Goal: Information Seeking & Learning: Find specific fact

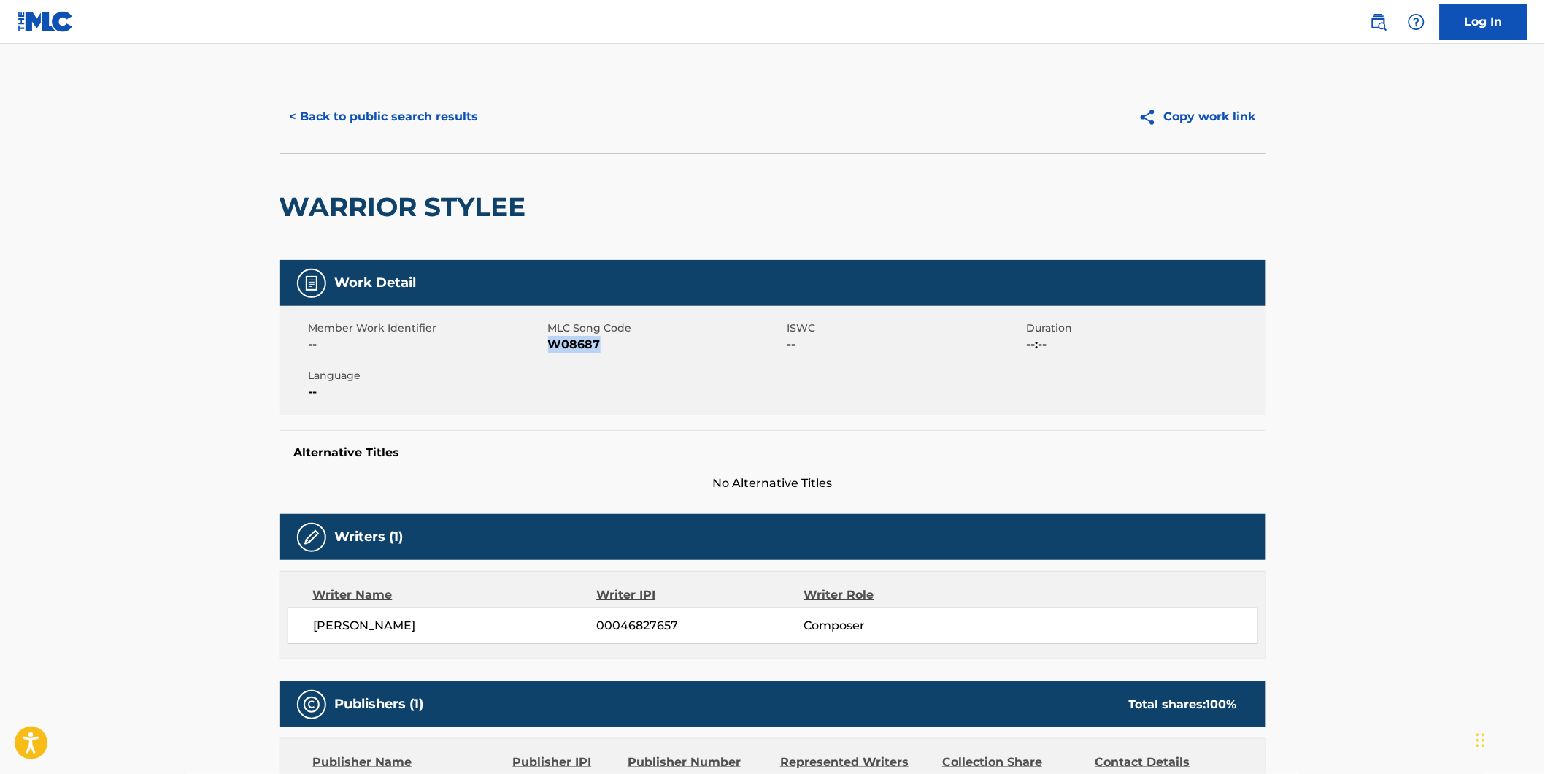
click at [412, 104] on button "< Back to public search results" at bounding box center [384, 117] width 209 height 36
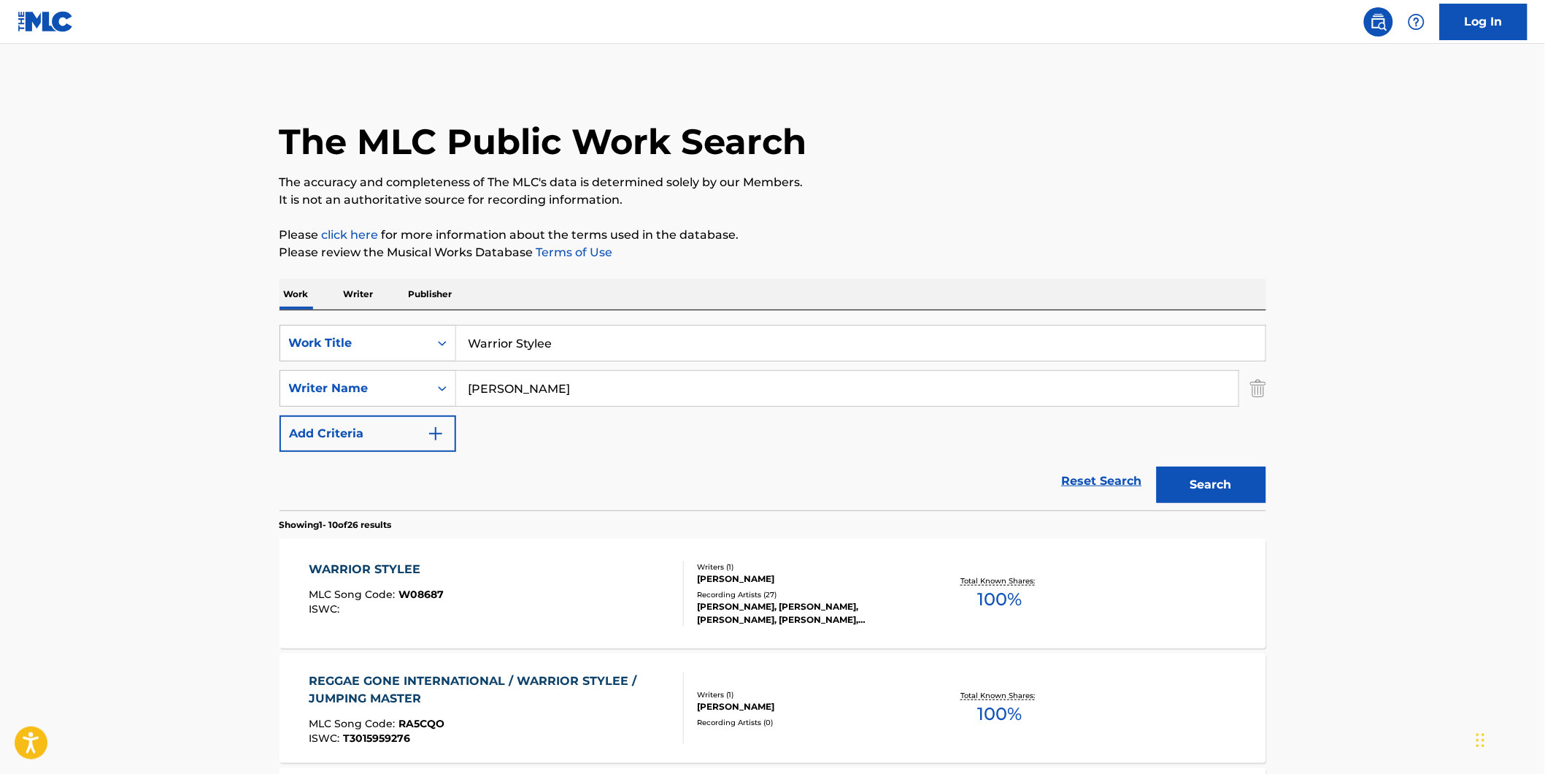
drag, startPoint x: 588, startPoint y: 381, endPoint x: 185, endPoint y: 391, distance: 403.0
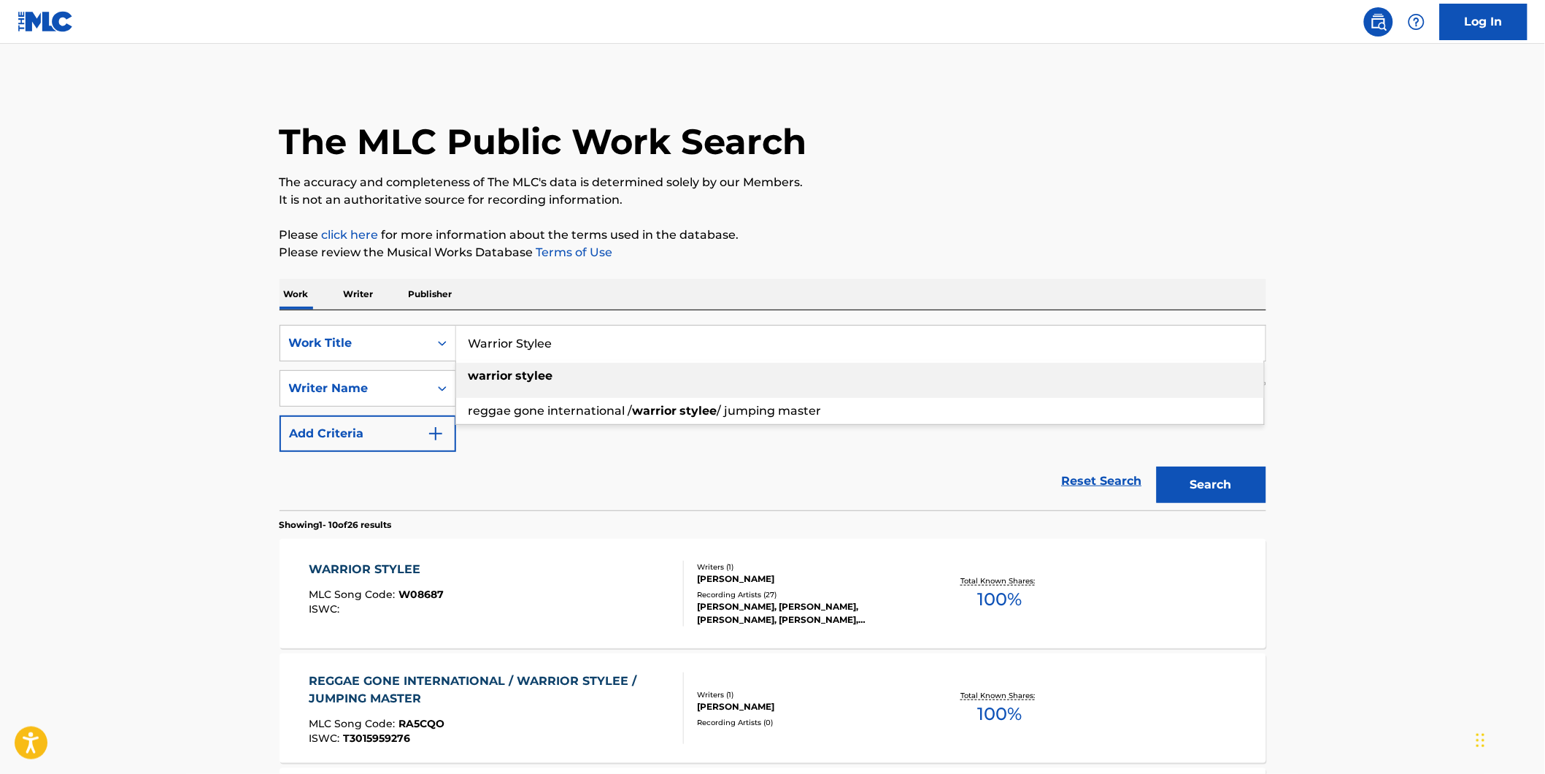
drag, startPoint x: 608, startPoint y: 340, endPoint x: 557, endPoint y: 478, distance: 147.1
paste input "[PERSON_NAME]'S GREEN SHORE"
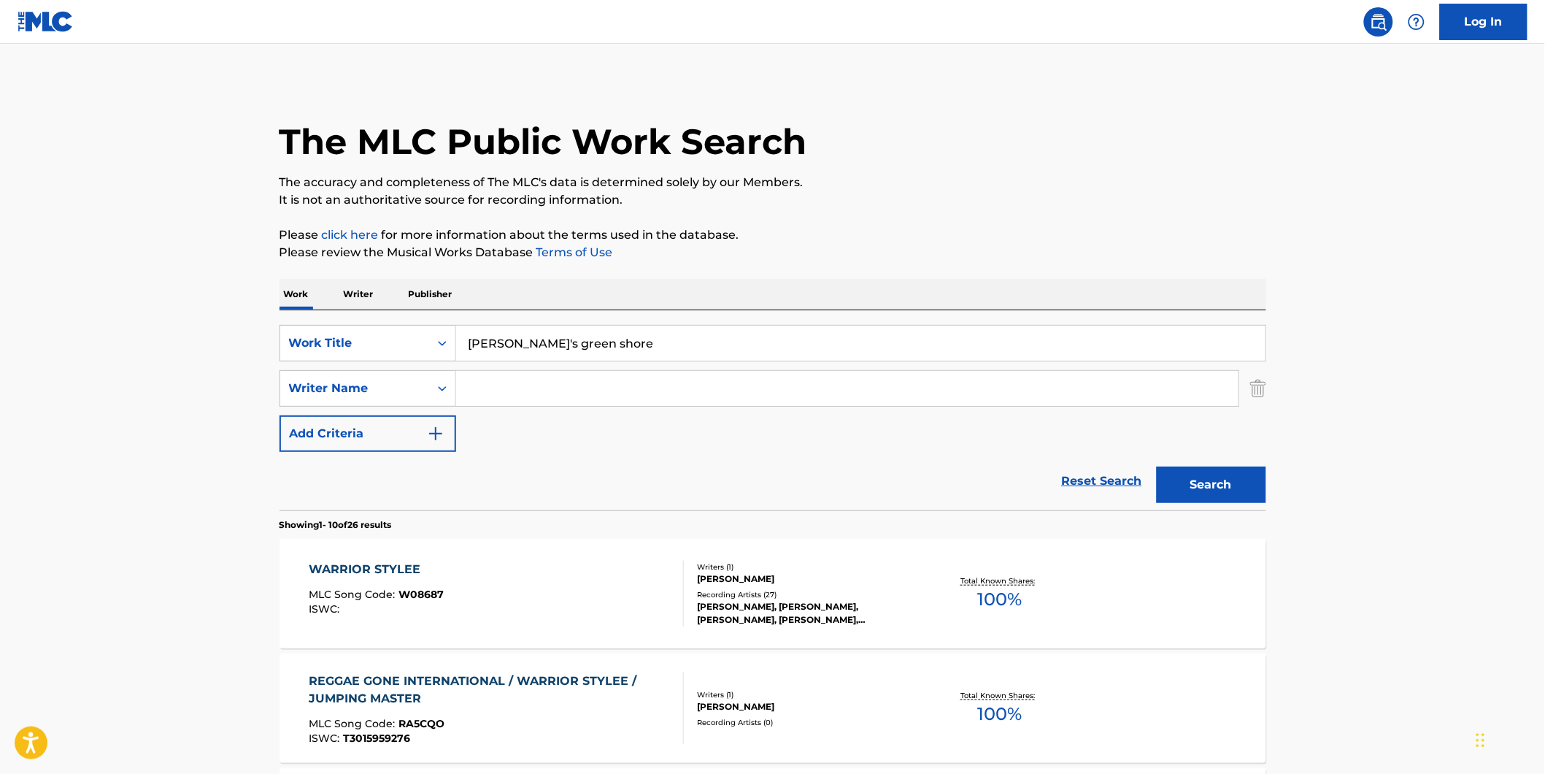
paste input "[PERSON_NAME]'S GREEN SHORE"
drag, startPoint x: 639, startPoint y: 339, endPoint x: 165, endPoint y: 339, distance: 473.7
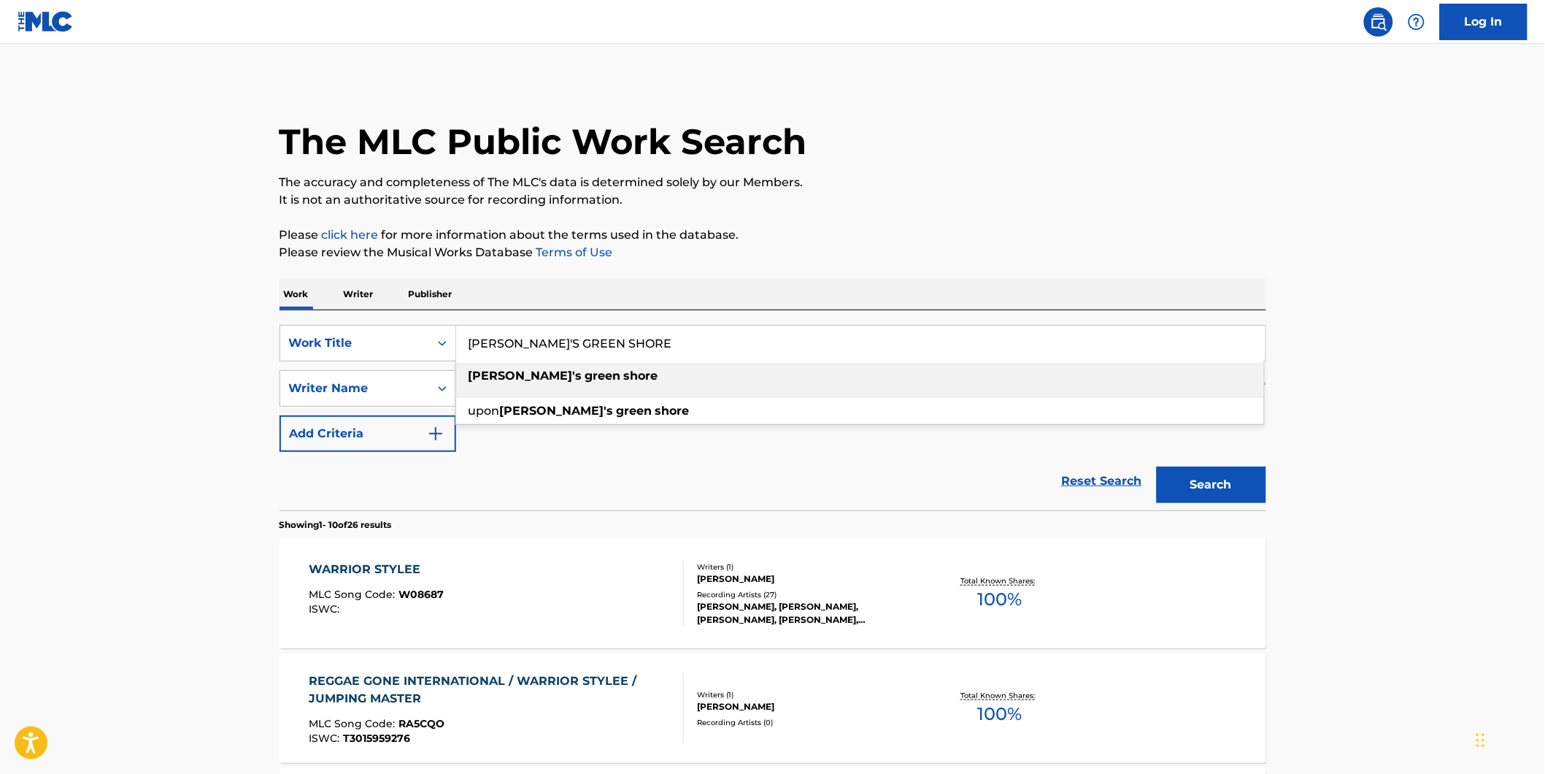
type input "[PERSON_NAME]'S GREEN SHORE"
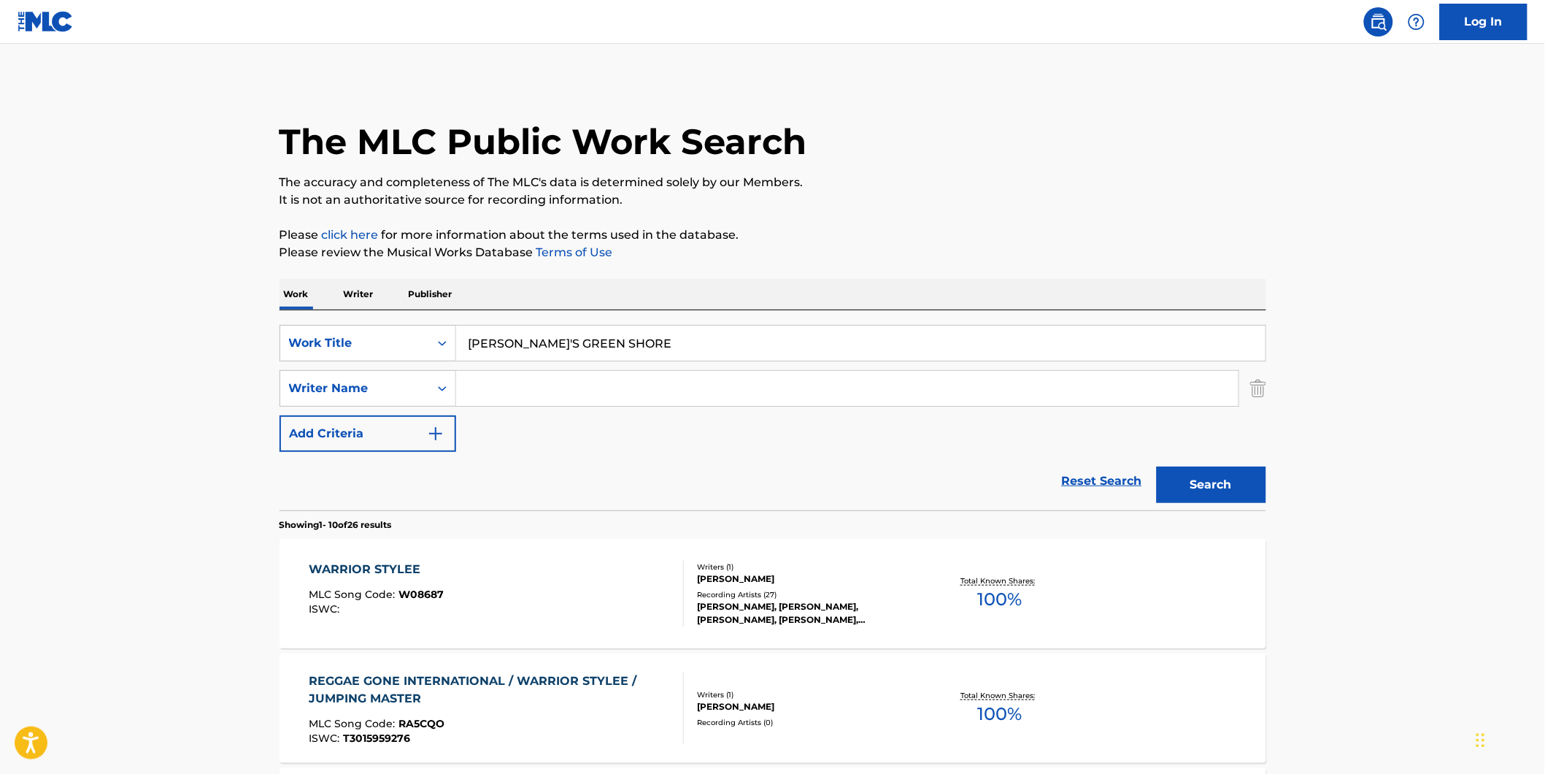
click at [1194, 195] on p "It is not an authoritative source for recording information." at bounding box center [773, 200] width 987 height 18
click at [1213, 485] on button "Search" at bounding box center [1211, 484] width 109 height 36
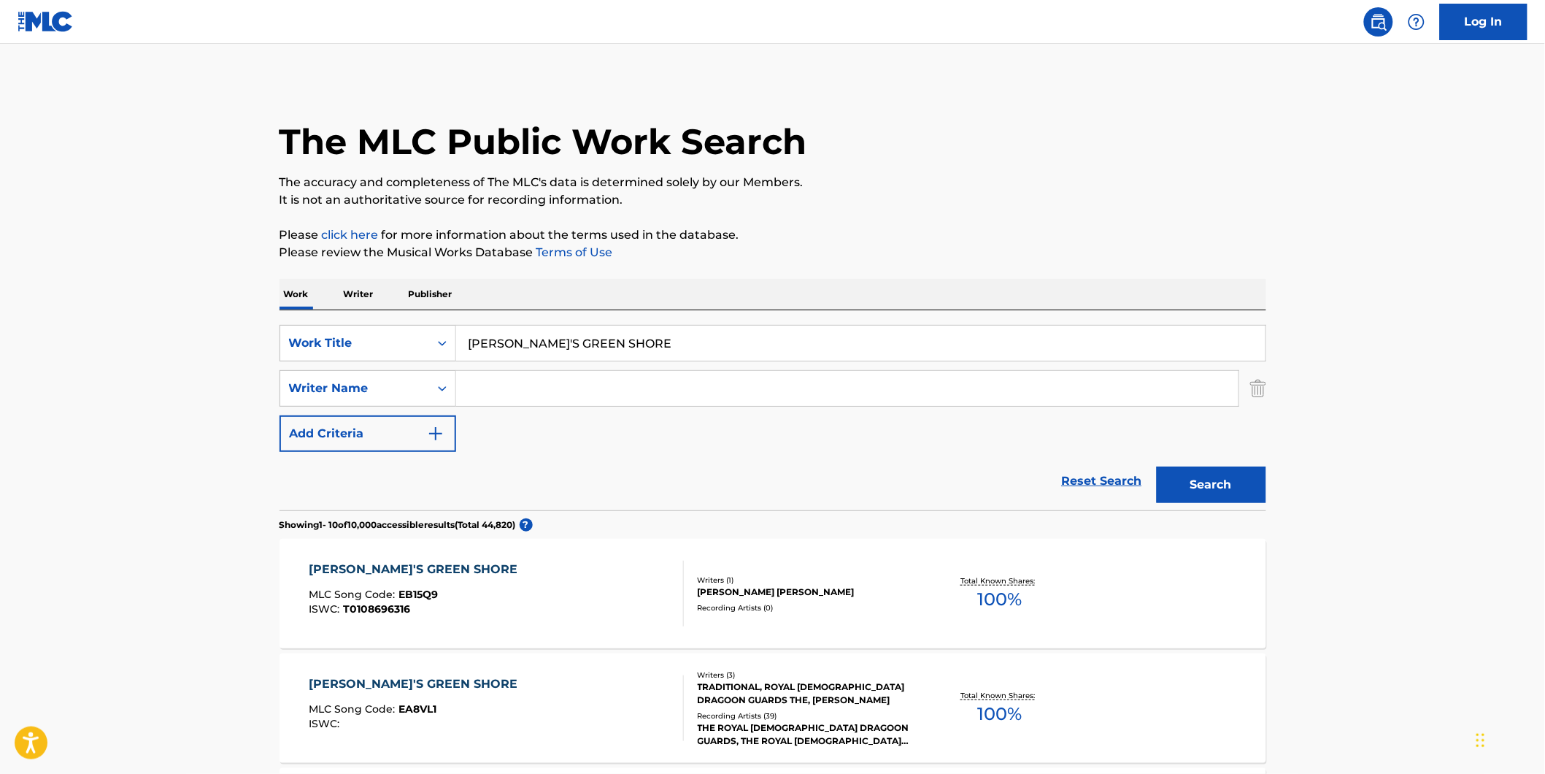
click at [534, 395] on input "Search Form" at bounding box center [847, 388] width 782 height 35
paste input "Traditional"
click at [1157, 466] on button "Search" at bounding box center [1211, 484] width 109 height 36
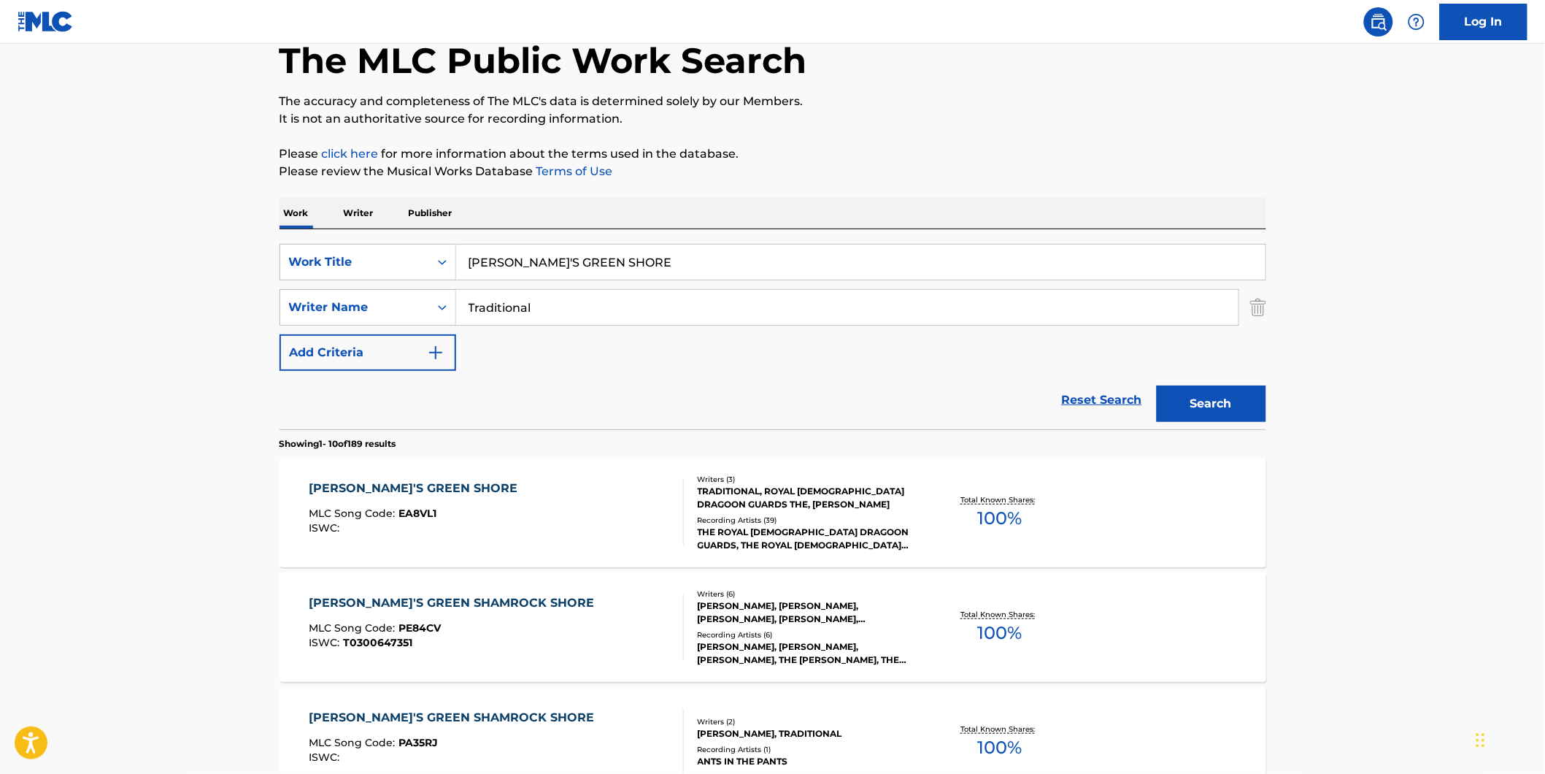
scroll to position [162, 0]
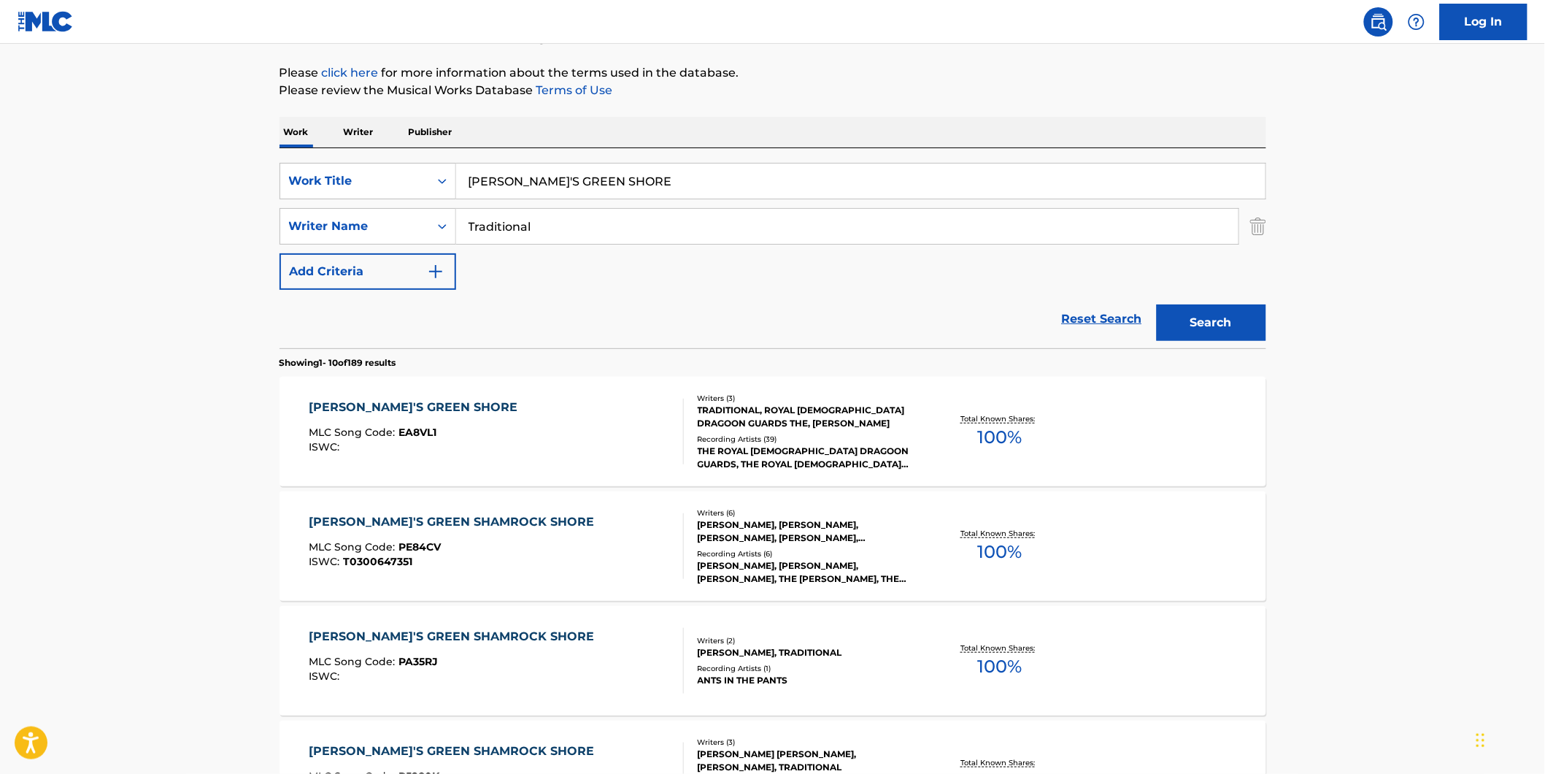
drag, startPoint x: 571, startPoint y: 234, endPoint x: 366, endPoint y: 253, distance: 206.0
click at [366, 253] on div "SearchWithCriteria7d7ca134-11cd-4cd6-abb0-1b77aeae4b79 Work Title [PERSON_NAME]…" at bounding box center [773, 226] width 987 height 127
paste input "[PERSON_NAME] [PERSON_NAME]"
click at [1157, 304] on button "Search" at bounding box center [1211, 322] width 109 height 36
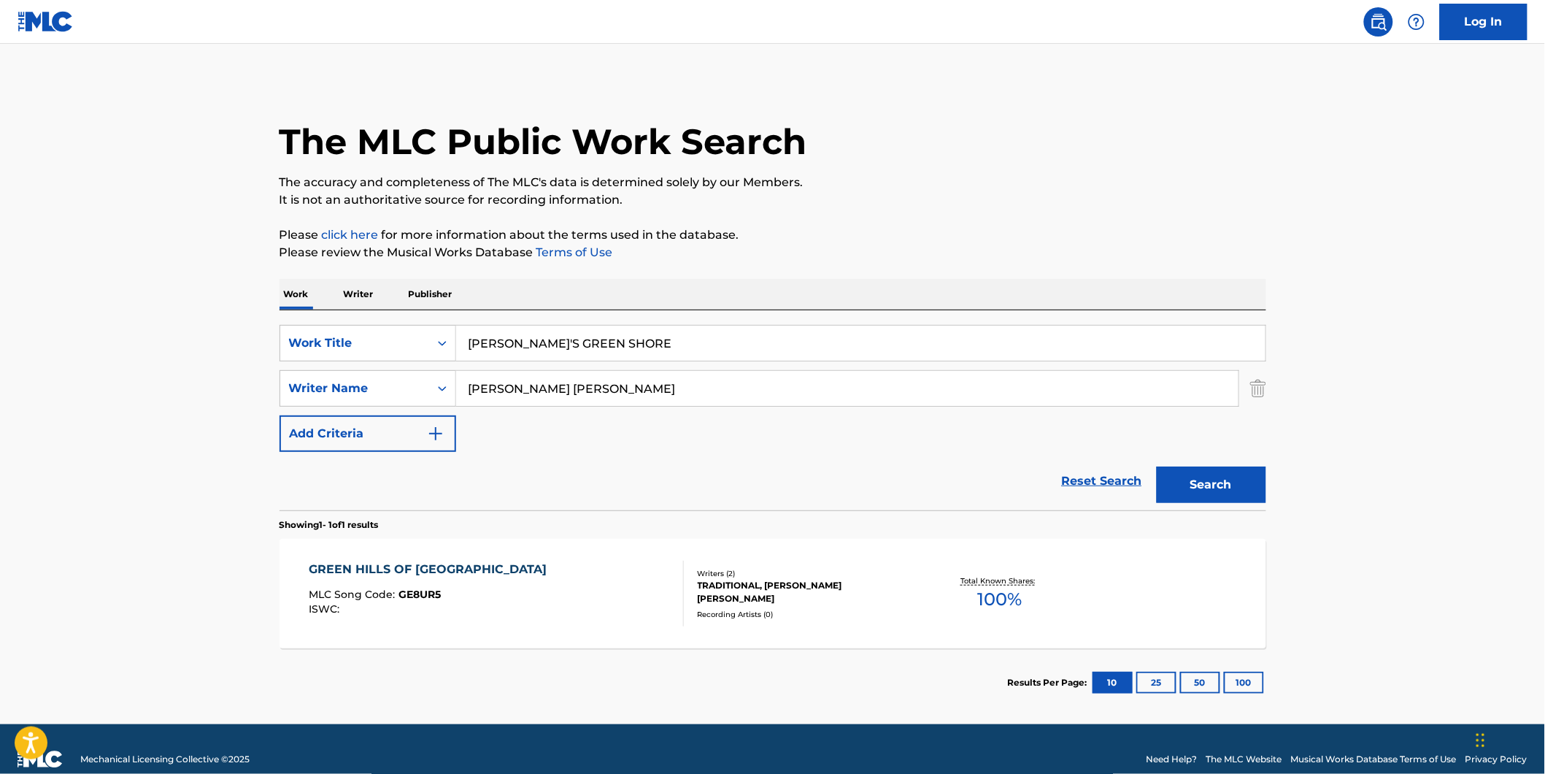
drag, startPoint x: 519, startPoint y: 388, endPoint x: 166, endPoint y: 360, distance: 354.4
click at [166, 360] on main "The MLC Public Work Search The accuracy and completeness of The MLC's data is d…" at bounding box center [772, 384] width 1545 height 680
click at [1157, 466] on button "Search" at bounding box center [1211, 484] width 109 height 36
drag, startPoint x: 702, startPoint y: 384, endPoint x: 338, endPoint y: 442, distance: 368.8
click at [336, 435] on div "SearchWithCriteria7d7ca134-11cd-4cd6-abb0-1b77aeae4b79 Work Title [PERSON_NAME]…" at bounding box center [773, 388] width 987 height 127
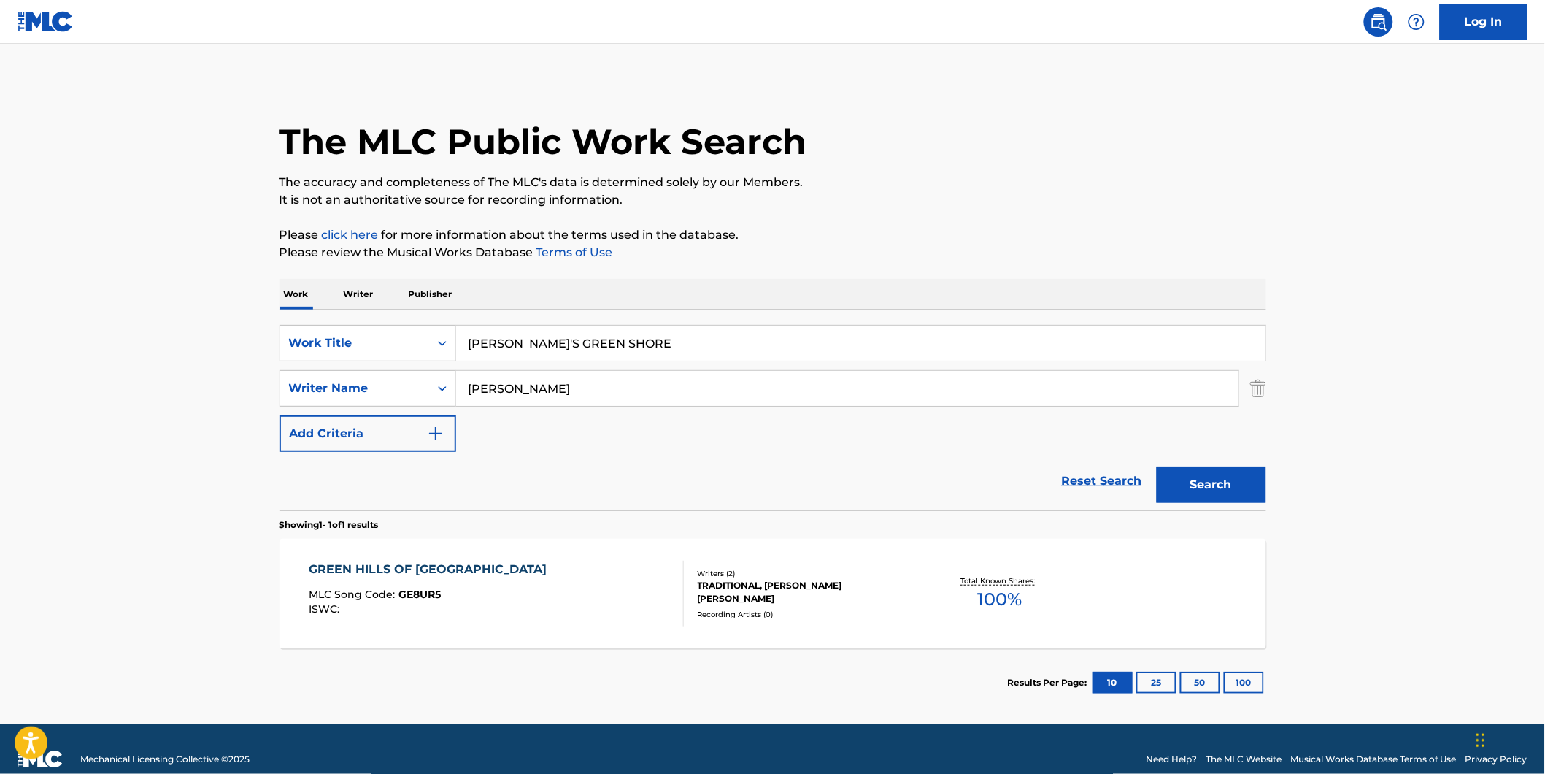
paste input "[PERSON_NAME] [PERSON_NAME]"
type input "[PERSON_NAME] [PERSON_NAME]"
click at [1157, 466] on button "Search" at bounding box center [1211, 484] width 109 height 36
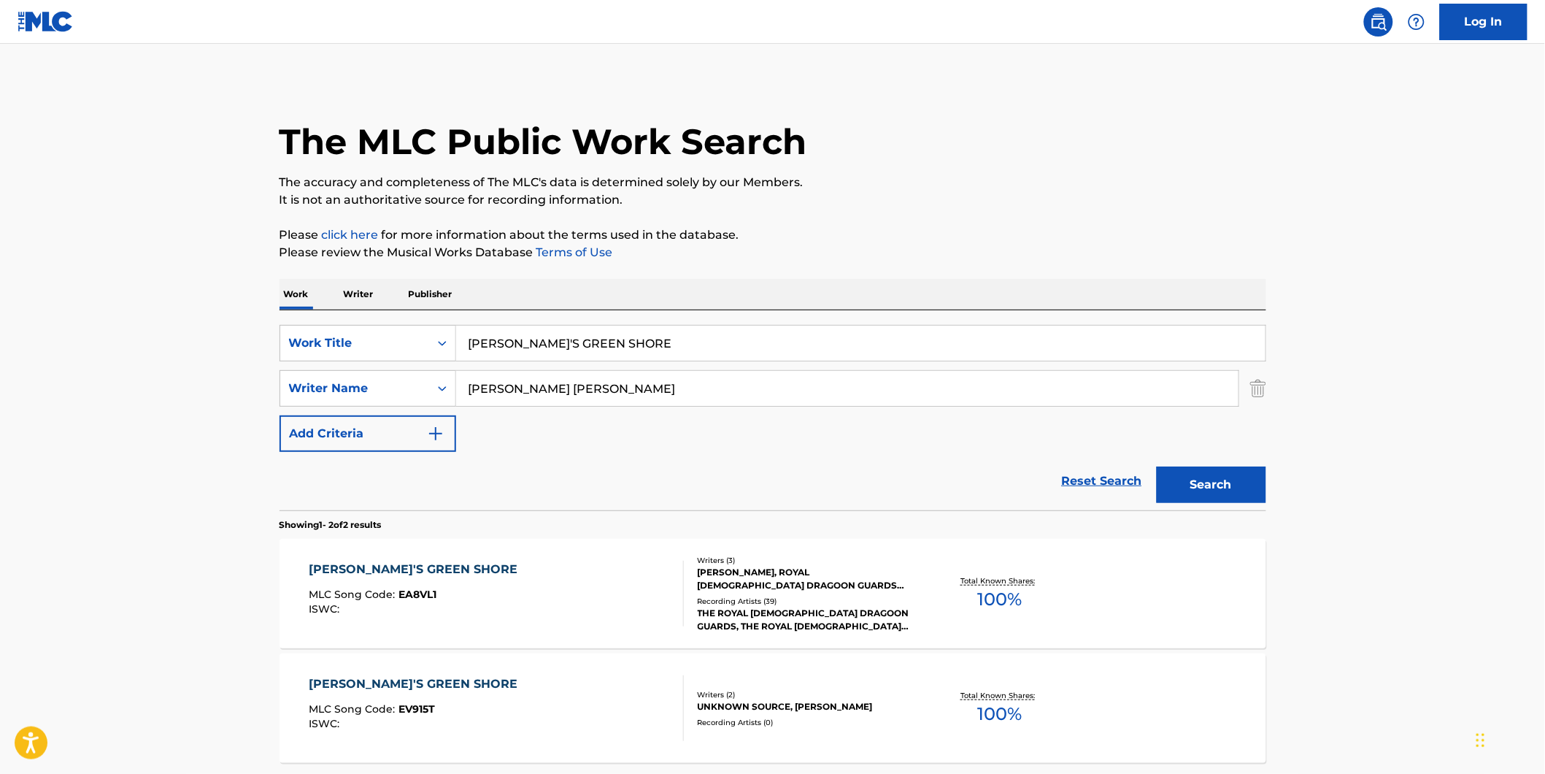
scroll to position [135, 0]
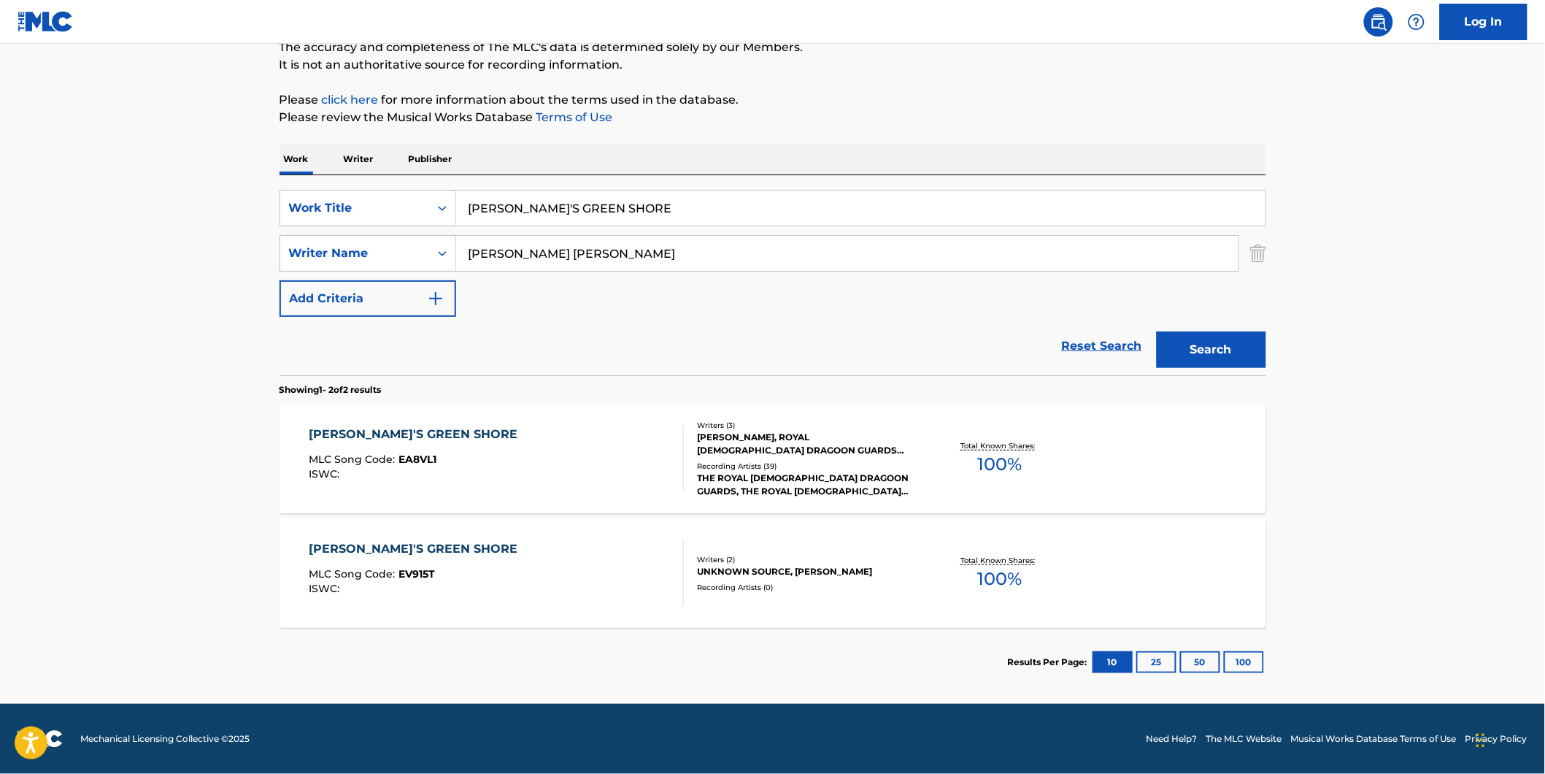
drag, startPoint x: 152, startPoint y: 461, endPoint x: 217, endPoint y: 469, distance: 65.5
click at [152, 461] on main "The MLC Public Work Search The accuracy and completeness of The MLC's data is d…" at bounding box center [772, 306] width 1545 height 795
click at [509, 472] on div "[PERSON_NAME]'S GREEN SHORE MLC Song Code : EA8VL1 ISWC :" at bounding box center [496, 458] width 375 height 66
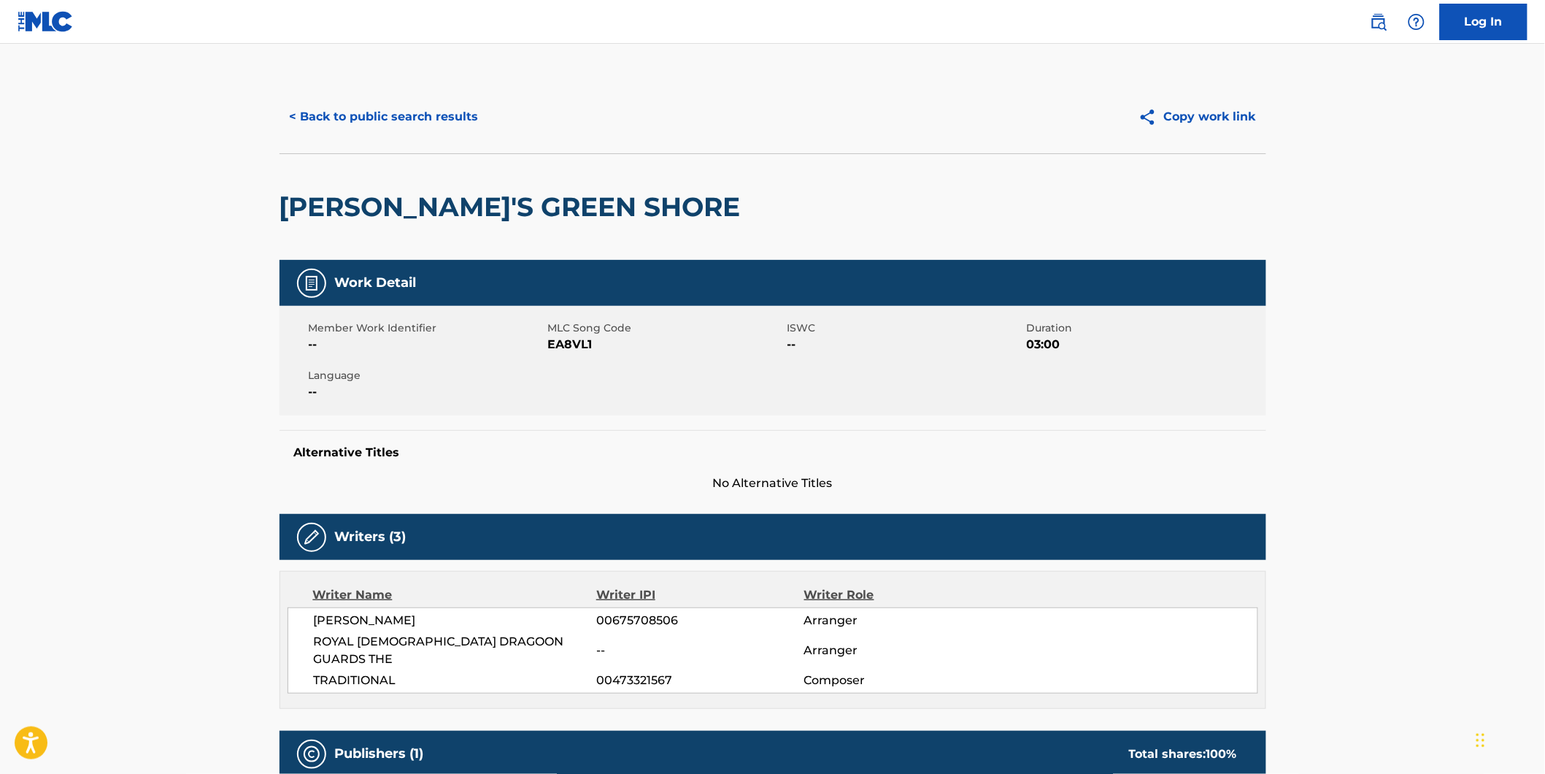
click at [296, 119] on button "< Back to public search results" at bounding box center [384, 117] width 209 height 36
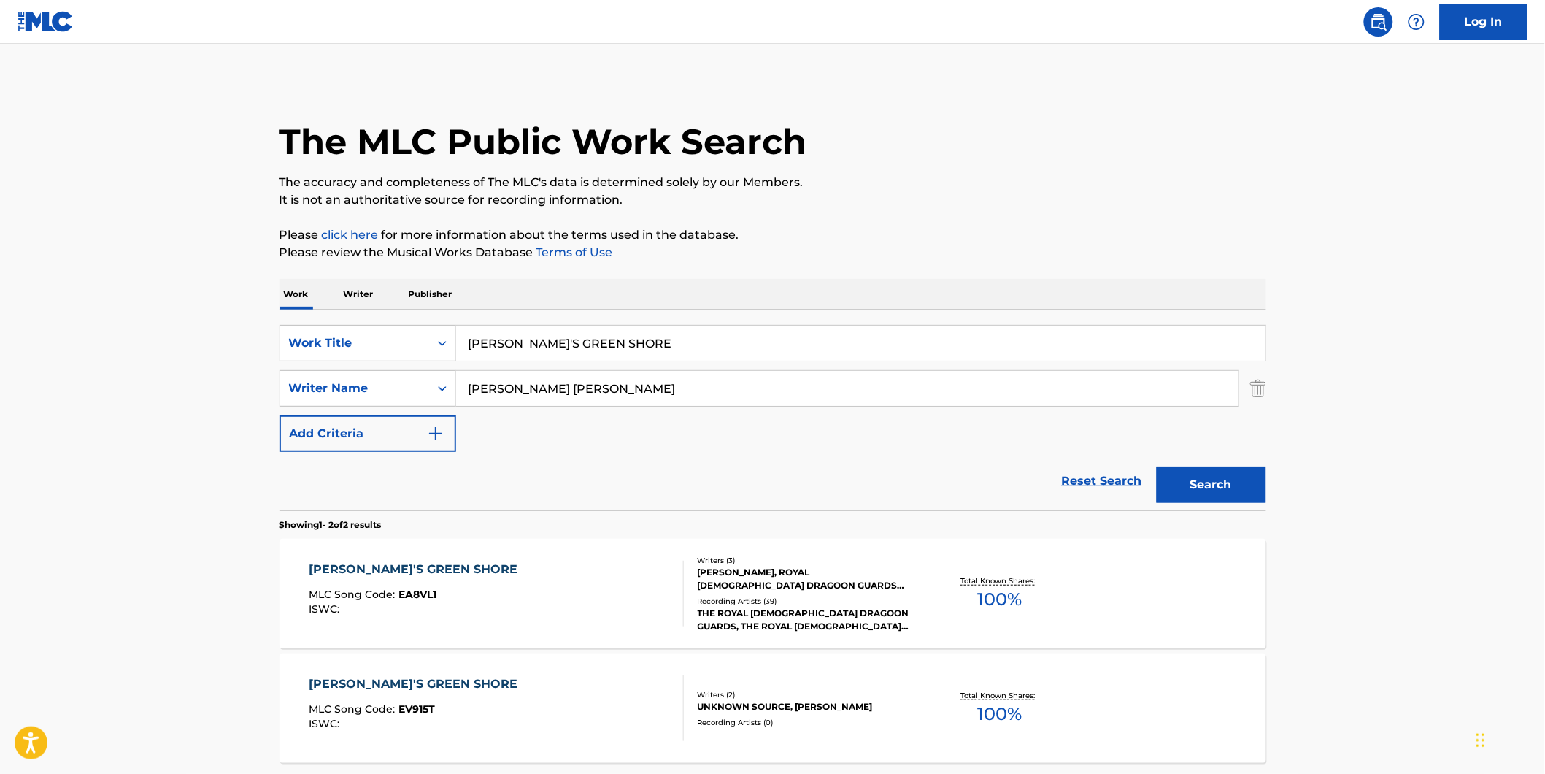
scroll to position [52, 0]
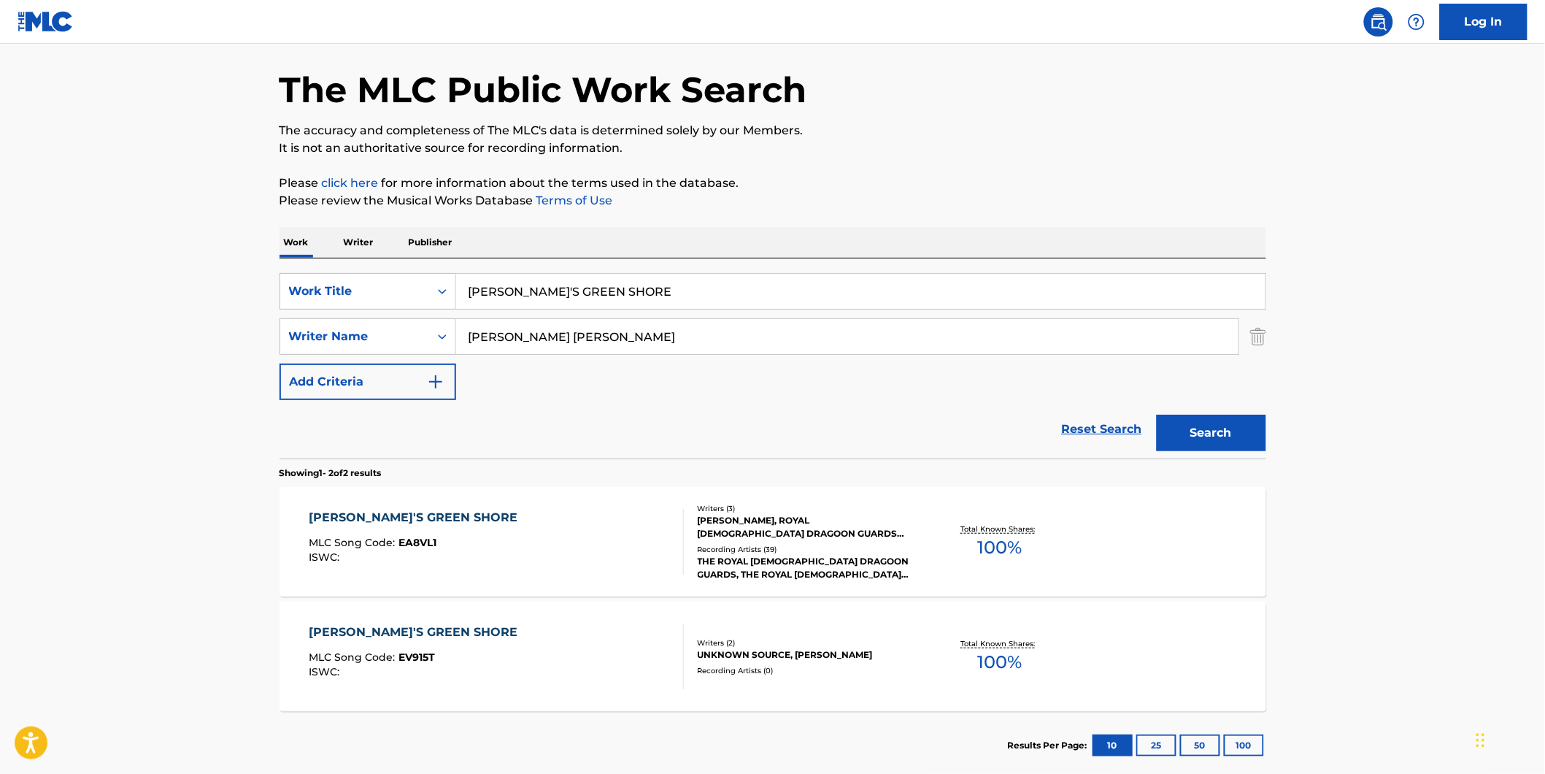
click at [422, 666] on div "ISWC :" at bounding box center [417, 671] width 216 height 11
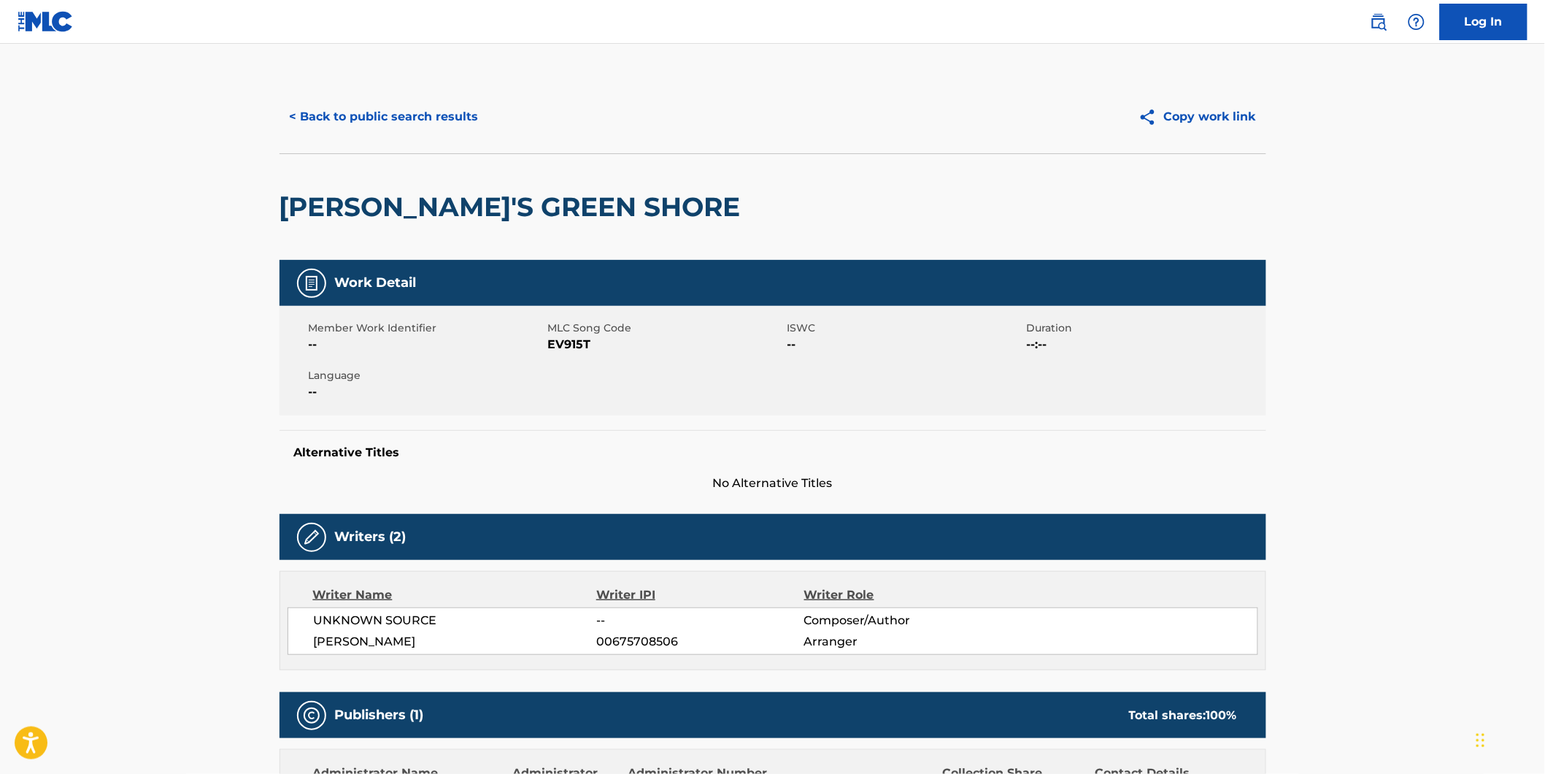
scroll to position [162, 0]
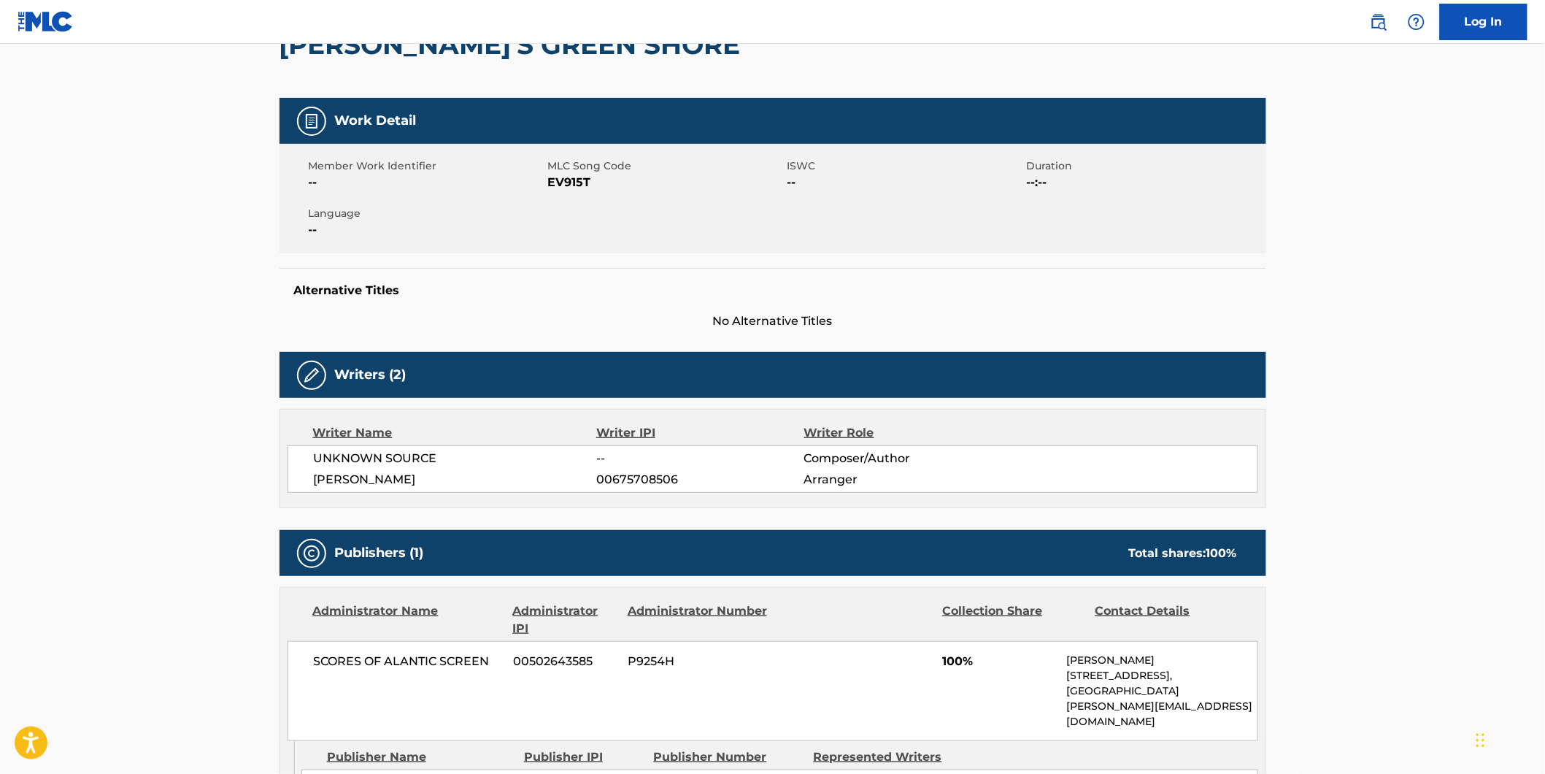
click at [565, 176] on span "EV915T" at bounding box center [666, 183] width 236 height 18
copy span "EV915T"
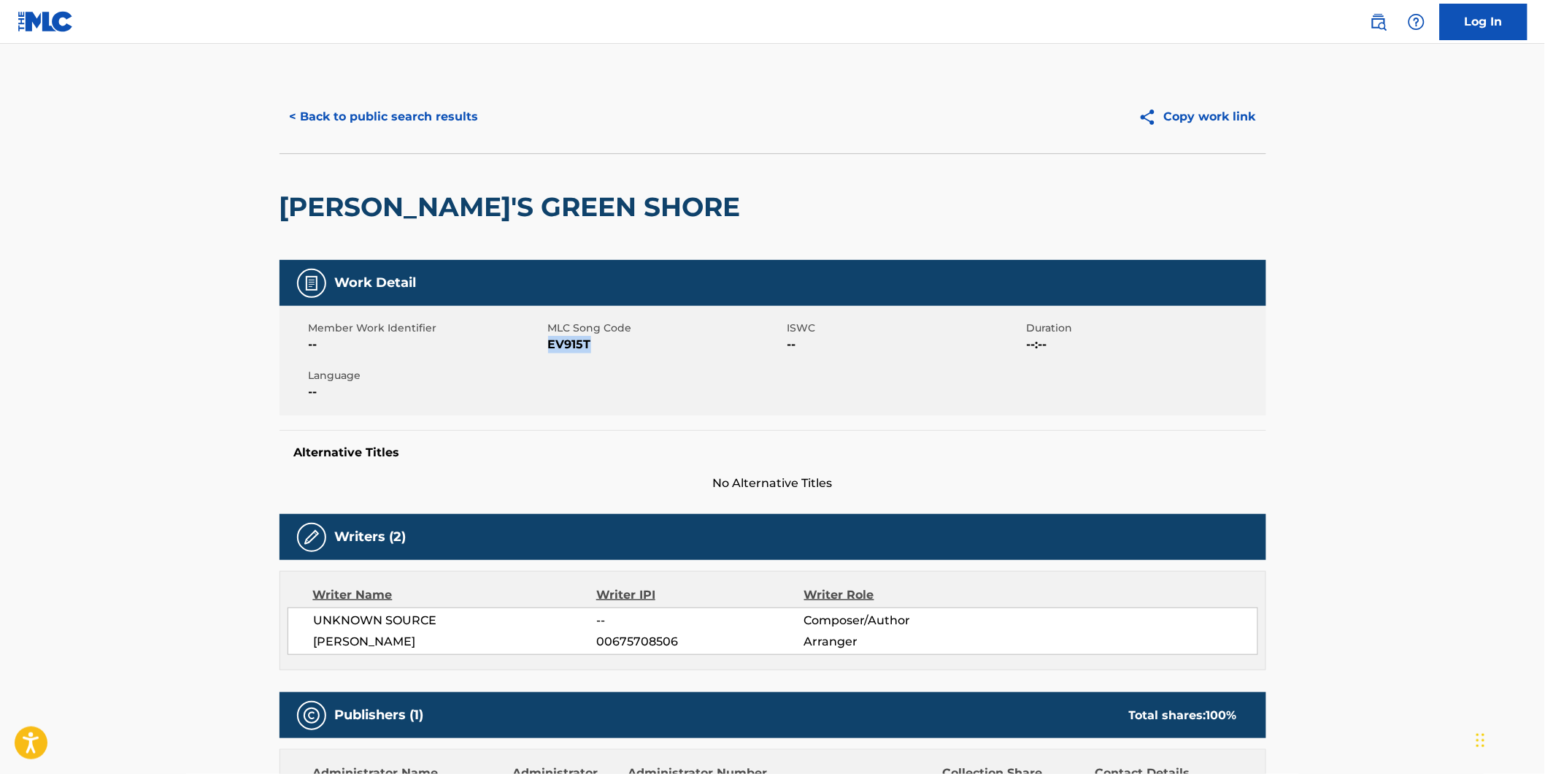
click at [347, 120] on button "< Back to public search results" at bounding box center [384, 117] width 209 height 36
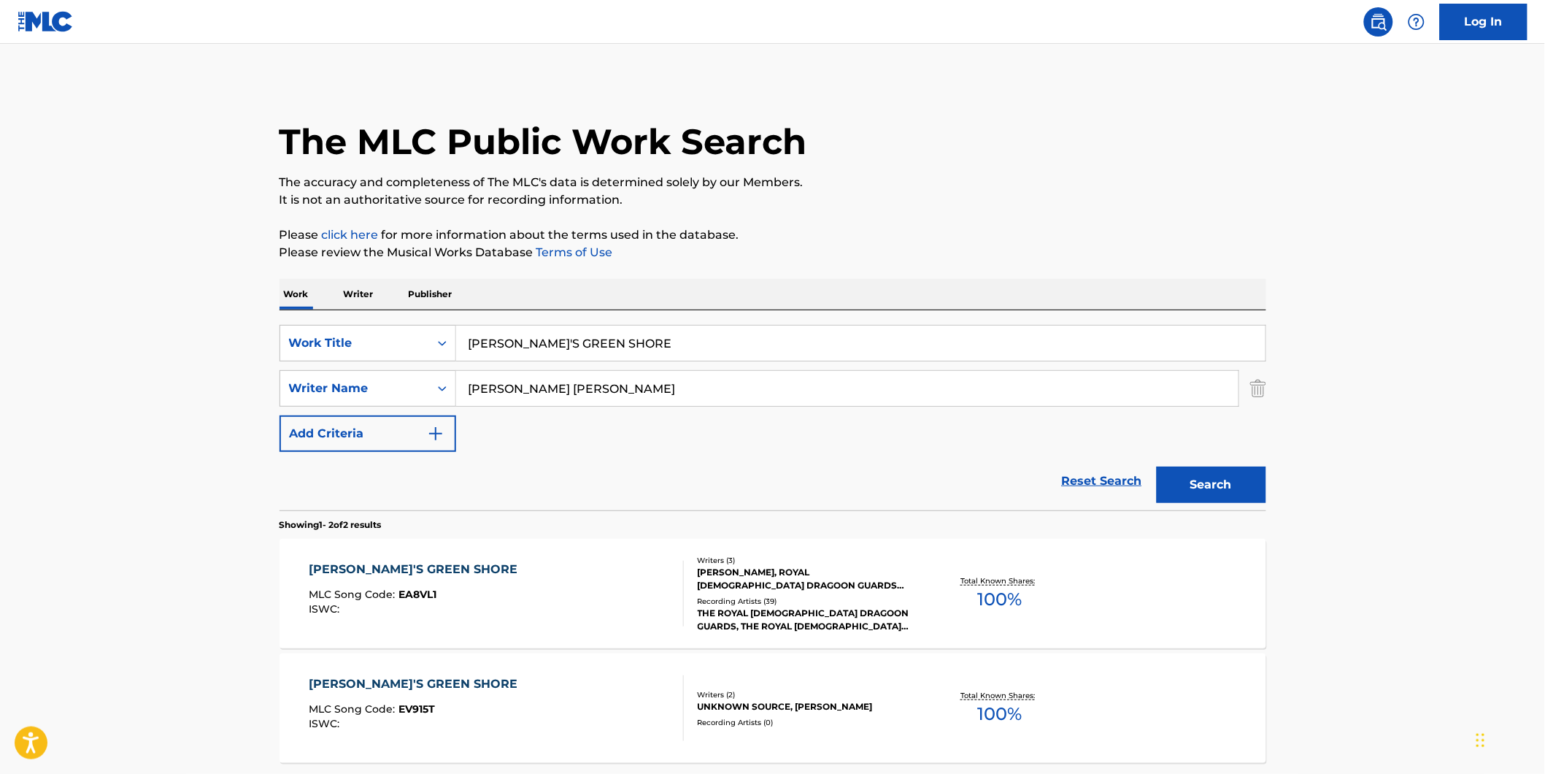
scroll to position [52, 0]
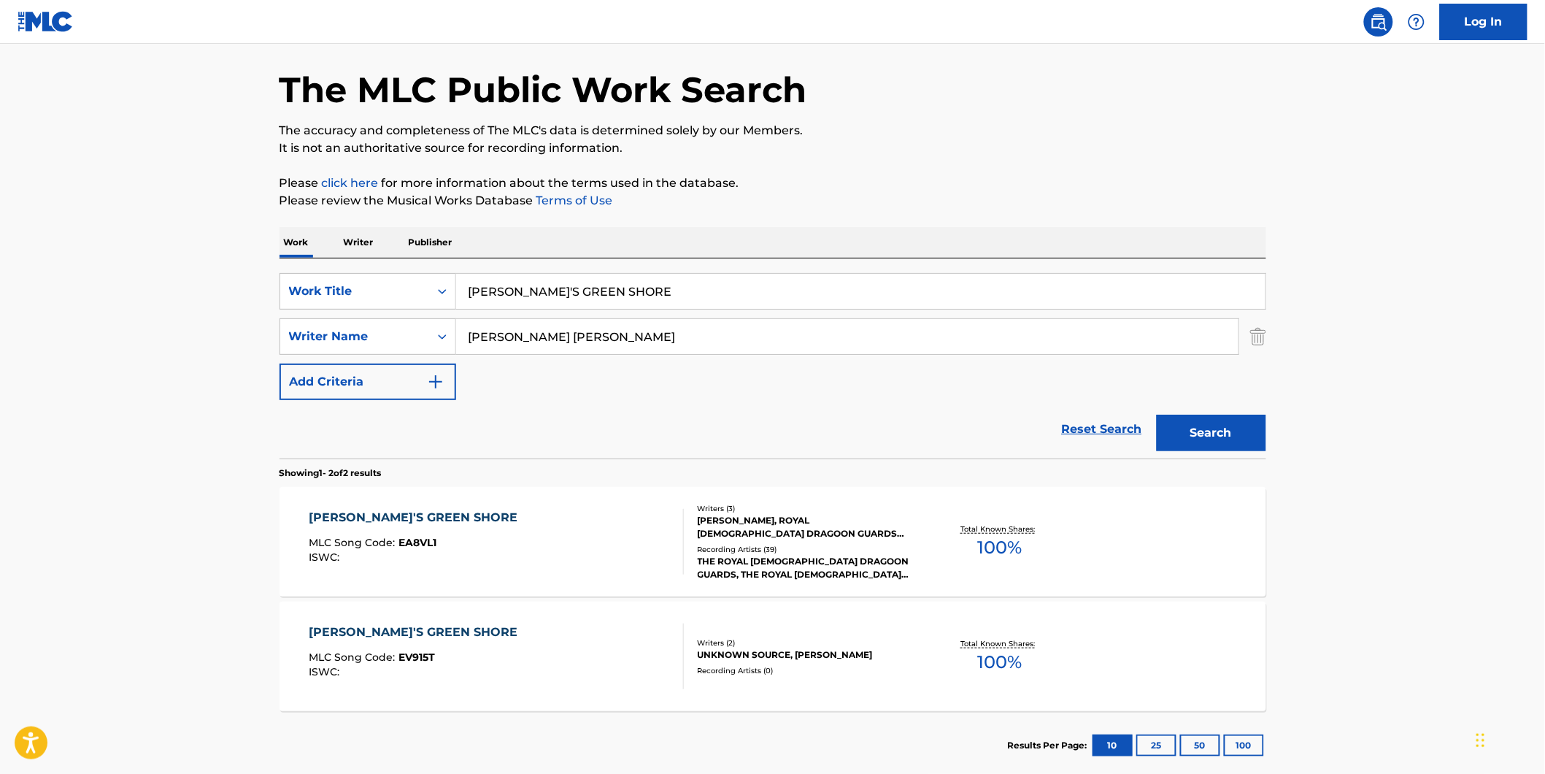
click at [385, 533] on div "[PERSON_NAME]'S GREEN SHORE MLC Song Code : EA8VL1 ISWC :" at bounding box center [417, 542] width 216 height 66
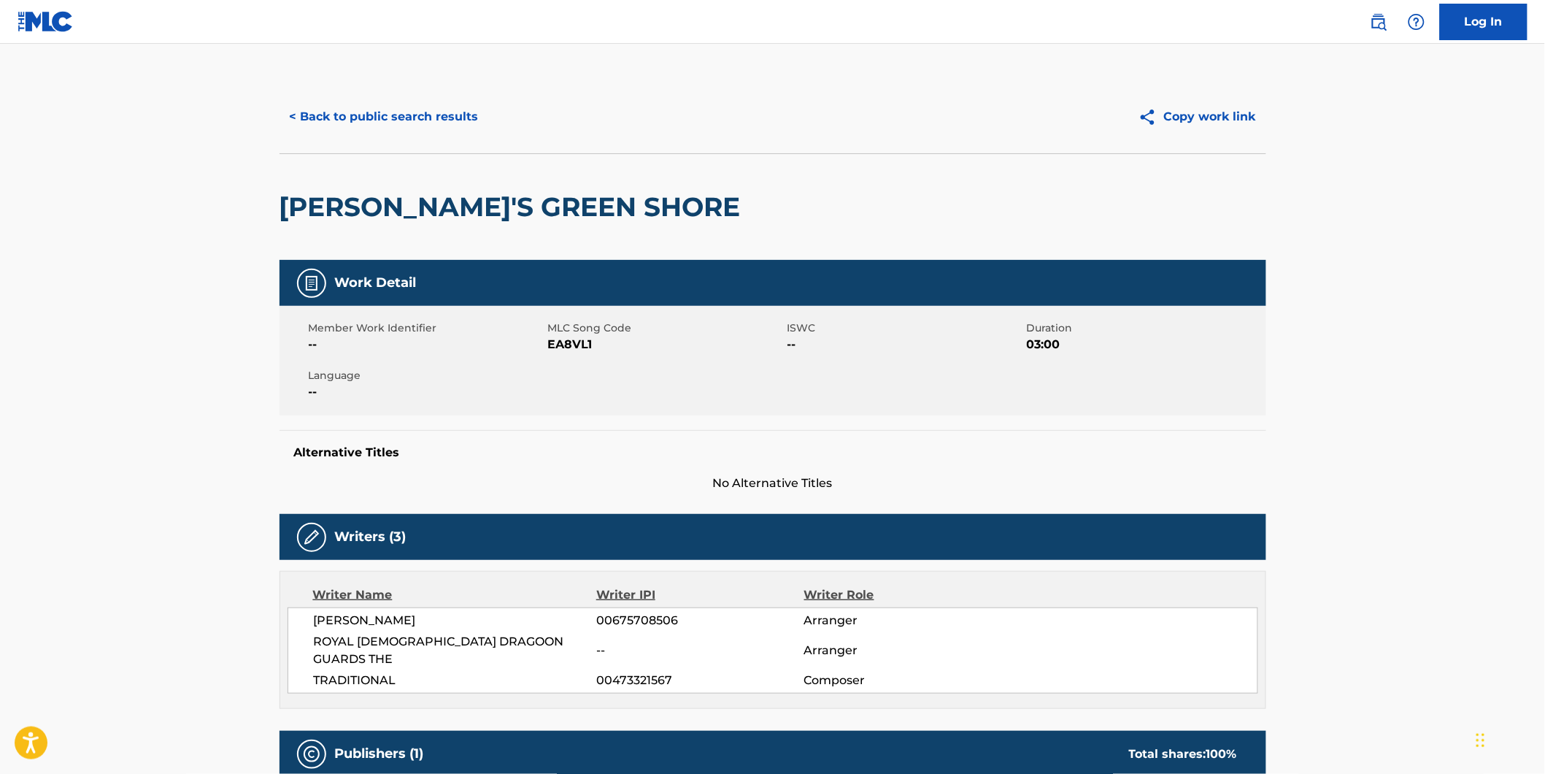
click at [561, 338] on span "EA8VL1" at bounding box center [666, 345] width 236 height 18
copy span "EA8VL1"
click at [331, 104] on button "< Back to public search results" at bounding box center [384, 117] width 209 height 36
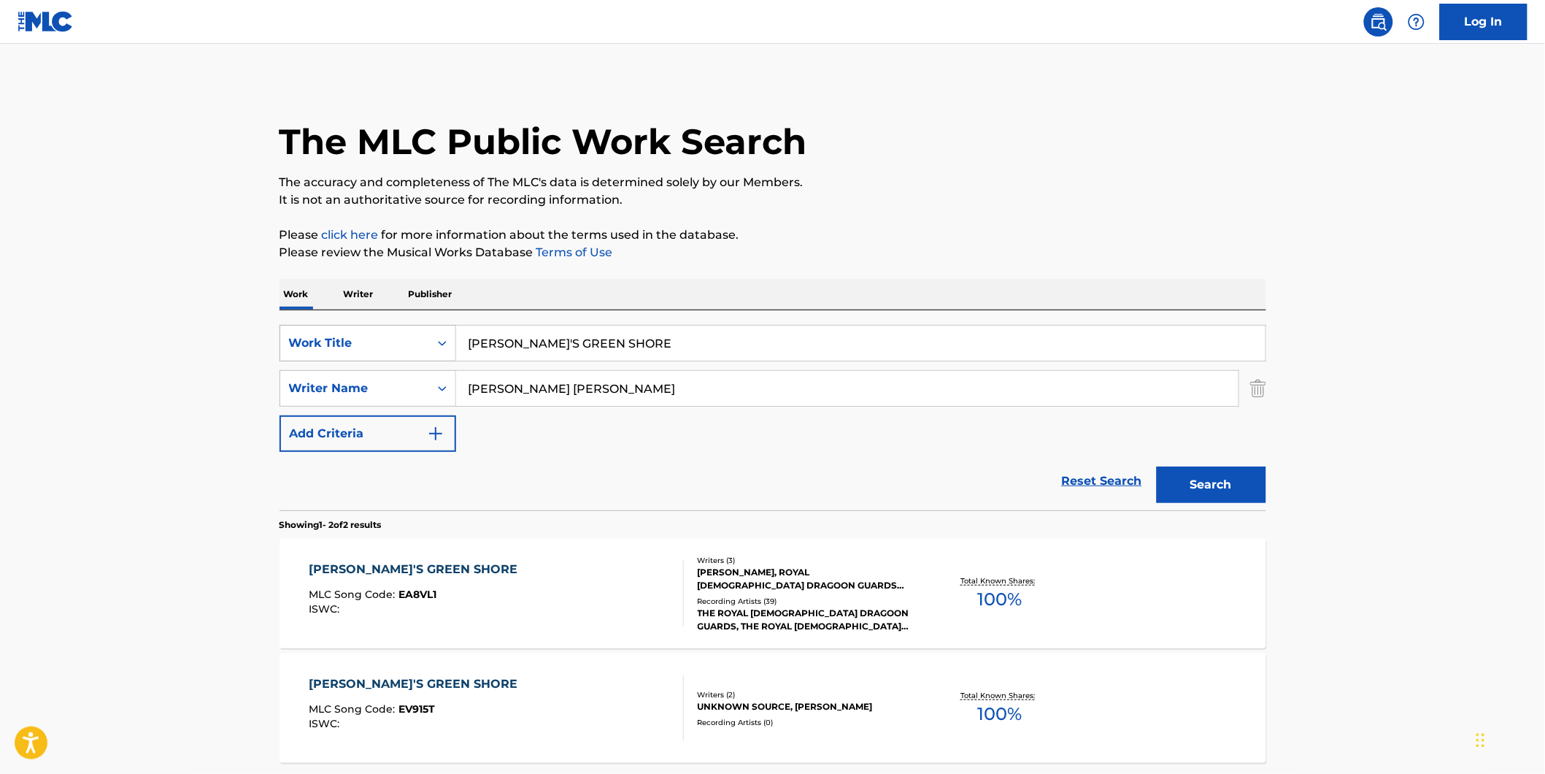
drag, startPoint x: 713, startPoint y: 348, endPoint x: 363, endPoint y: 353, distance: 350.4
click at [406, 353] on div "SearchWithCriteria7d7ca134-11cd-4cd6-abb0-1b77aeae4b79 Work Title [PERSON_NAME]…" at bounding box center [773, 343] width 987 height 36
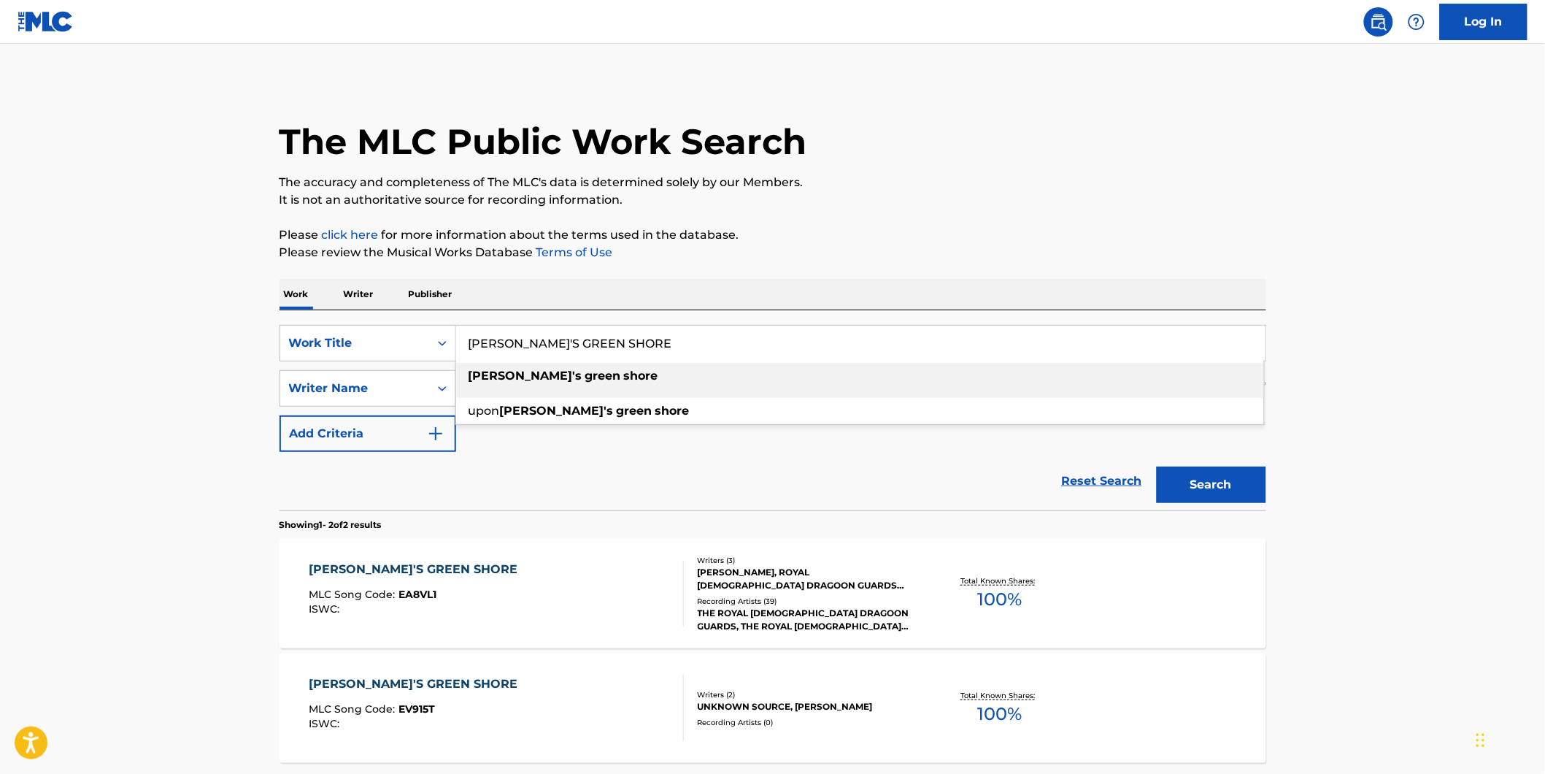
paste input "Dream [DEMOGRAPHIC_DATA]"
type input "Dream [DEMOGRAPHIC_DATA]"
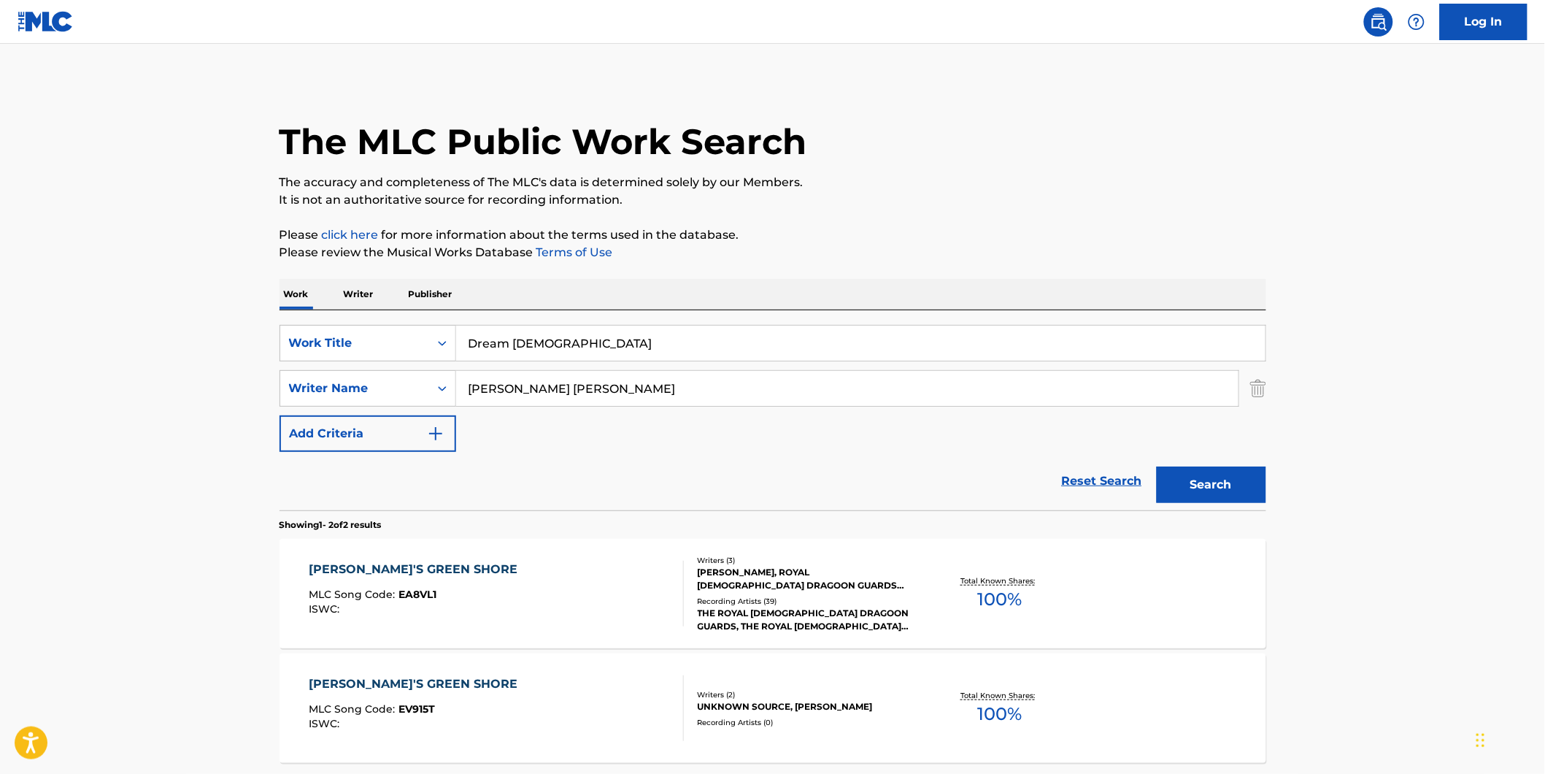
click at [212, 351] on main "The MLC Public Work Search The accuracy and completeness of The MLC's data is d…" at bounding box center [772, 441] width 1545 height 795
drag, startPoint x: 704, startPoint y: 405, endPoint x: 682, endPoint y: 398, distance: 23.1
click at [682, 398] on div "SearchWithCriteria7d7ca134-11cd-4cd6-abb0-1b77aeae4b79 Work Title Dream Deities…" at bounding box center [773, 388] width 987 height 127
drag, startPoint x: 682, startPoint y: 398, endPoint x: 666, endPoint y: 394, distance: 16.5
click at [666, 394] on input "[PERSON_NAME] [PERSON_NAME]" at bounding box center [847, 388] width 782 height 35
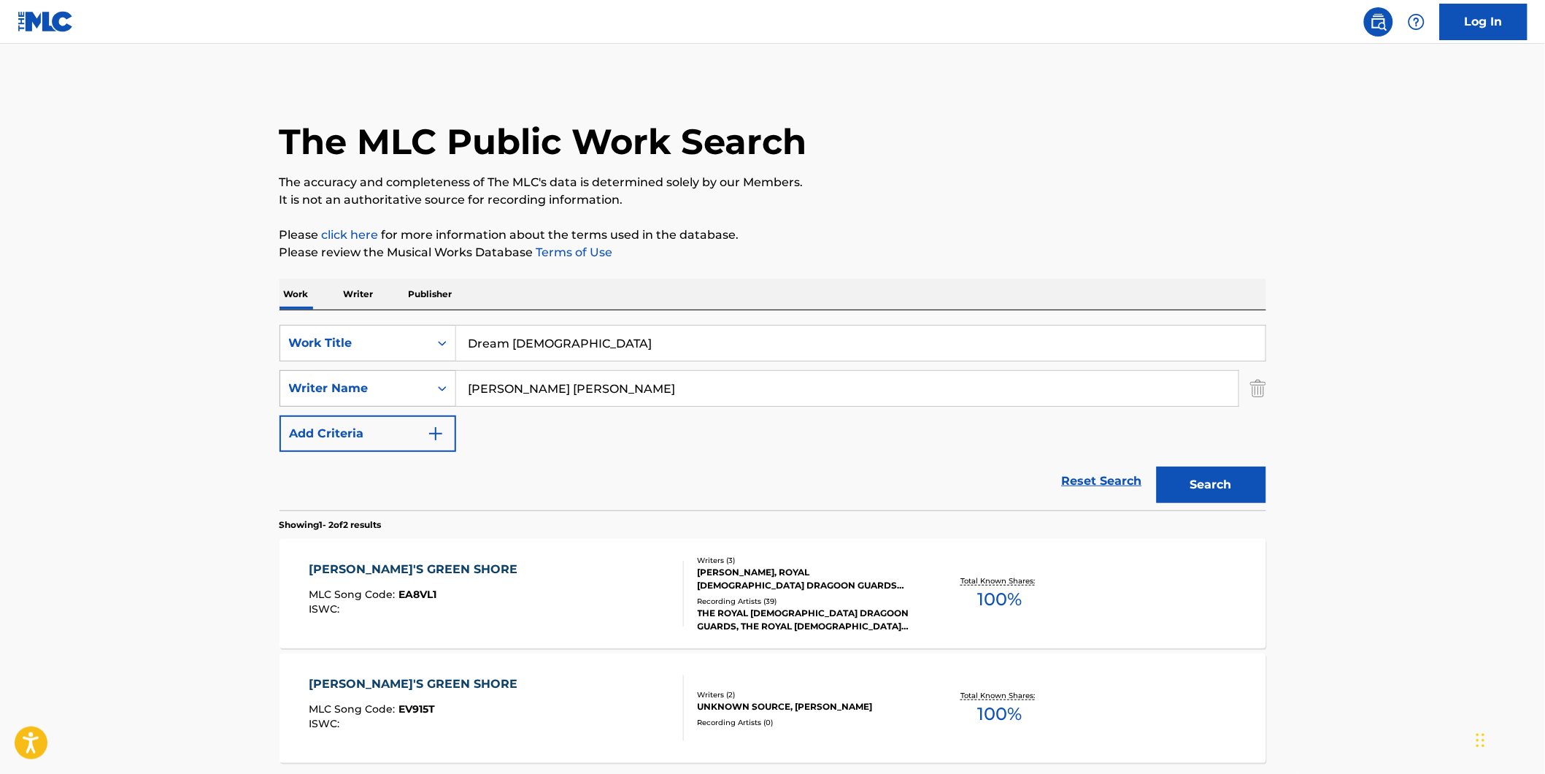
drag, startPoint x: 666, startPoint y: 394, endPoint x: 383, endPoint y: 396, distance: 283.2
click at [382, 394] on div "SearchWithCriteria8dcd9abf-52ce-44f2-998d-24017580982f Writer Name [PERSON_NAME…" at bounding box center [773, 388] width 987 height 36
paste input "[PERSON_NAME]"
click at [1157, 466] on button "Search" at bounding box center [1211, 484] width 109 height 36
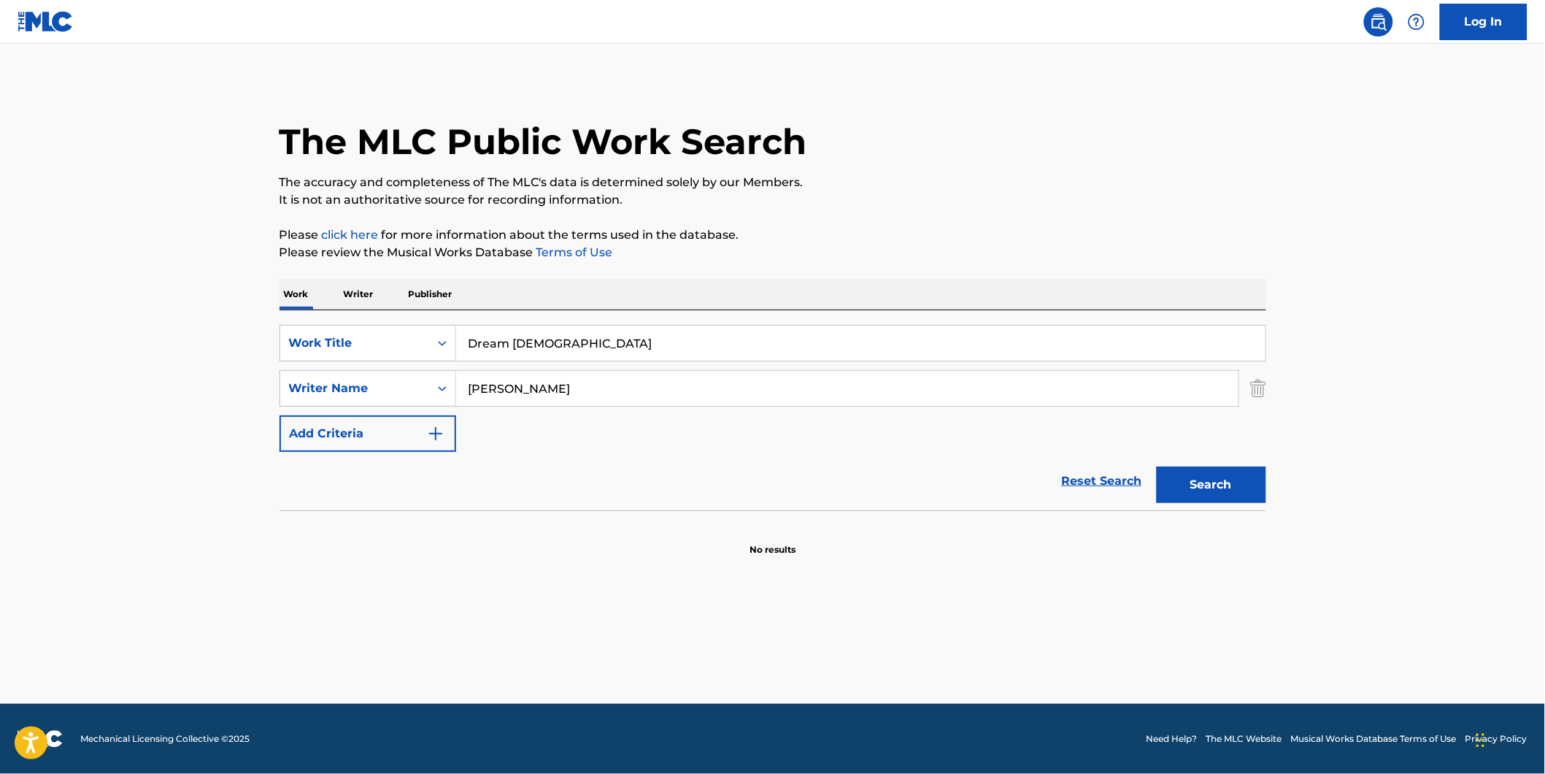
drag, startPoint x: 597, startPoint y: 384, endPoint x: 241, endPoint y: 428, distance: 358.8
click at [241, 428] on main "The MLC Public Work Search The accuracy and completeness of The MLC's data is d…" at bounding box center [772, 374] width 1545 height 660
paste input "[PERSON_NAME] [PERSON_NAME]"
type input "[PERSON_NAME] [PERSON_NAME]"
click at [1157, 466] on button "Search" at bounding box center [1211, 484] width 109 height 36
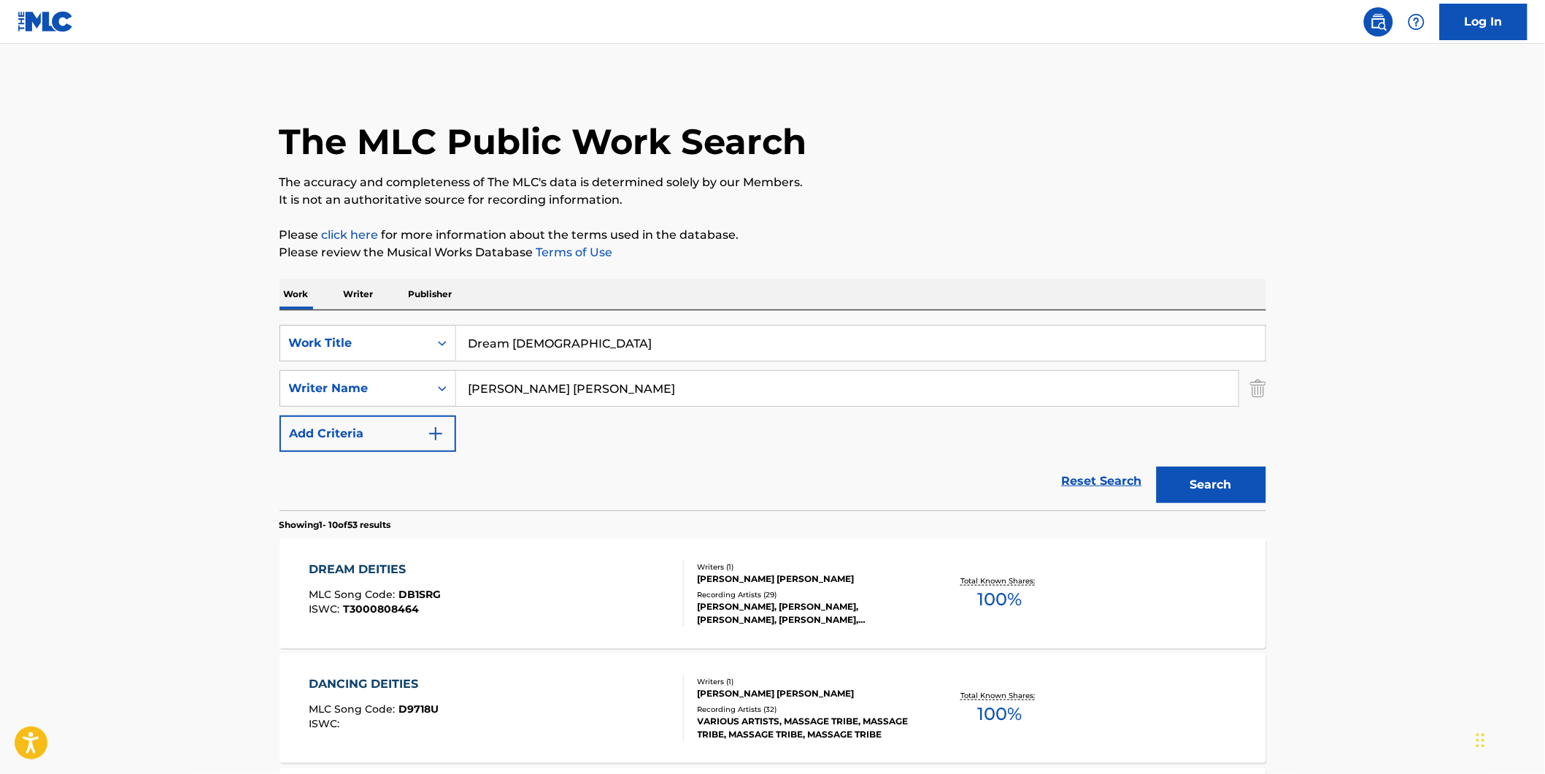
scroll to position [81, 0]
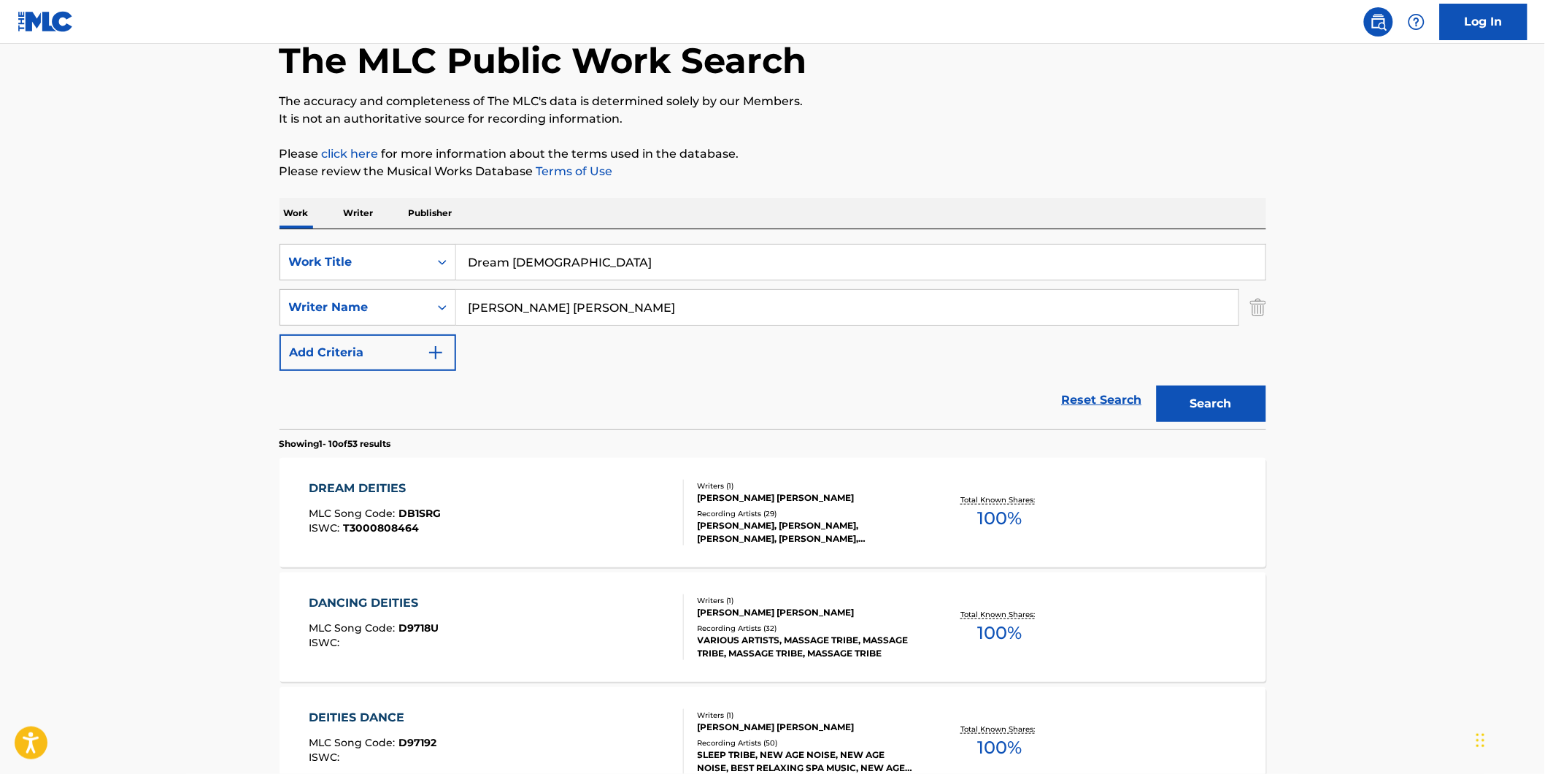
click at [457, 518] on div "DREAM DEITIES MLC Song Code : DB1SRG ISWC : T3000808464" at bounding box center [496, 513] width 375 height 66
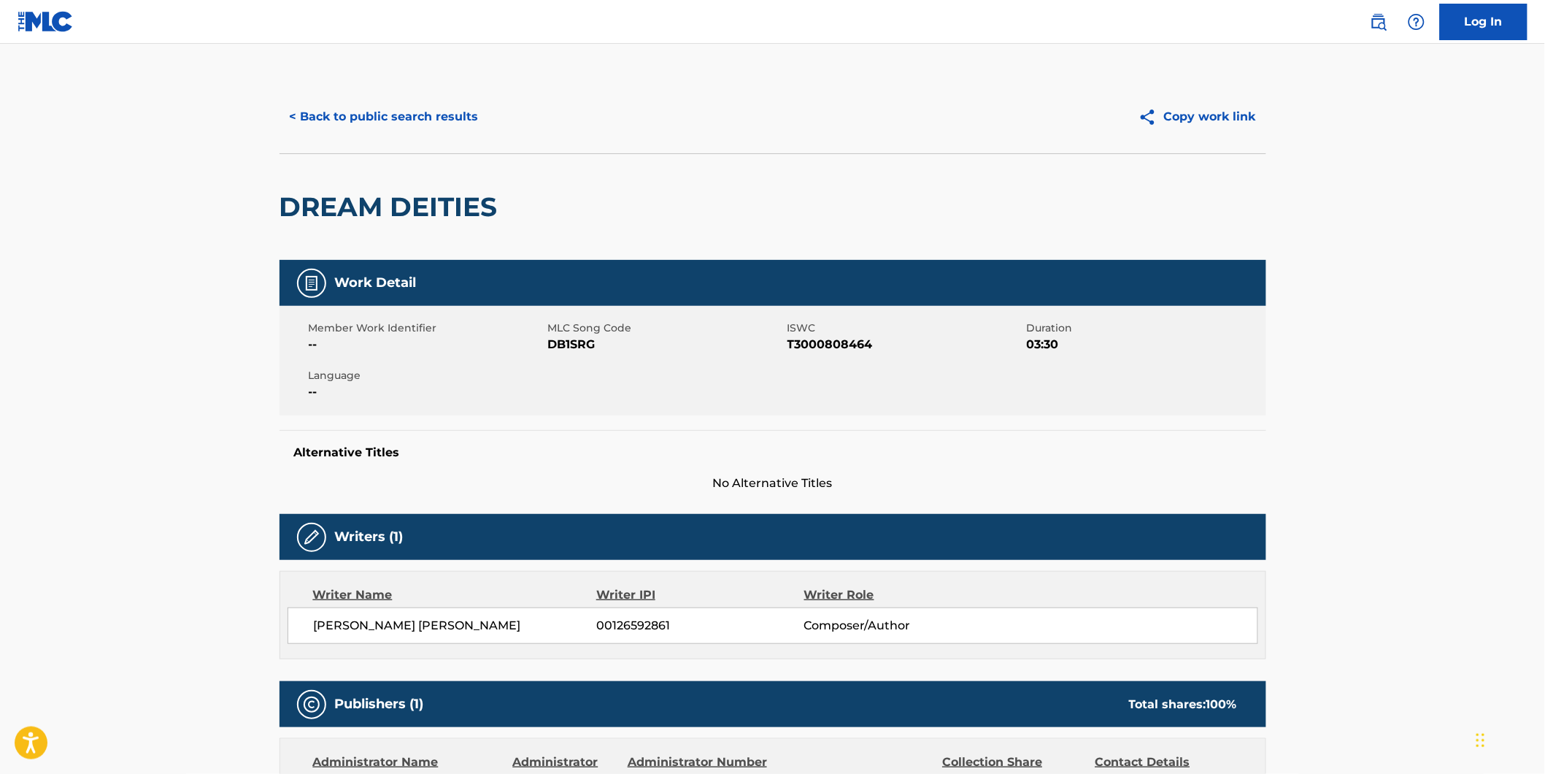
click at [406, 122] on button "< Back to public search results" at bounding box center [384, 117] width 209 height 36
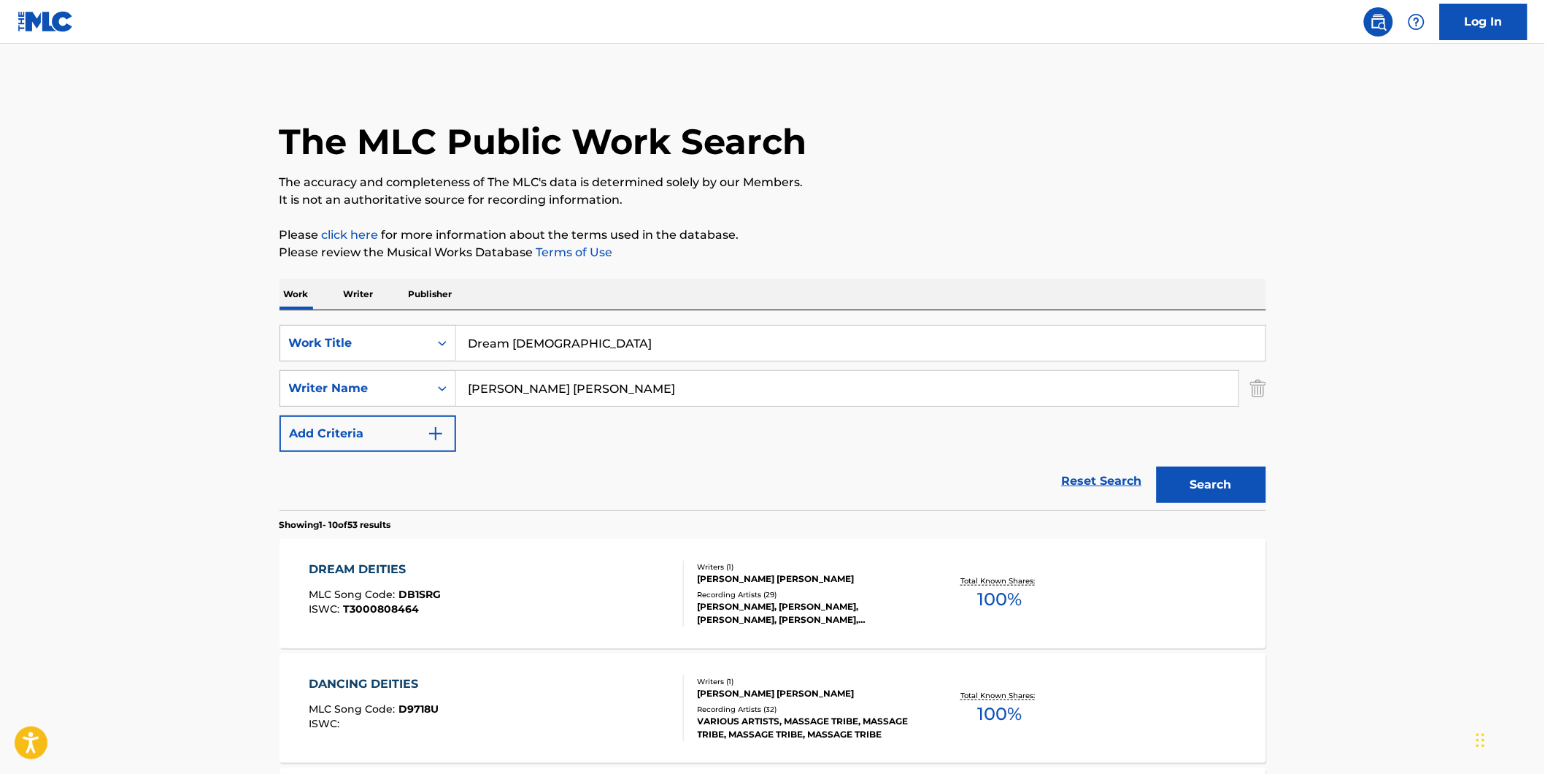
scroll to position [81, 0]
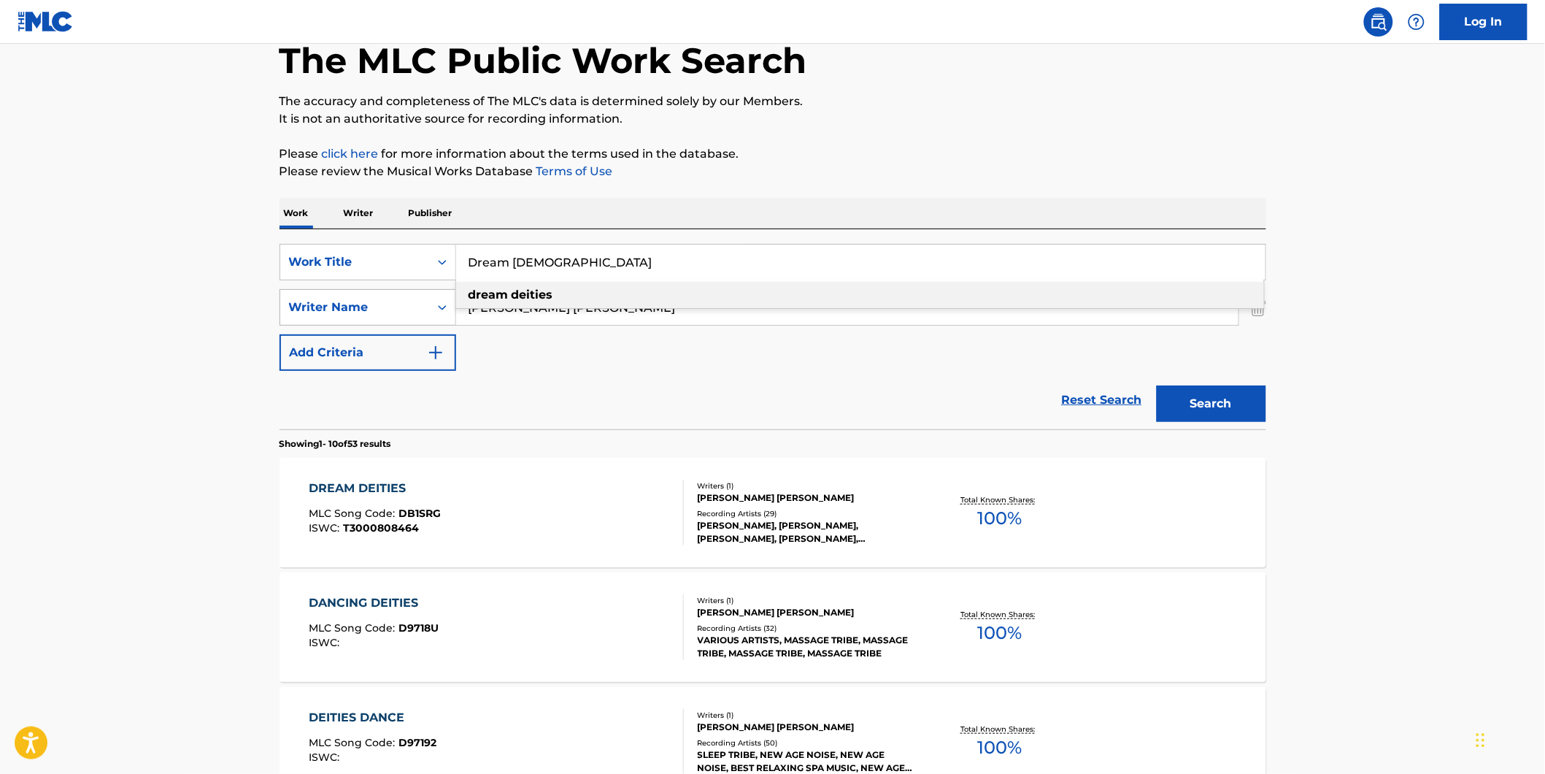
drag, startPoint x: 612, startPoint y: 256, endPoint x: 190, endPoint y: 321, distance: 426.1
click at [304, 299] on div "SearchWithCriteria7d7ca134-11cd-4cd6-abb0-1b77aeae4b79 Work Title Dream Deities…" at bounding box center [773, 307] width 987 height 127
paste input "Terrifyer"
type input "Terrifyer"
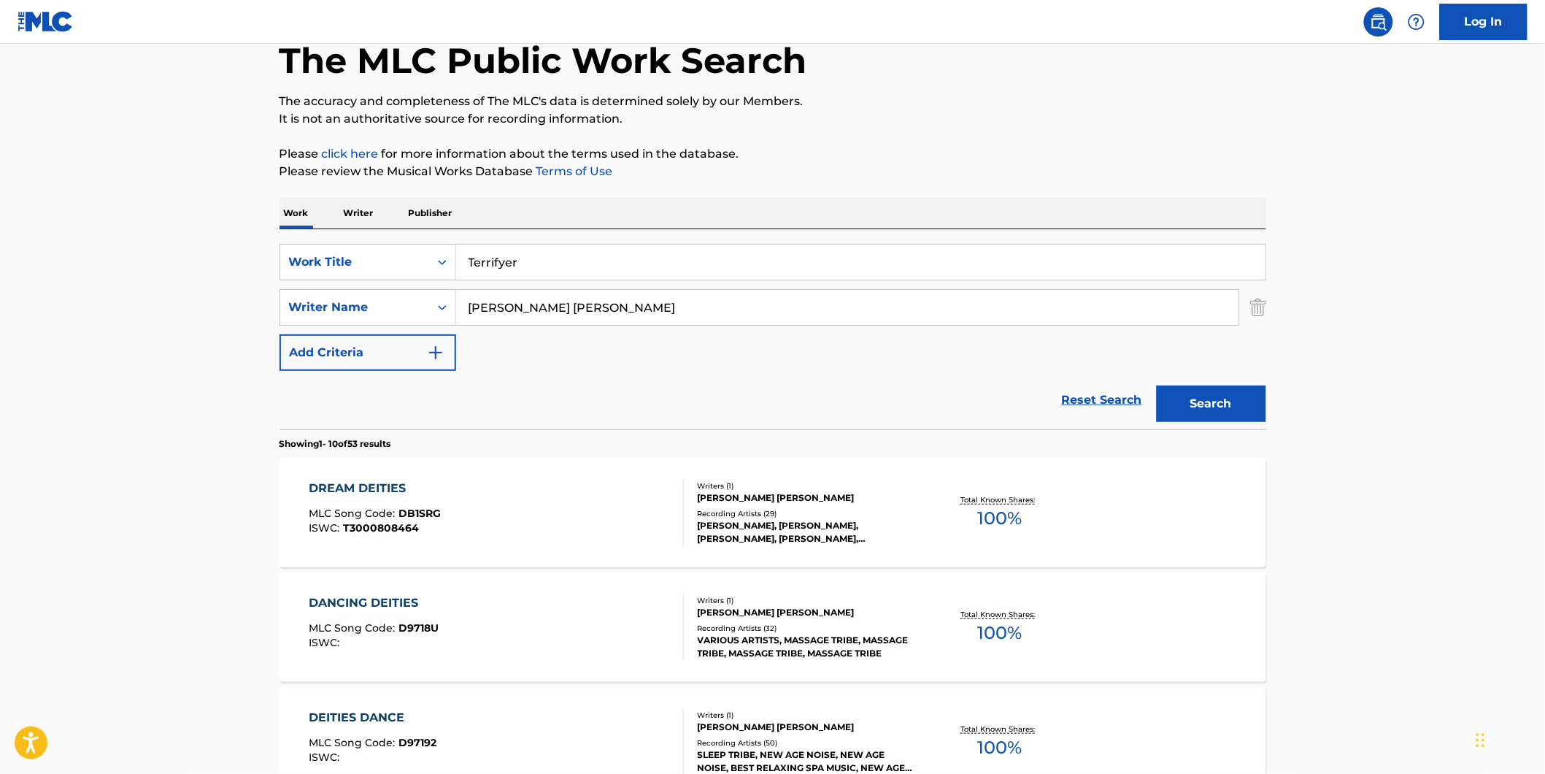
drag, startPoint x: 609, startPoint y: 305, endPoint x: 451, endPoint y: 327, distance: 159.2
click at [397, 322] on div "SearchWithCriteria8dcd9abf-52ce-44f2-998d-24017580982f Writer Name [PERSON_NAME…" at bounding box center [773, 307] width 987 height 36
paste input "Pig Destroyer"
click at [1157, 385] on button "Search" at bounding box center [1211, 403] width 109 height 36
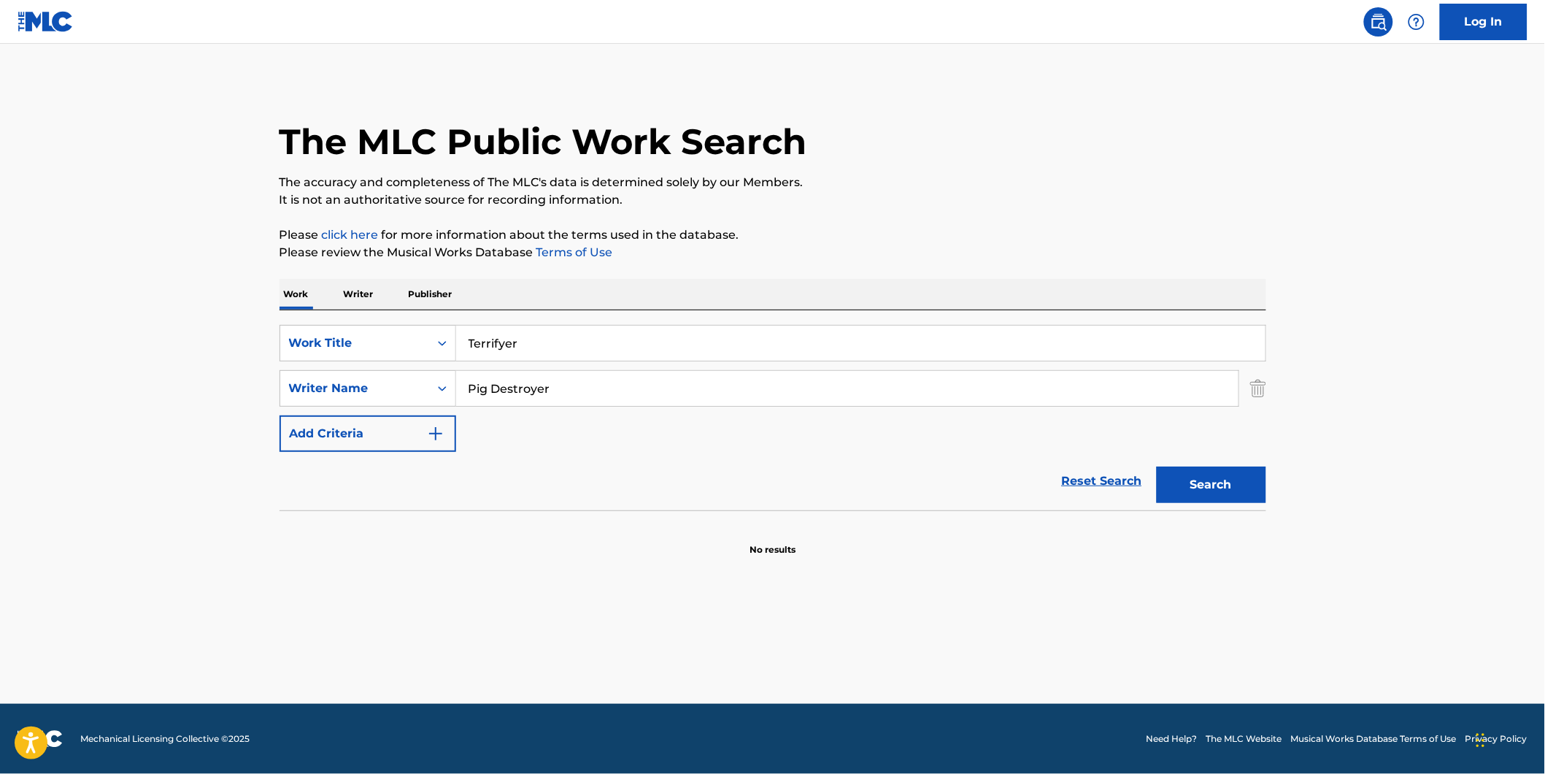
drag, startPoint x: 675, startPoint y: 388, endPoint x: 798, endPoint y: 447, distance: 136.4
click at [388, 409] on div "SearchWithCriteria7d7ca134-11cd-4cd6-abb0-1b77aeae4b79 Work Title Terrifyer Sea…" at bounding box center [773, 388] width 987 height 127
paste input "[PERSON_NAME]"
click at [1157, 466] on button "Search" at bounding box center [1211, 484] width 109 height 36
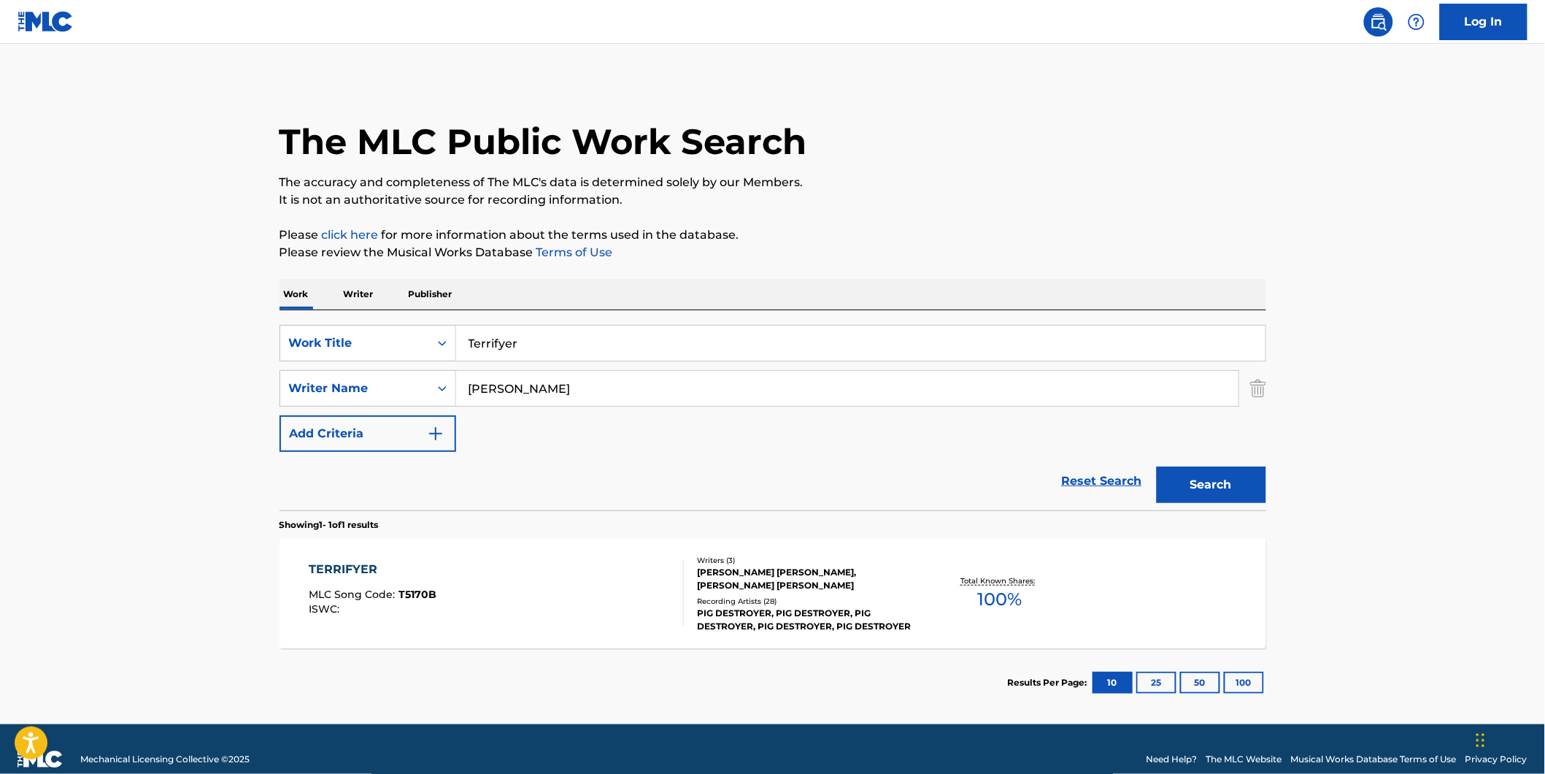
drag, startPoint x: 655, startPoint y: 374, endPoint x: 422, endPoint y: 436, distance: 241.6
click at [409, 428] on div "SearchWithCriteria7d7ca134-11cd-4cd6-abb0-1b77aeae4b79 Work Title Terrifyer Sea…" at bounding box center [773, 388] width 987 height 127
paste input "[PERSON_NAME]"
click at [1157, 466] on button "Search" at bounding box center [1211, 484] width 109 height 36
drag, startPoint x: 643, startPoint y: 384, endPoint x: 388, endPoint y: 407, distance: 255.8
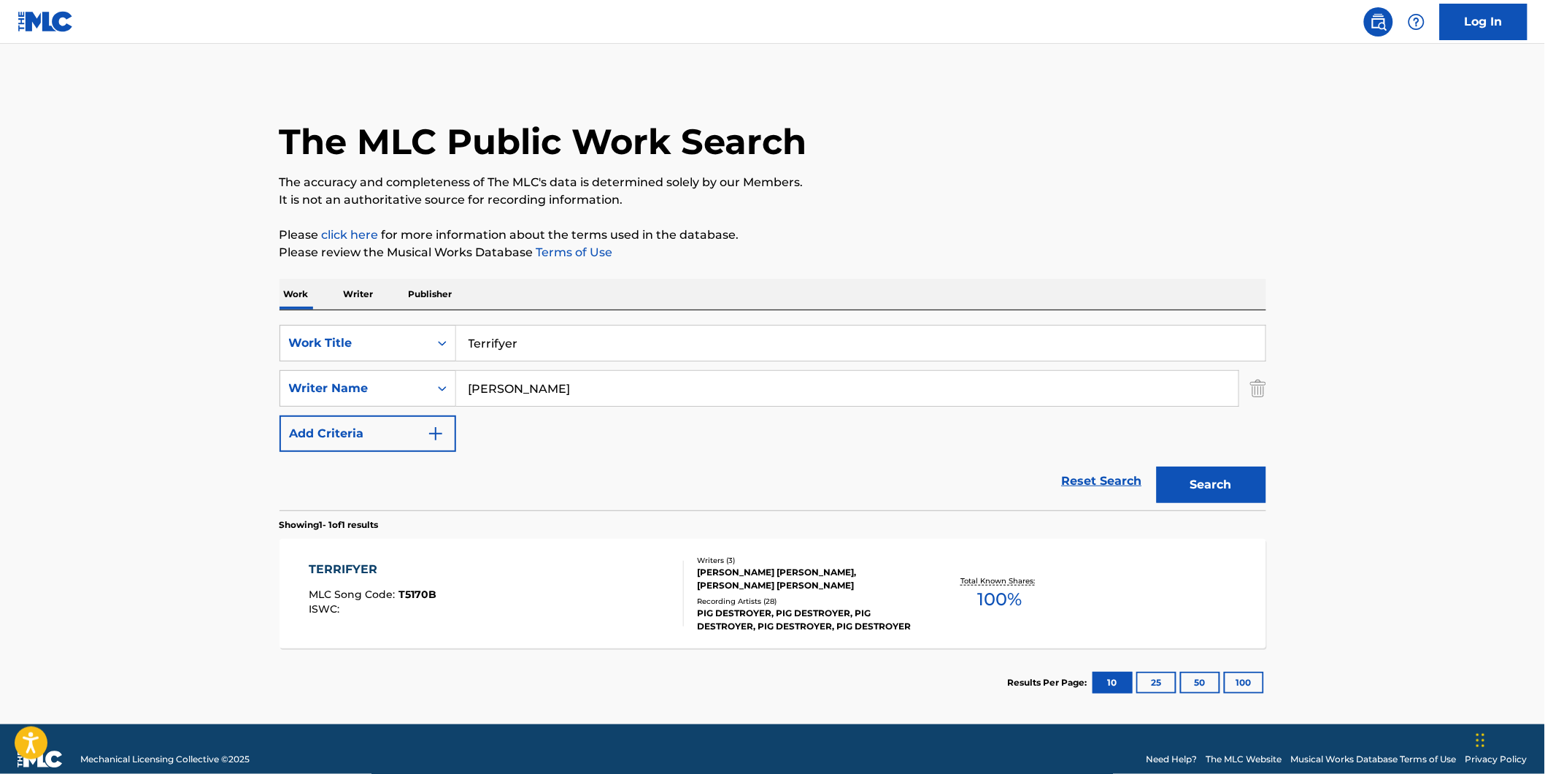
click at [388, 401] on div "SearchWithCriteria8dcd9abf-52ce-44f2-998d-24017580982f Writer Name [PERSON_NAME]" at bounding box center [773, 388] width 987 height 36
paste input "[PERSON_NAME]"
type input "[PERSON_NAME]"
click at [1157, 466] on button "Search" at bounding box center [1211, 484] width 109 height 36
click at [518, 596] on div "TERRIFYER MLC Song Code : T5170B ISWC :" at bounding box center [496, 594] width 375 height 66
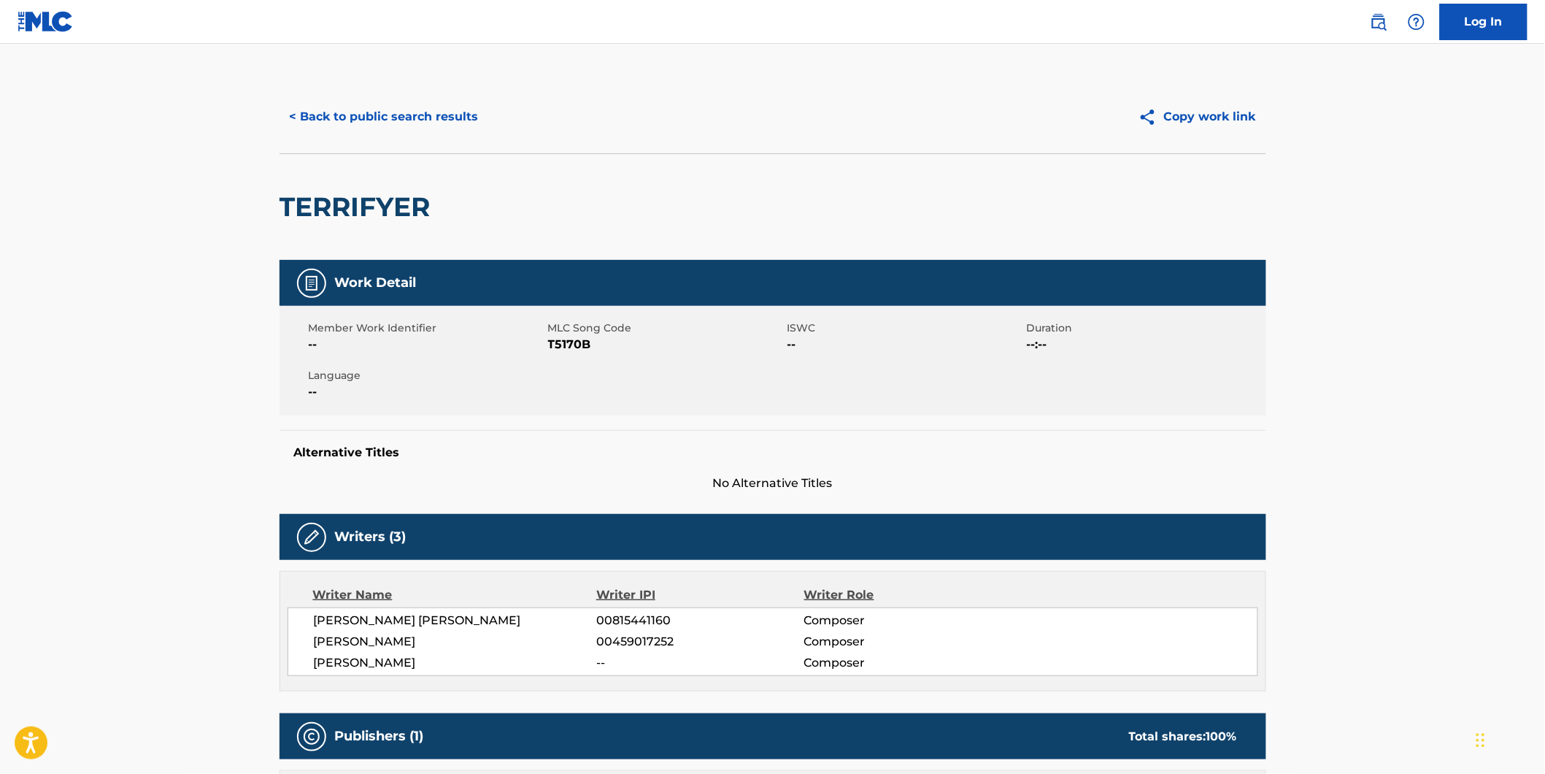
click at [315, 107] on button "< Back to public search results" at bounding box center [384, 117] width 209 height 36
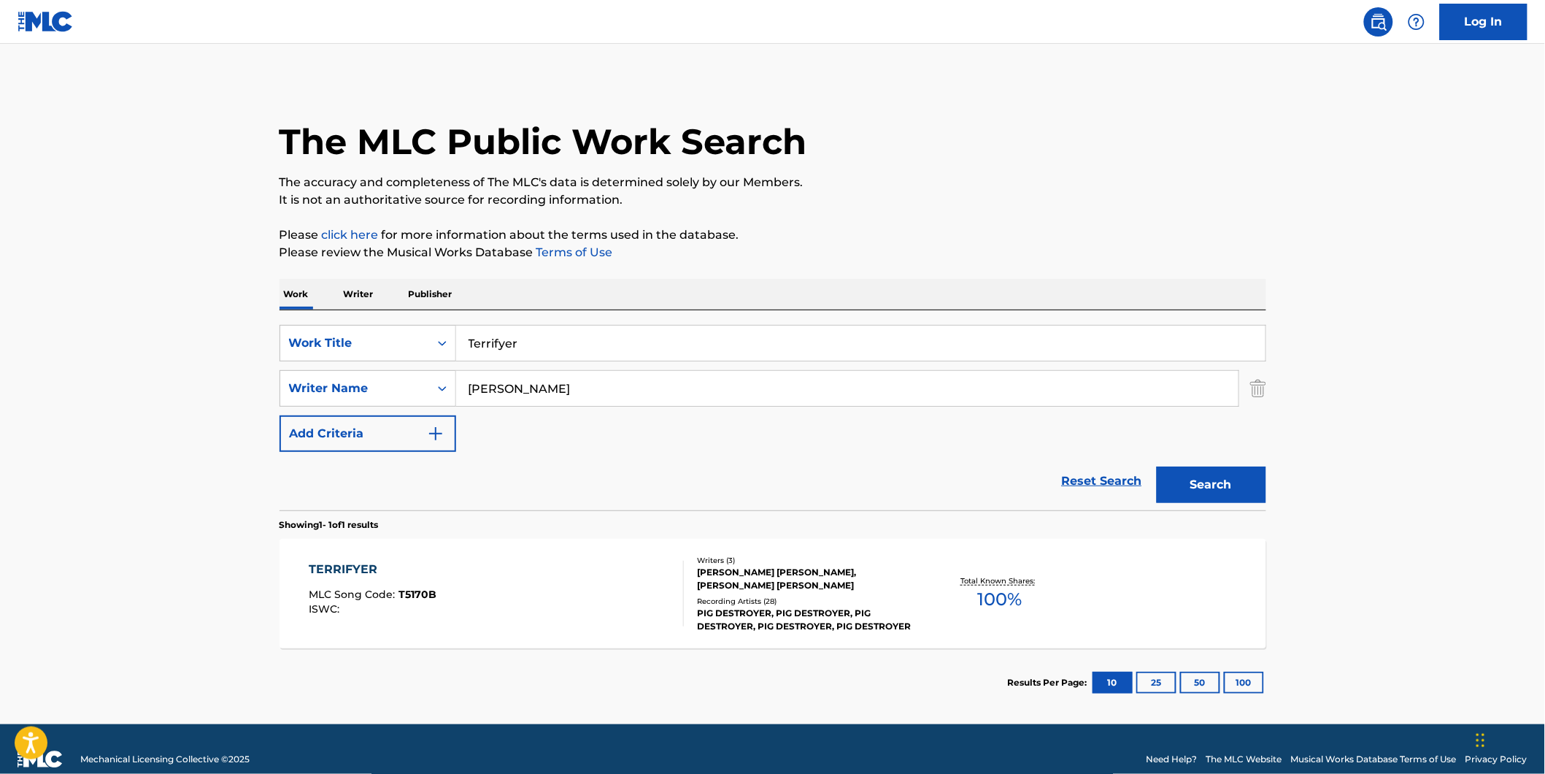
click at [428, 571] on div "TERRIFYER" at bounding box center [373, 570] width 128 height 18
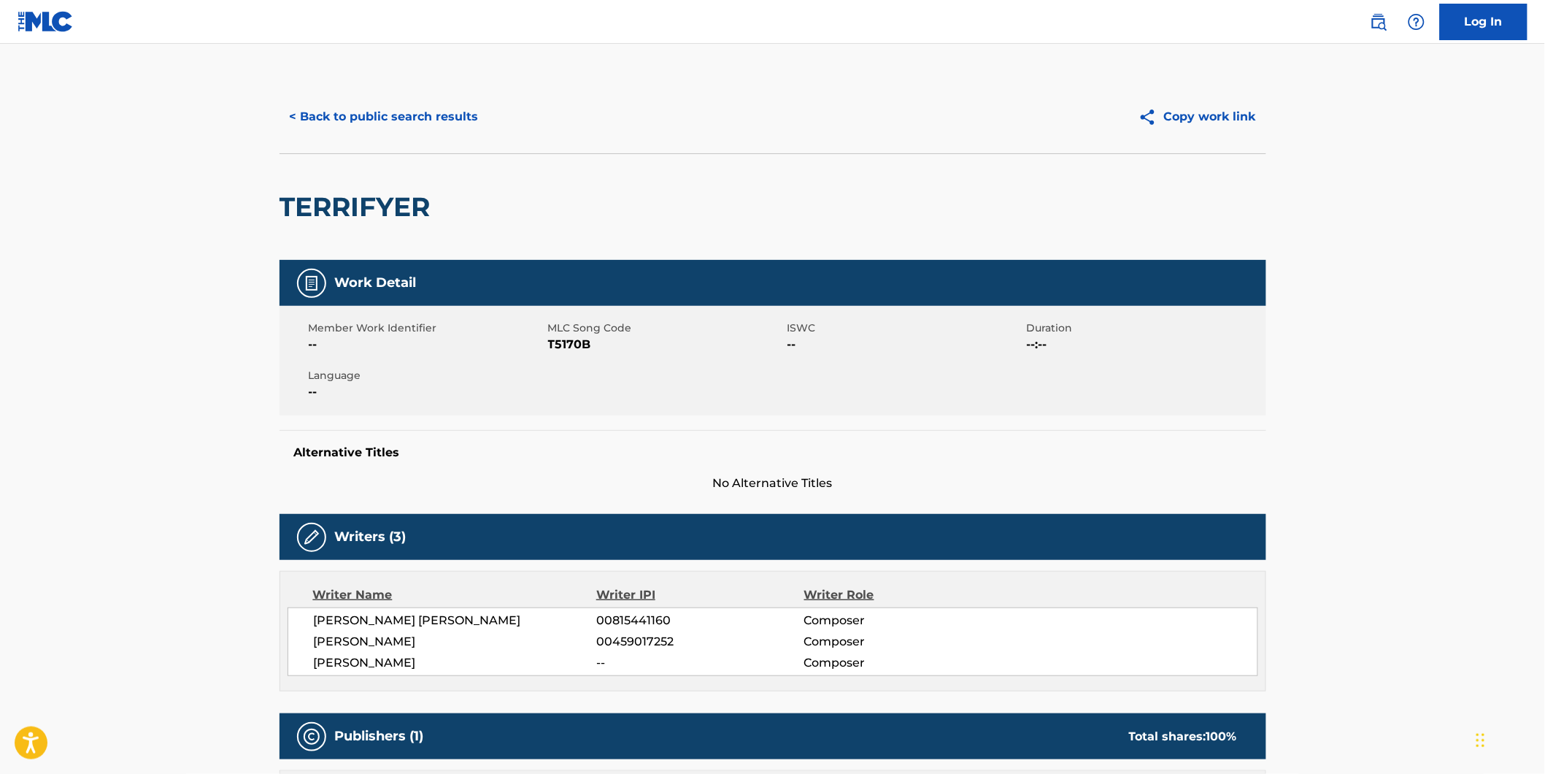
click at [329, 128] on button "< Back to public search results" at bounding box center [384, 117] width 209 height 36
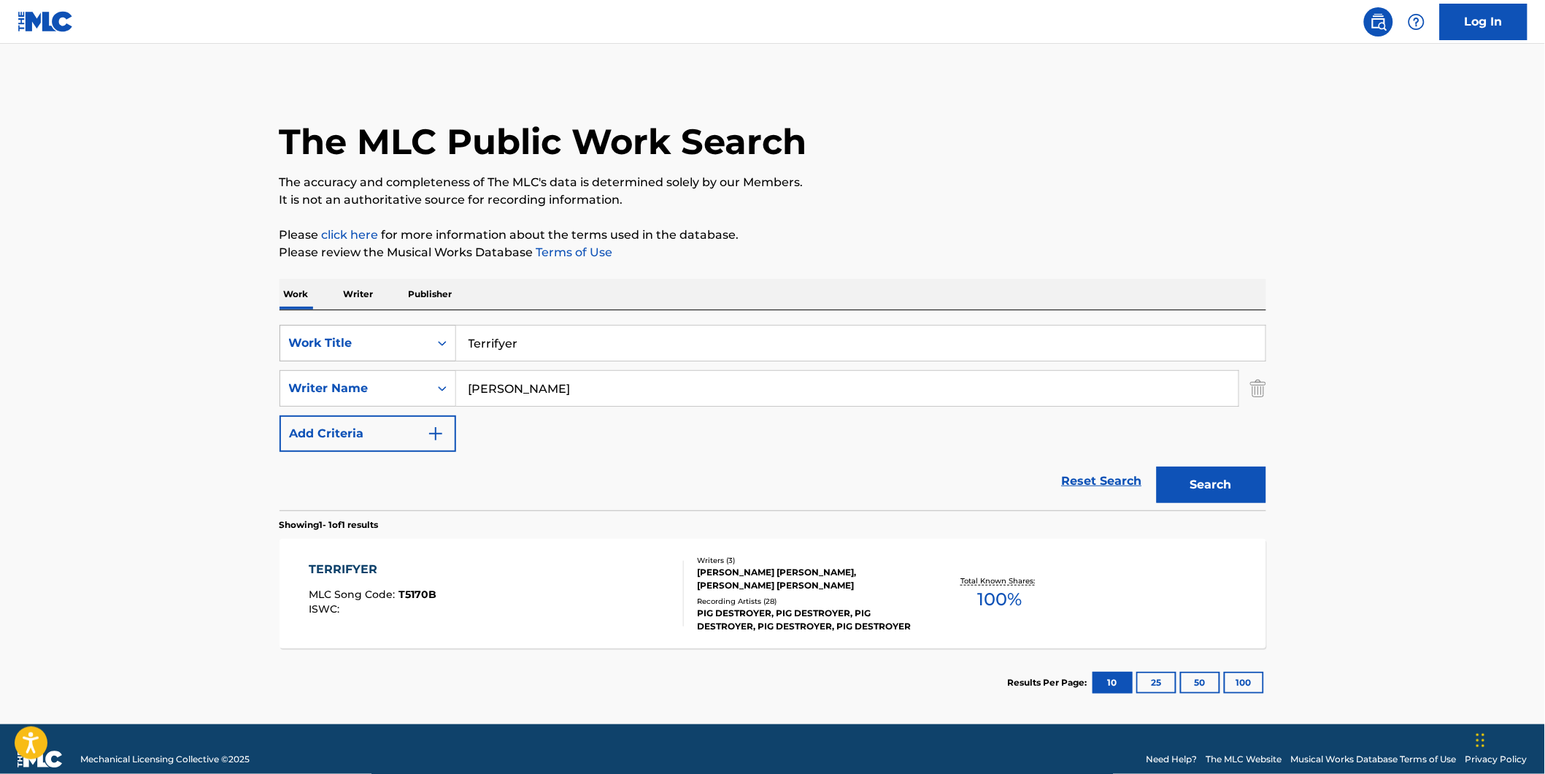
drag, startPoint x: 555, startPoint y: 344, endPoint x: 407, endPoint y: 358, distance: 148.8
click at [407, 358] on div "SearchWithCriteria7d7ca134-11cd-4cd6-abb0-1b77aeae4b79 Work Title Terrifyer" at bounding box center [773, 343] width 987 height 36
paste input "Misanthropiz"
type input "Misanthropizer"
click at [0, 310] on html "Accessibility Screen-Reader Guide, Feedback, and Issue Reporting | New window C…" at bounding box center [772, 387] width 1545 height 774
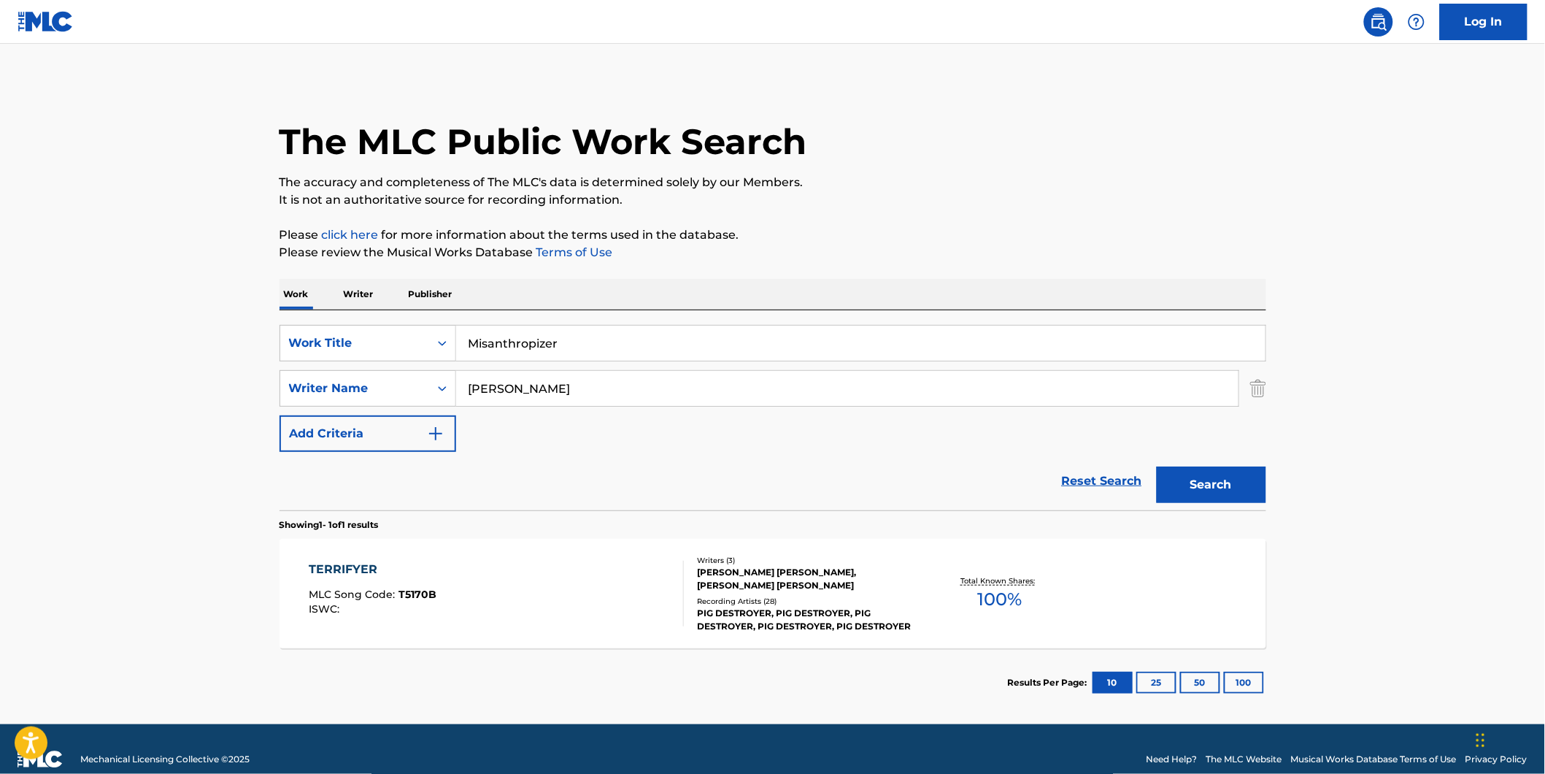
drag, startPoint x: 551, startPoint y: 387, endPoint x: 555, endPoint y: 441, distance: 54.1
click at [491, 431] on div "SearchWithCriteria7d7ca134-11cd-4cd6-abb0-1b77aeae4b79 Work Title Misanthropize…" at bounding box center [773, 388] width 987 height 127
paste input "Iron Monkey"
drag, startPoint x: 591, startPoint y: 393, endPoint x: 356, endPoint y: 405, distance: 235.3
click at [342, 398] on div "SearchWithCriteria8dcd9abf-52ce-44f2-998d-24017580982f Writer Name J R Iron Mon…" at bounding box center [773, 388] width 987 height 36
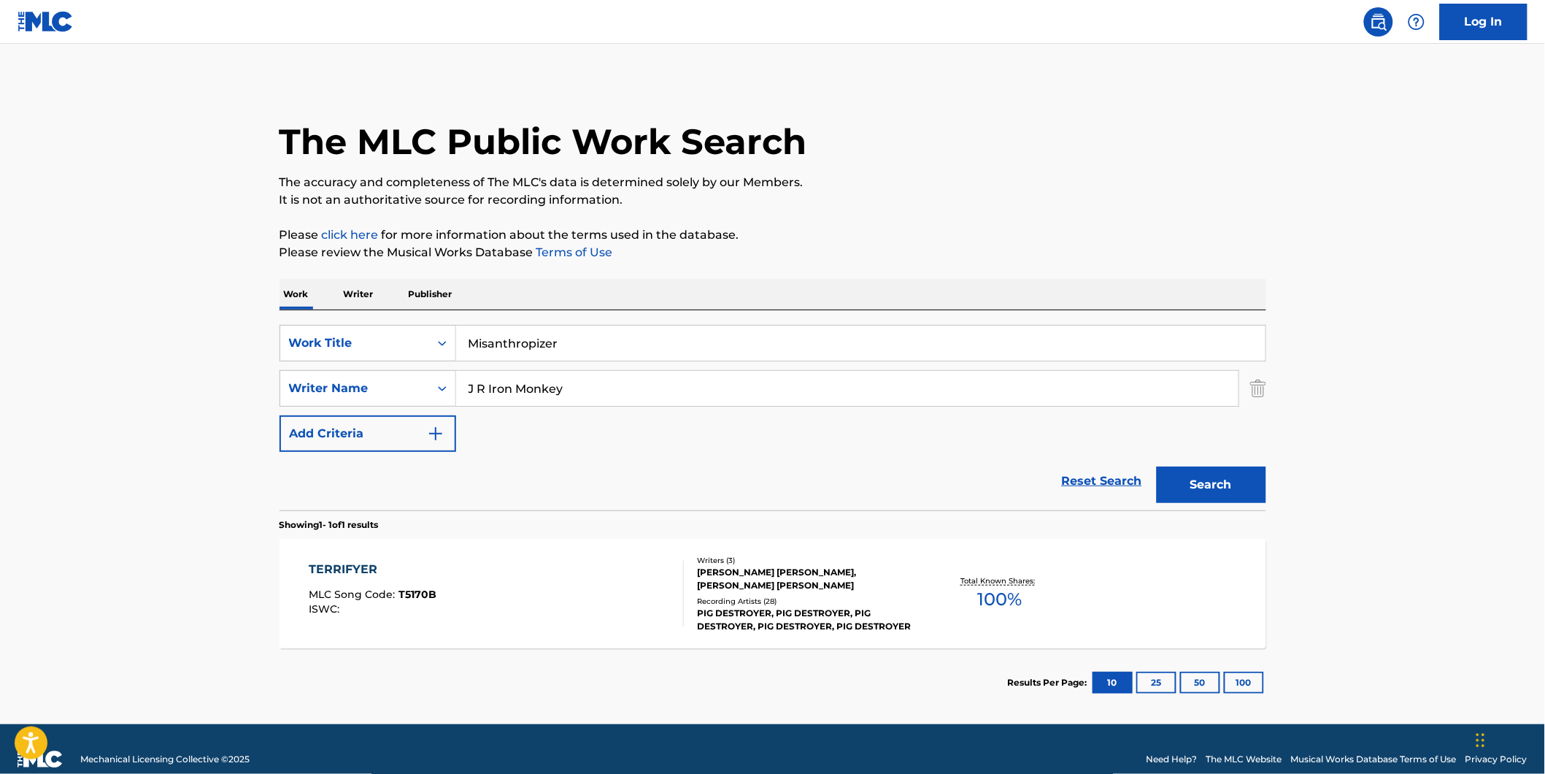
paste input "Search Form"
click at [1157, 466] on button "Search" at bounding box center [1211, 484] width 109 height 36
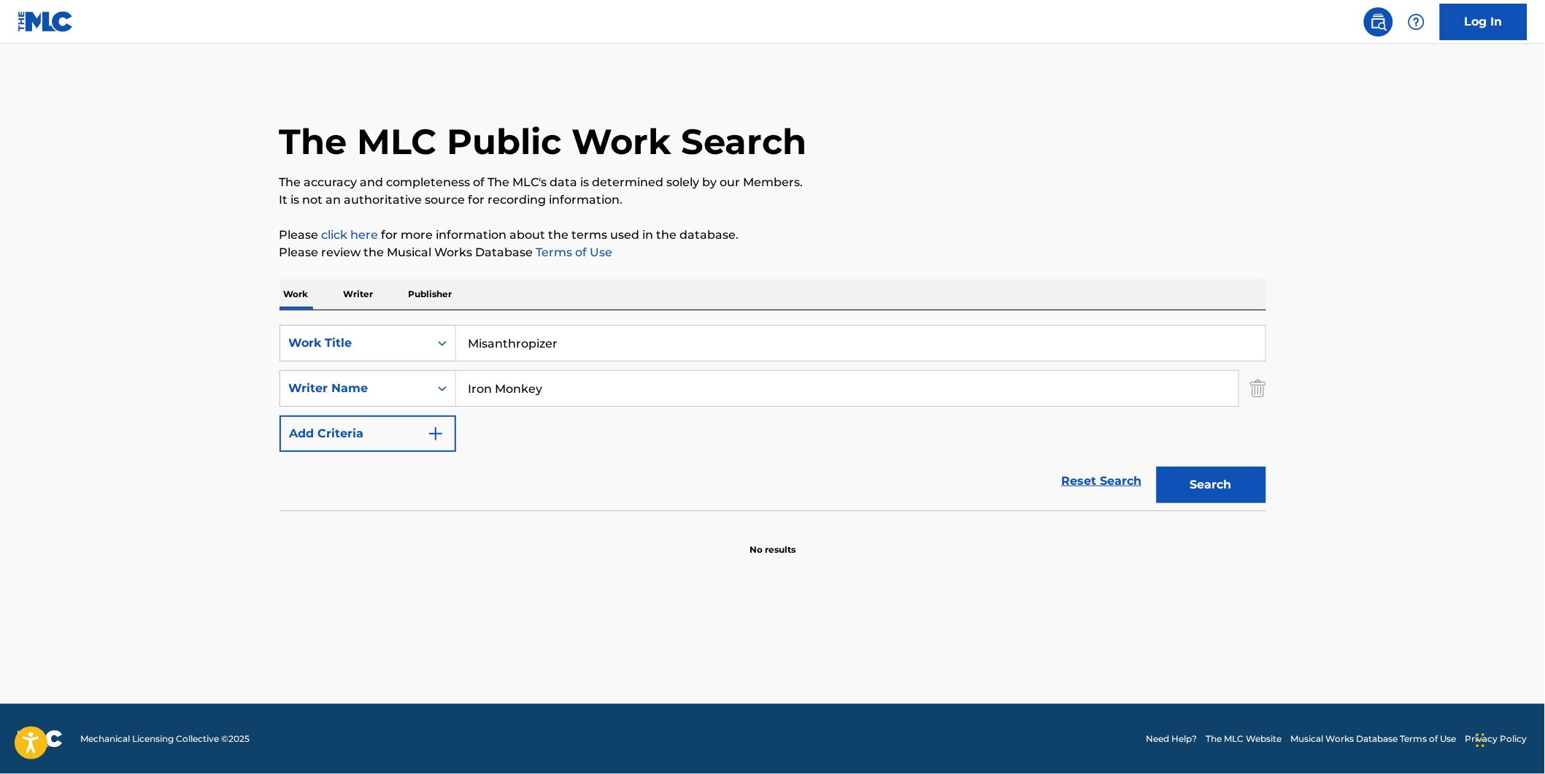
drag, startPoint x: 552, startPoint y: 389, endPoint x: 542, endPoint y: 466, distance: 77.4
click at [492, 456] on form "SearchWithCriteria7d7ca134-11cd-4cd6-abb0-1b77aeae4b79 Work Title Misanthropize…" at bounding box center [773, 417] width 987 height 185
paste input "[PERSON_NAME]"
click at [1157, 466] on button "Search" at bounding box center [1211, 484] width 109 height 36
drag, startPoint x: 604, startPoint y: 387, endPoint x: 220, endPoint y: 402, distance: 384.2
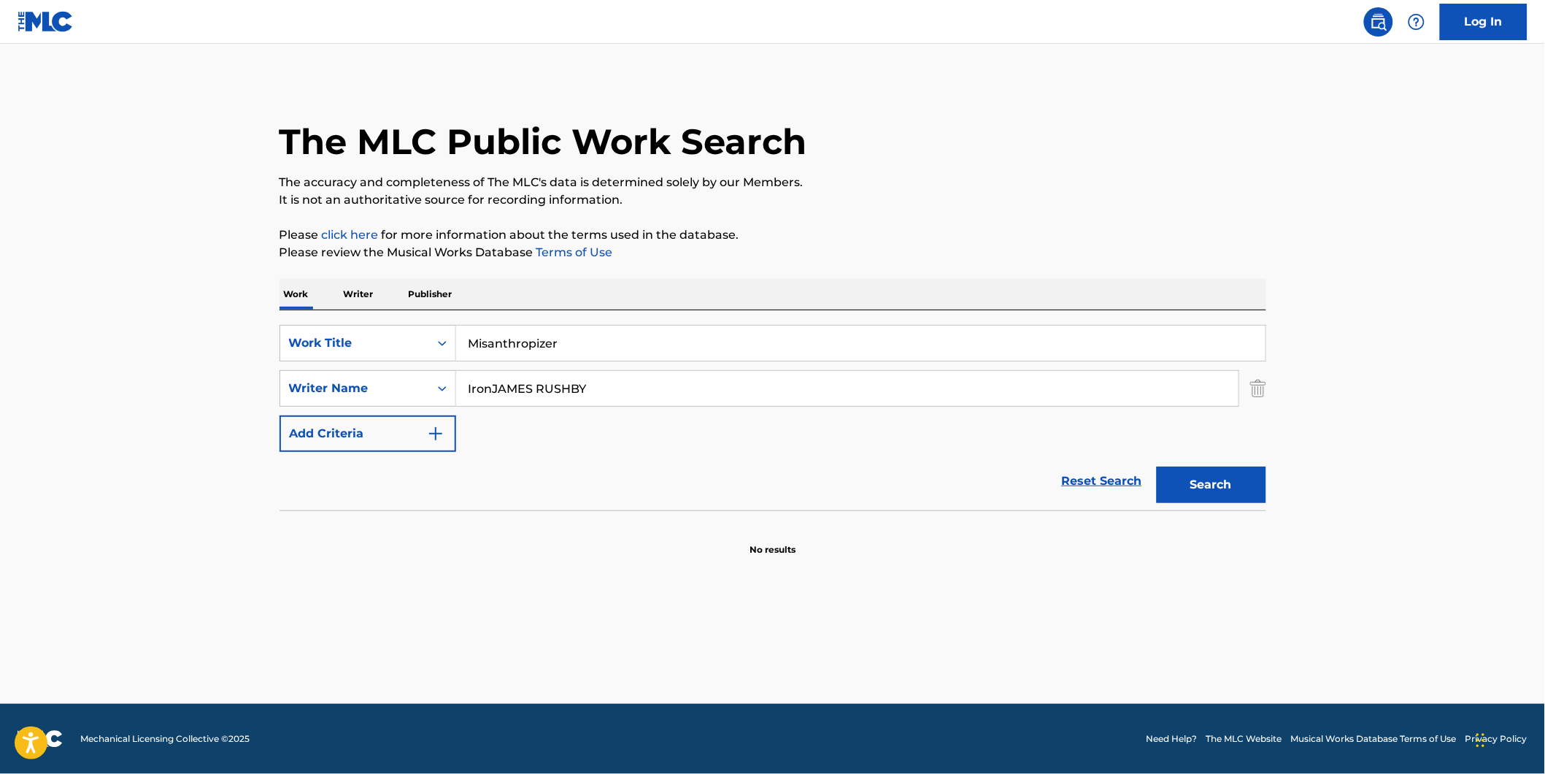
click at [220, 399] on main "The MLC Public Work Search The accuracy and completeness of The MLC's data is d…" at bounding box center [772, 374] width 1545 height 660
paste input "Search Form"
type input "[PERSON_NAME]"
click at [1157, 466] on button "Search" at bounding box center [1211, 484] width 109 height 36
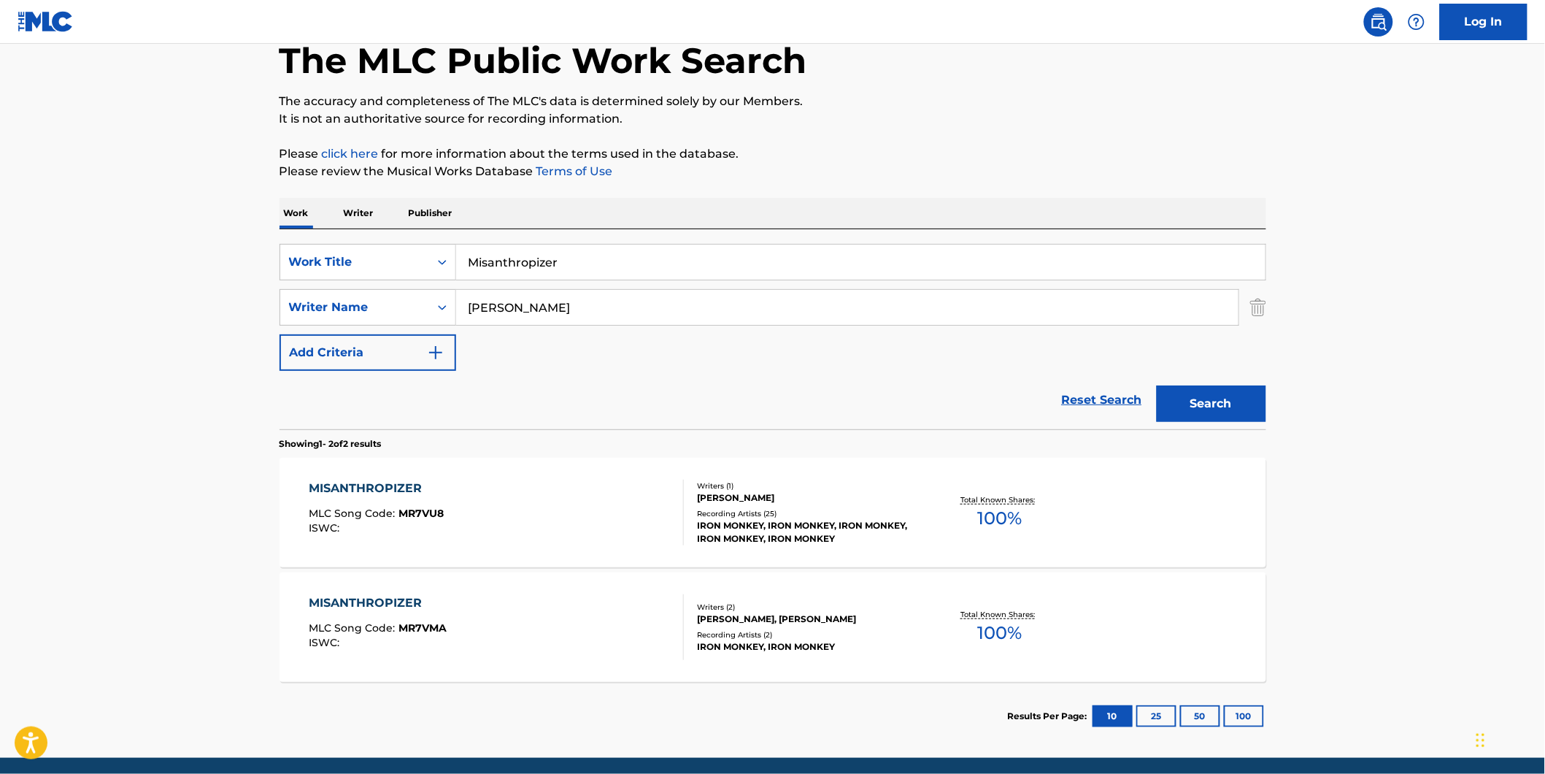
scroll to position [135, 0]
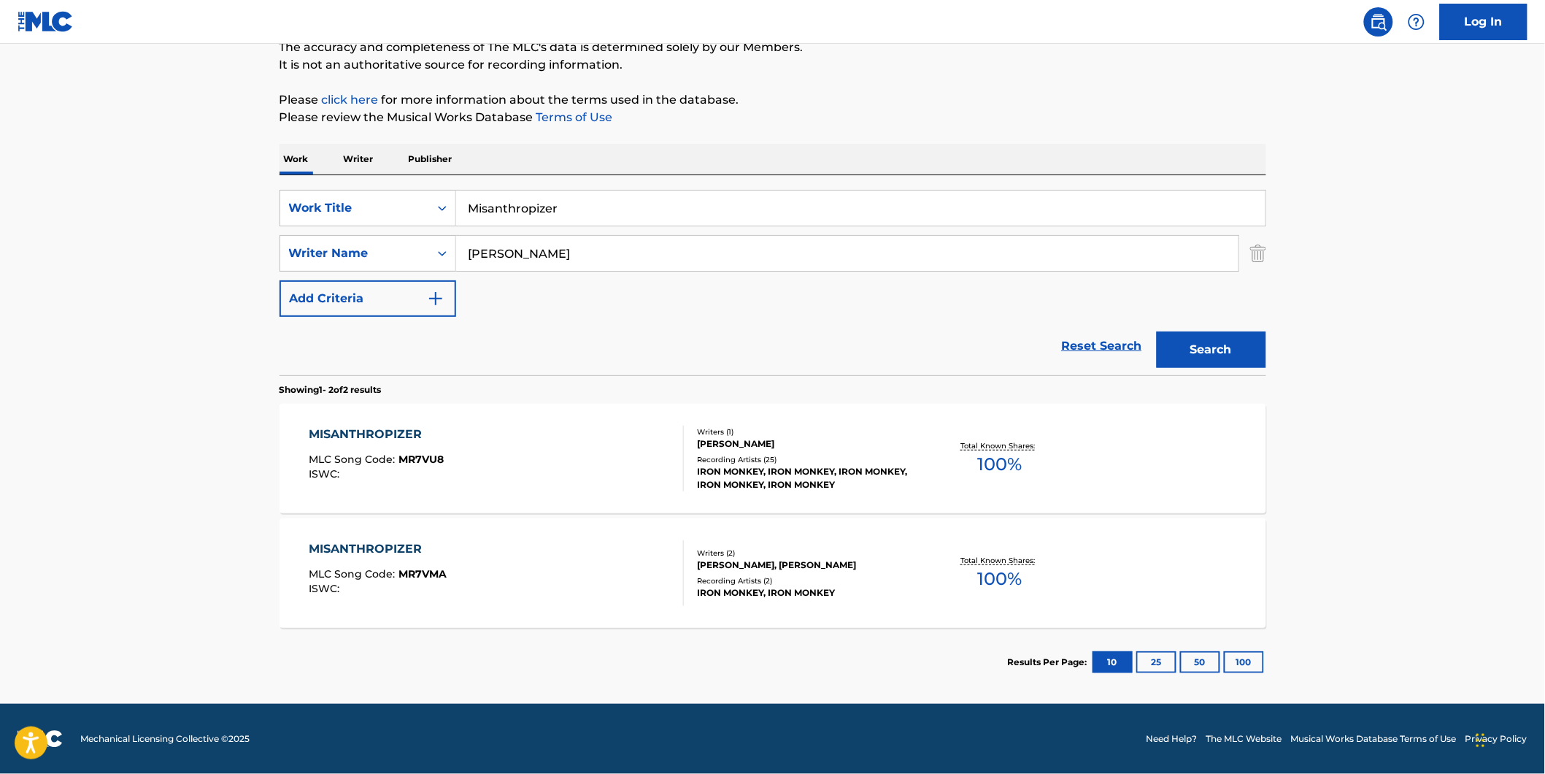
click at [370, 469] on div "ISWC :" at bounding box center [376, 474] width 135 height 11
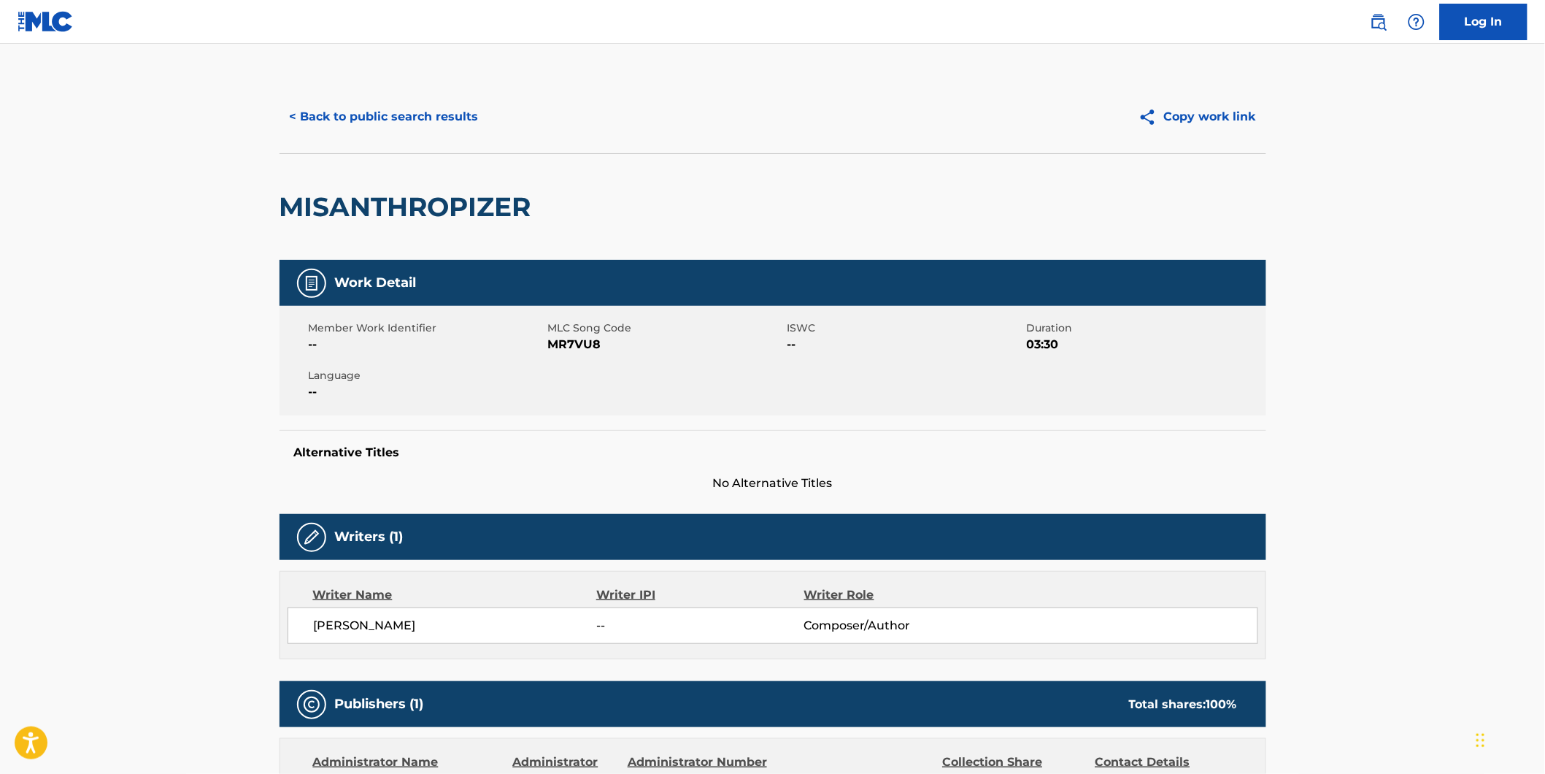
click at [343, 107] on button "< Back to public search results" at bounding box center [384, 117] width 209 height 36
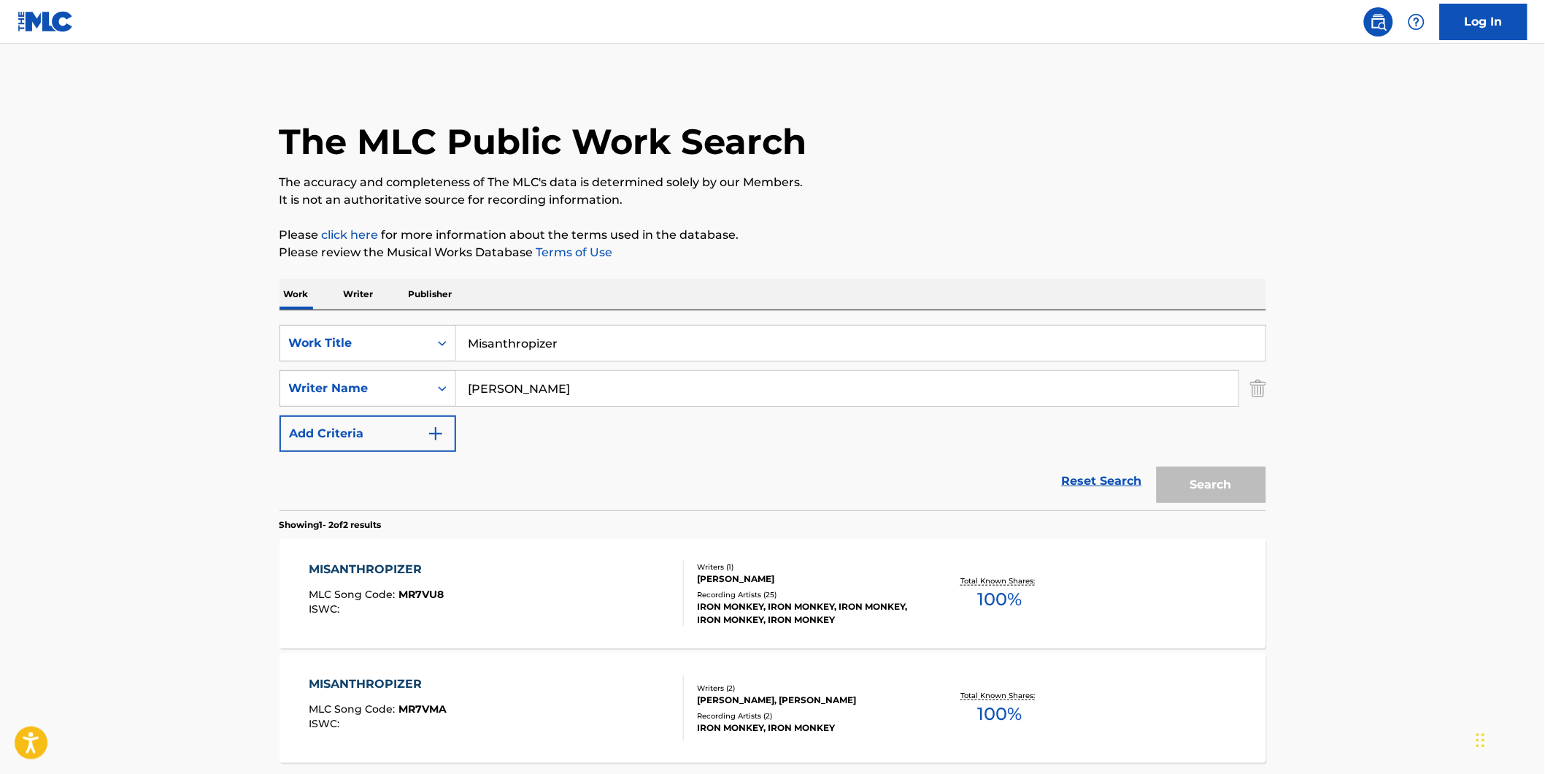
scroll to position [52, 0]
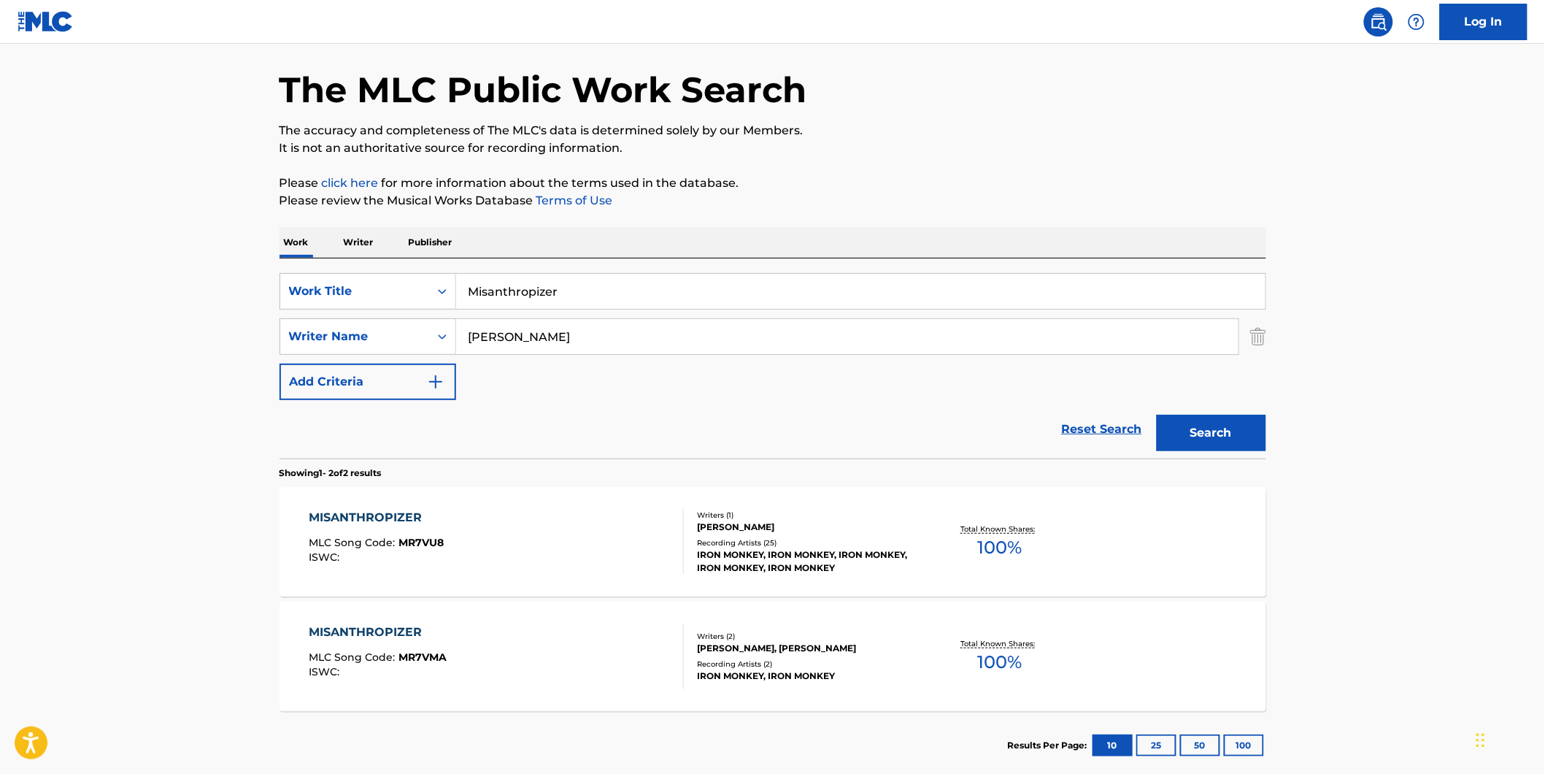
click at [332, 686] on div "MISANTHROPIZER MLC Song Code : MR7VMA ISWC :" at bounding box center [378, 656] width 138 height 66
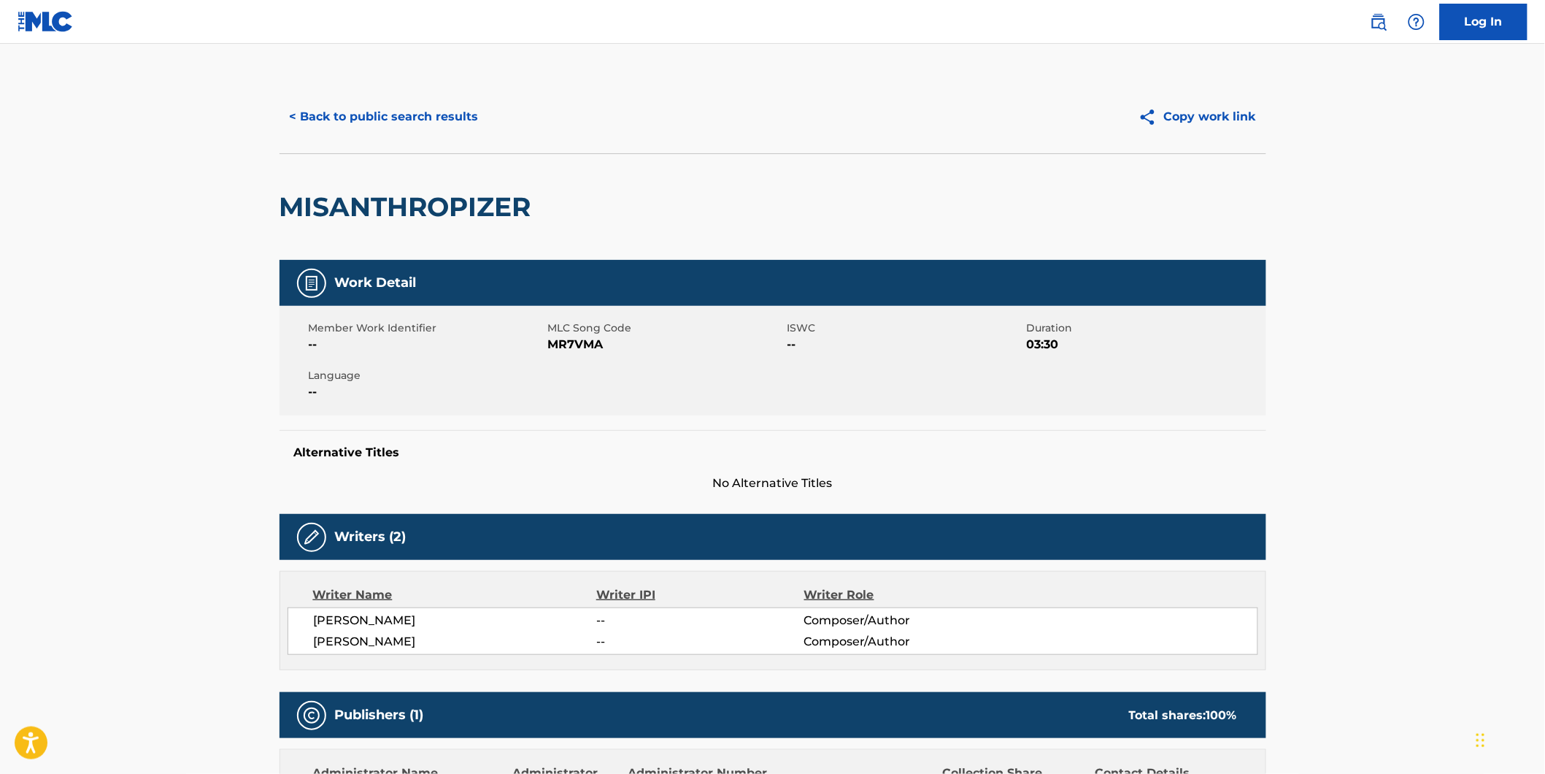
click at [587, 338] on span "MR7VMA" at bounding box center [666, 345] width 236 height 18
copy span "MR7VMA"
click at [431, 118] on button "< Back to public search results" at bounding box center [384, 117] width 209 height 36
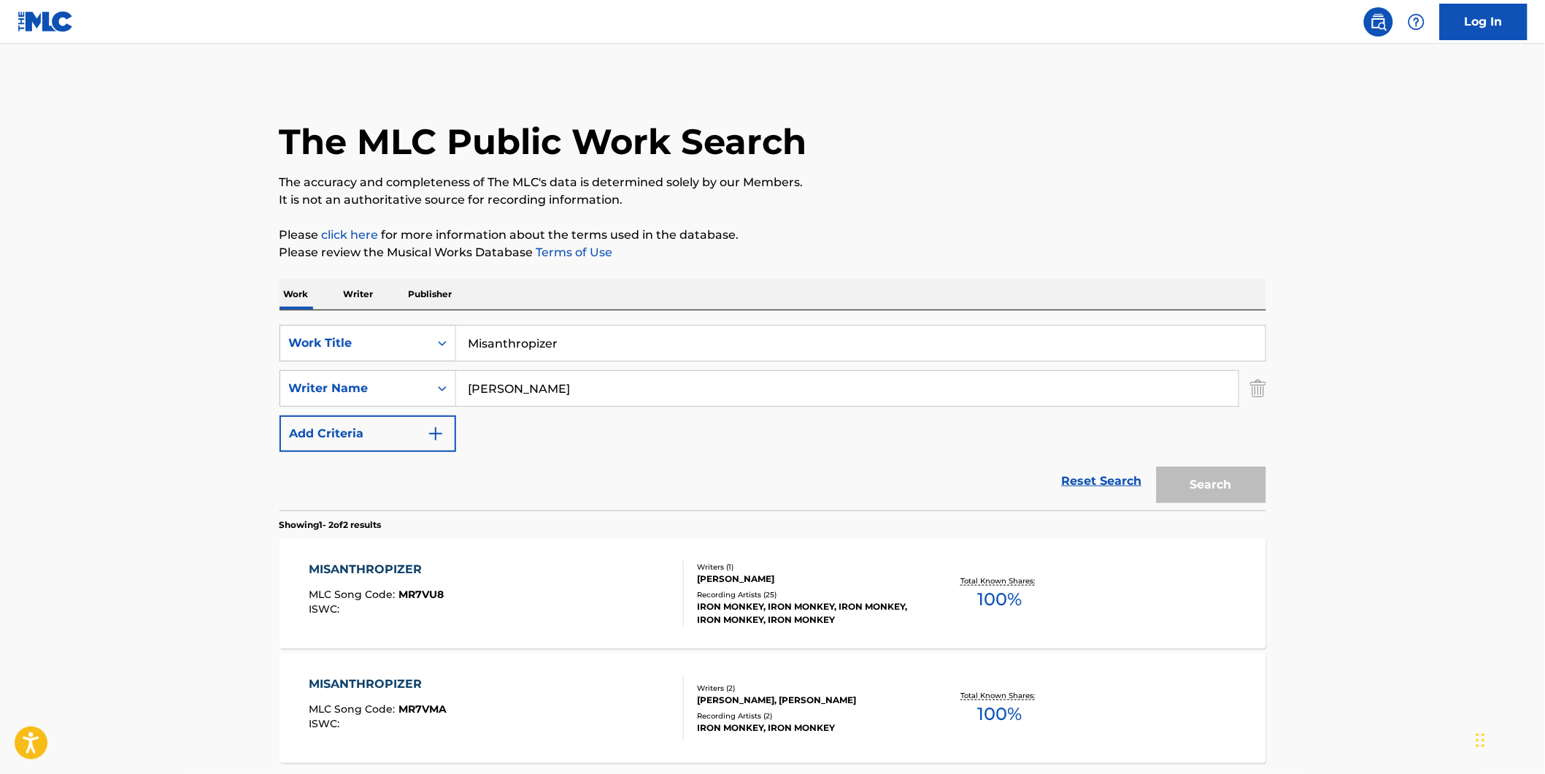
scroll to position [52, 0]
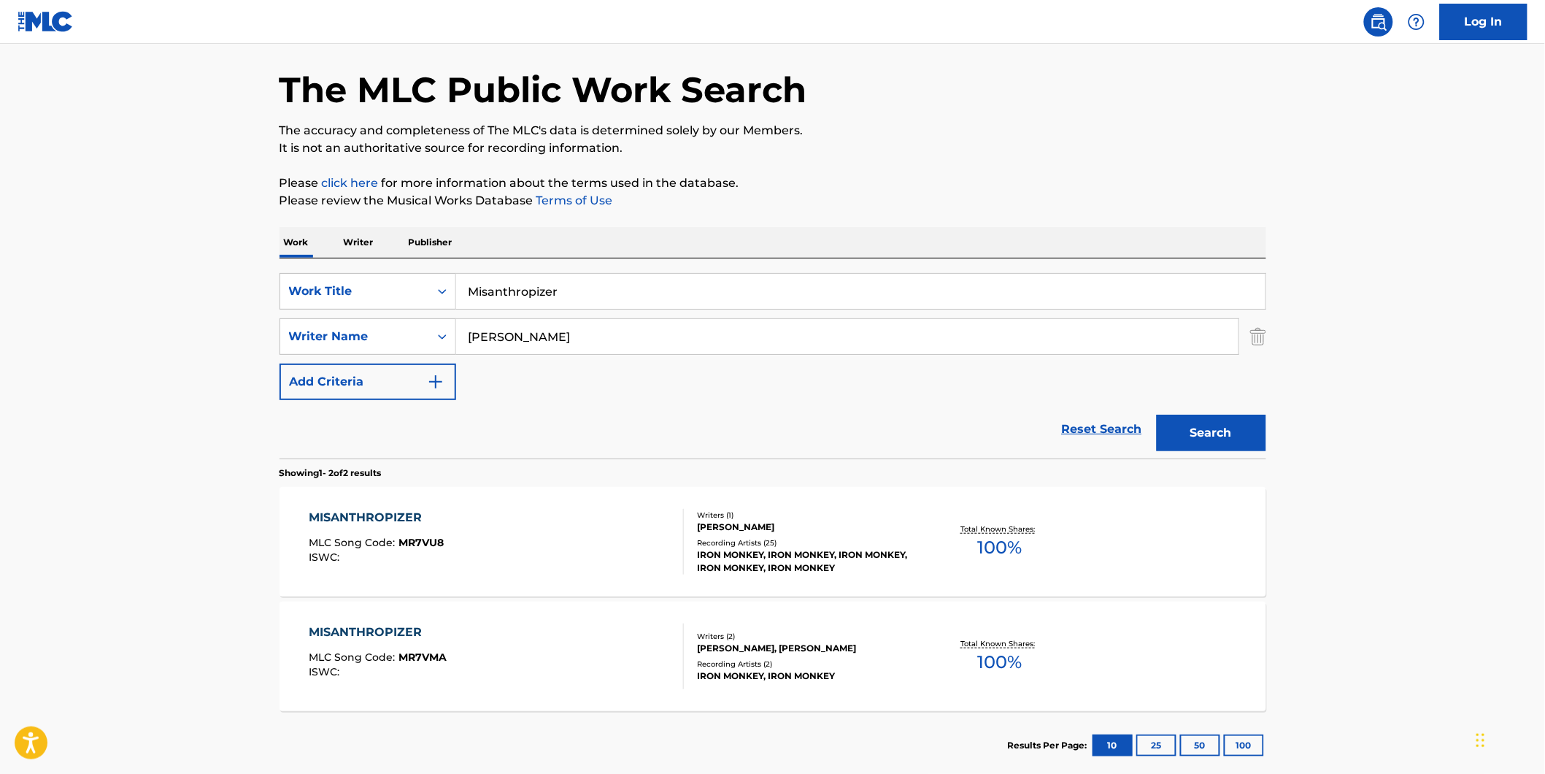
click at [528, 558] on div "MISANTHROPIZER MLC Song Code : MR7VU8 ISWC :" at bounding box center [496, 542] width 375 height 66
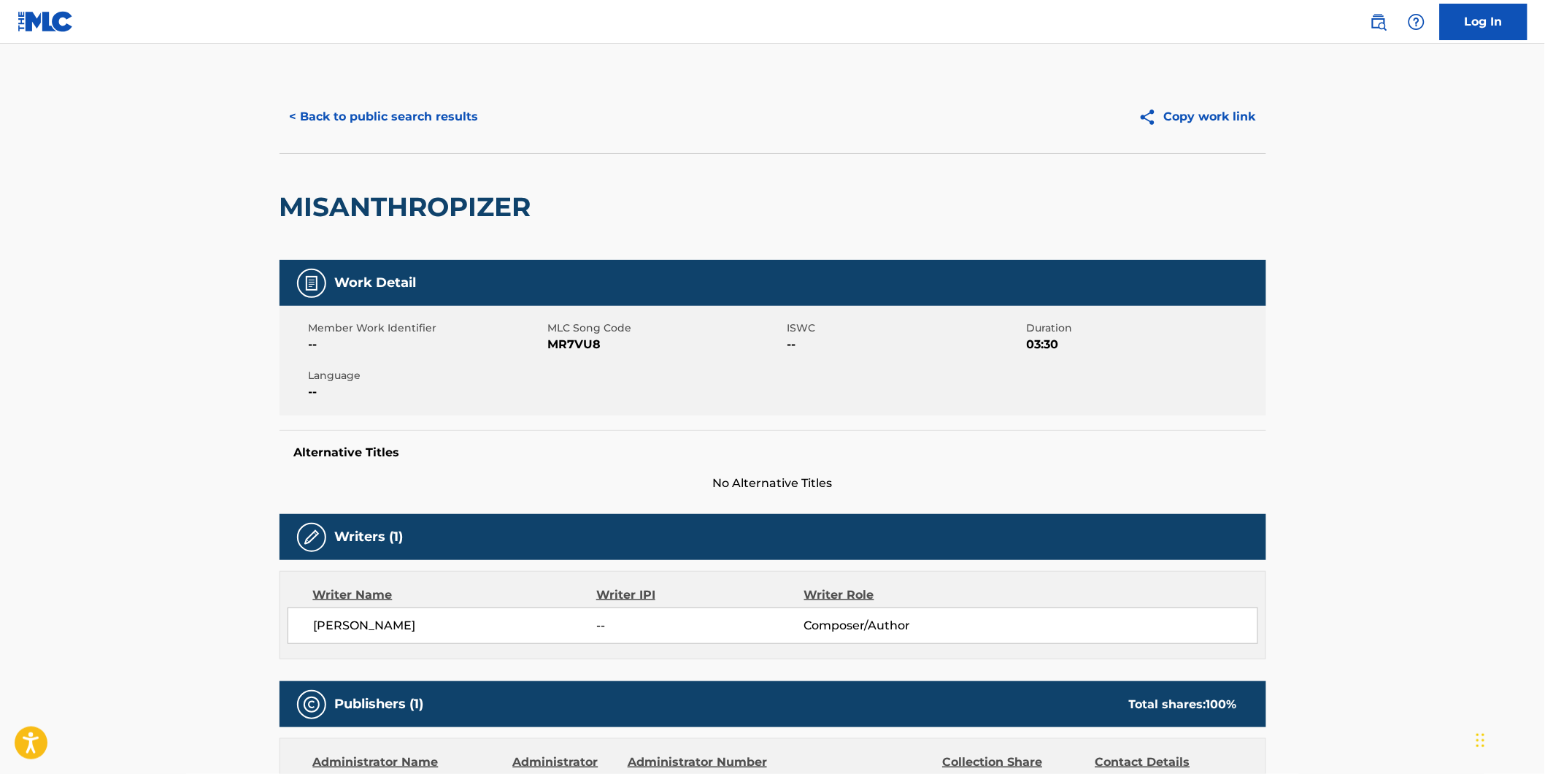
click at [577, 337] on span "MR7VU8" at bounding box center [666, 345] width 236 height 18
copy span "MR7VU8"
click at [382, 125] on button "< Back to public search results" at bounding box center [384, 117] width 209 height 36
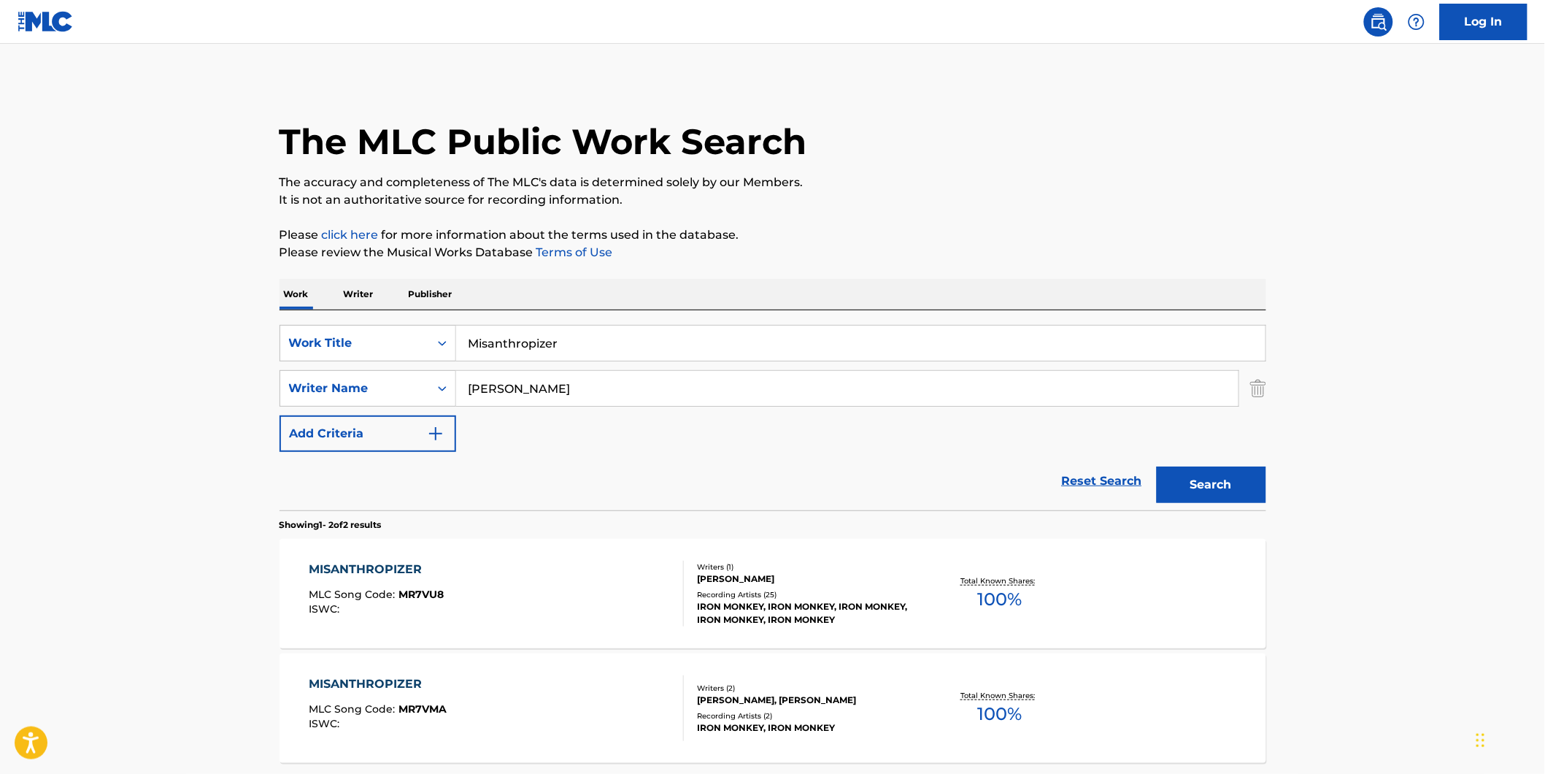
scroll to position [52, 0]
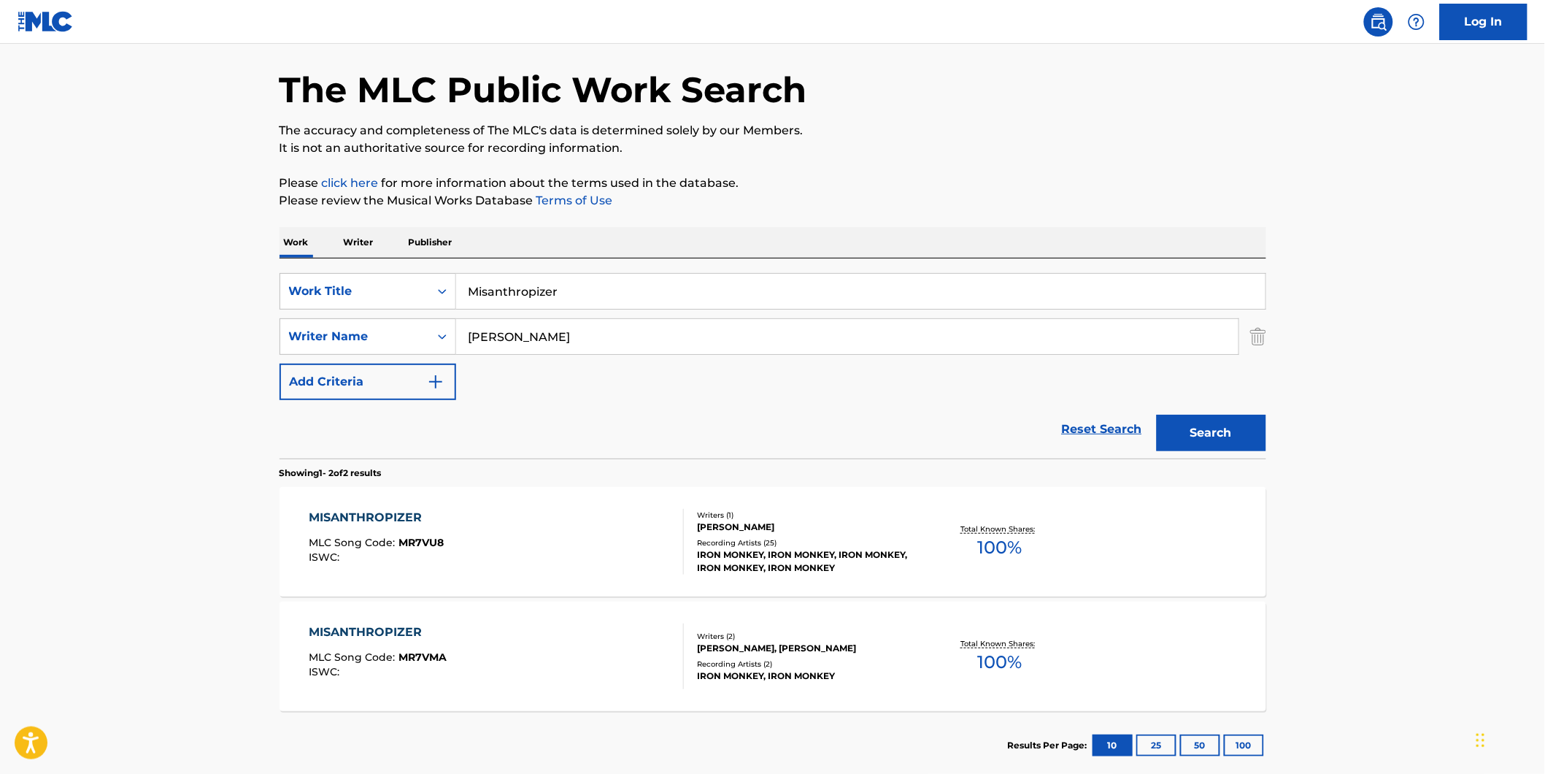
drag, startPoint x: 585, startPoint y: 294, endPoint x: 115, endPoint y: 321, distance: 471.5
click at [115, 321] on main "The MLC Public Work Search The accuracy and completeness of The MLC's data is d…" at bounding box center [772, 389] width 1545 height 795
paste input "Final Bloodbath"
type input "Final Bloodbath"
click at [99, 360] on main "The MLC Public Work Search The accuracy and completeness of The MLC's data is d…" at bounding box center [772, 389] width 1545 height 795
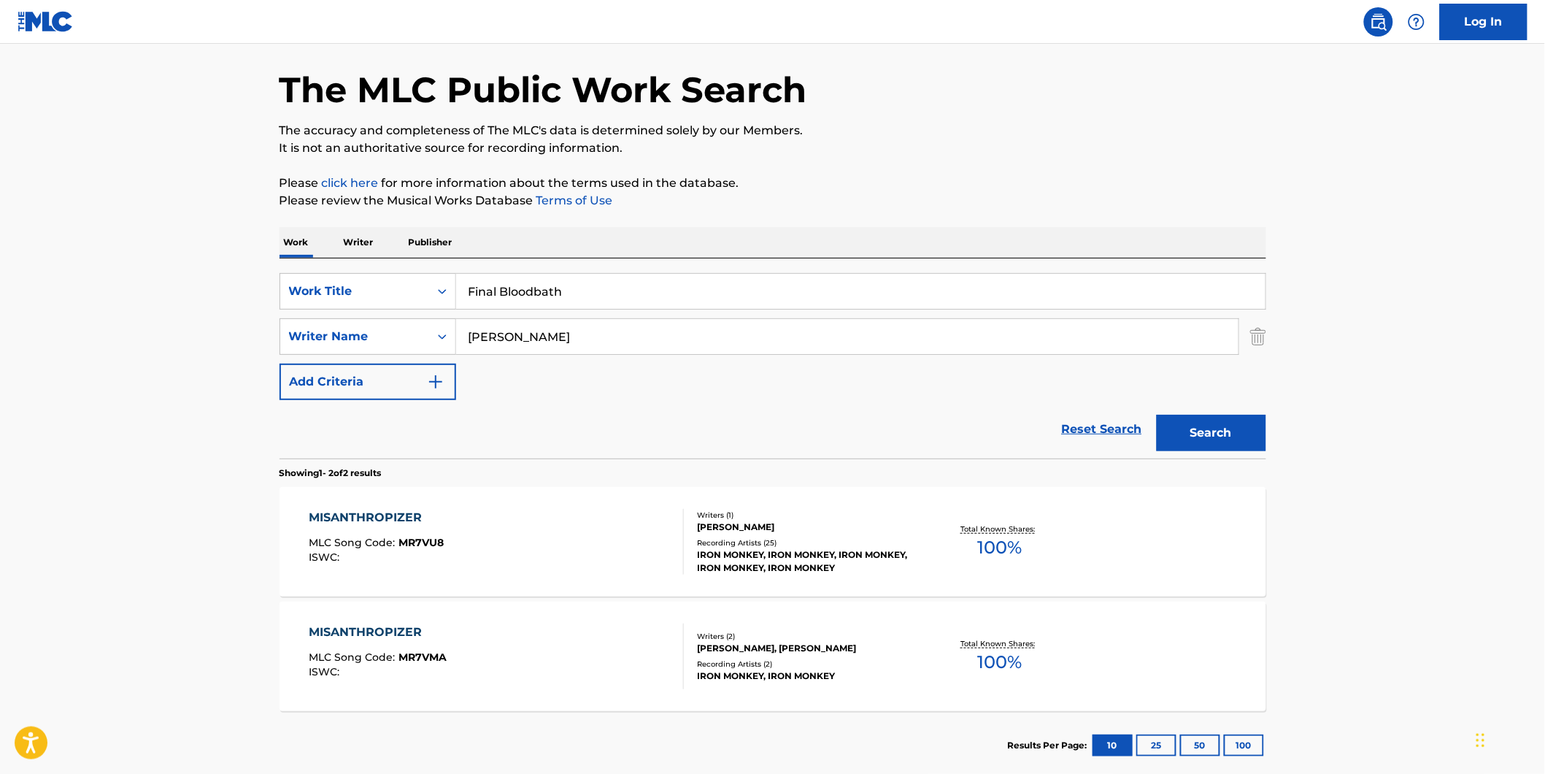
paste input "Mortician"
drag, startPoint x: 595, startPoint y: 338, endPoint x: 455, endPoint y: 428, distance: 166.2
click at [358, 419] on form "SearchWithCriteria7d7ca134-11cd-4cd6-abb0-1b77aeae4b79 Work Title Final Bloodba…" at bounding box center [773, 365] width 987 height 185
click at [1157, 415] on button "Search" at bounding box center [1211, 433] width 109 height 36
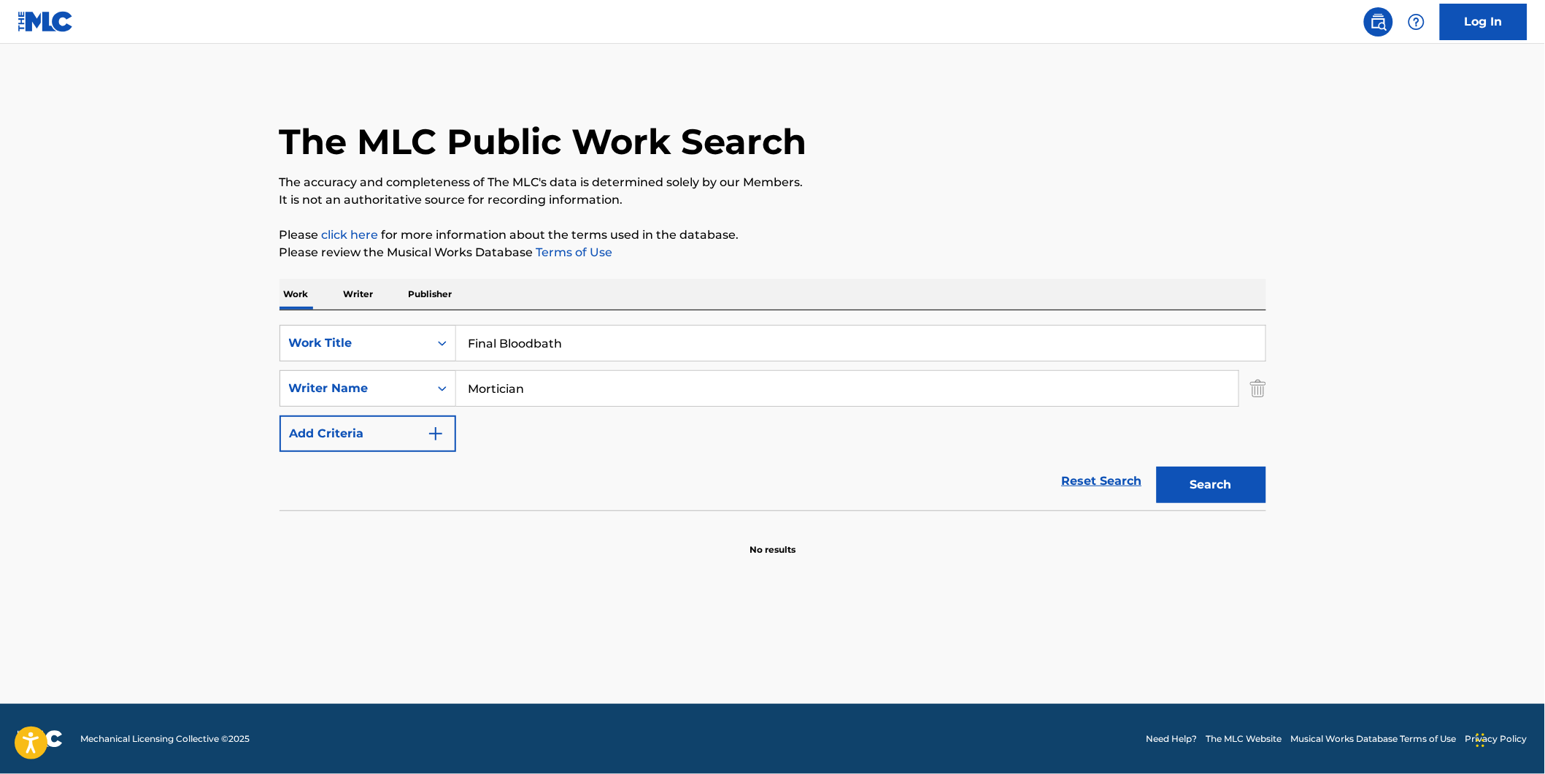
scroll to position [0, 0]
paste input "[PERSON_NAME]"
click at [1157, 466] on button "Search" at bounding box center [1211, 484] width 109 height 36
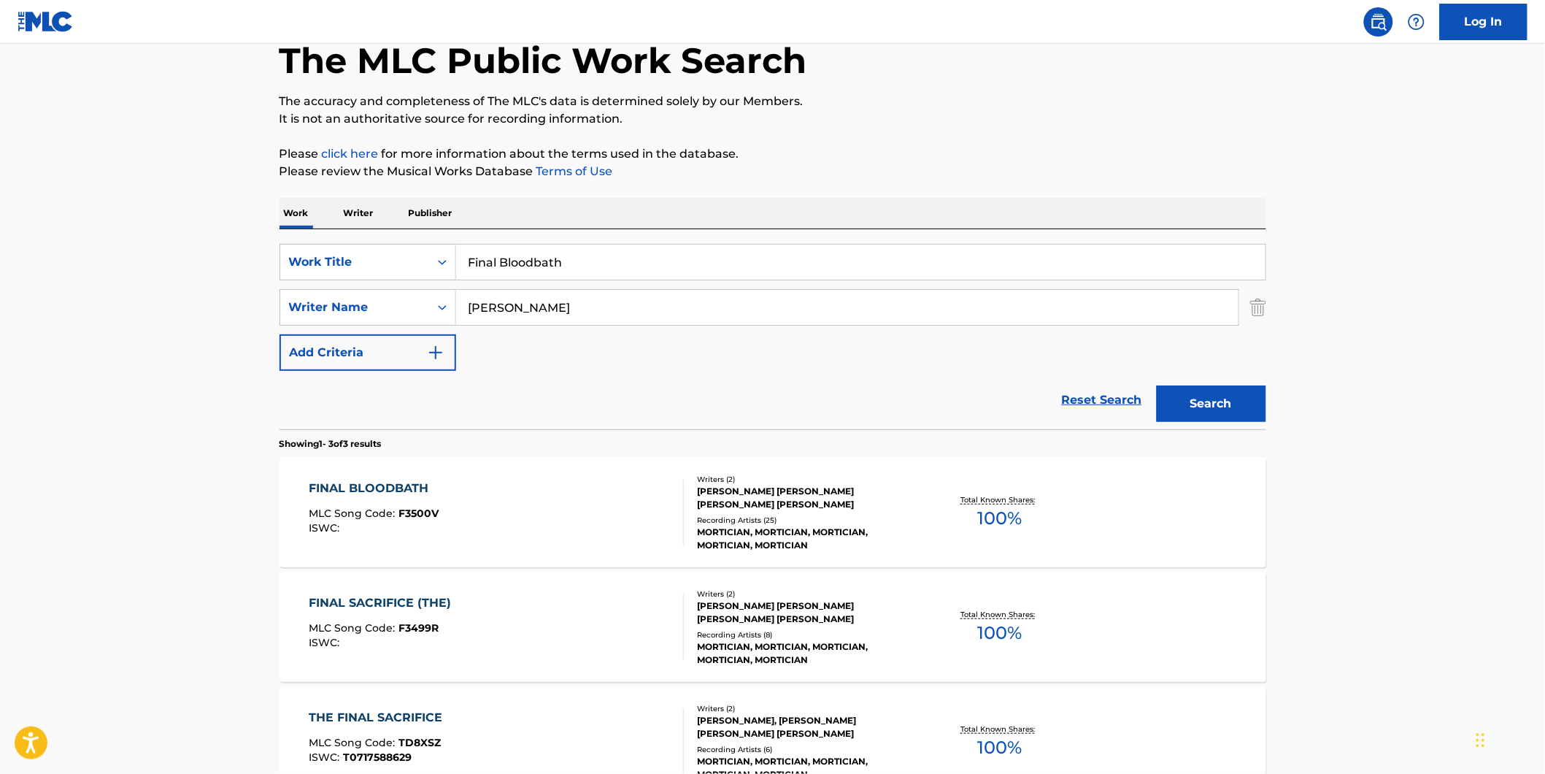
scroll to position [162, 0]
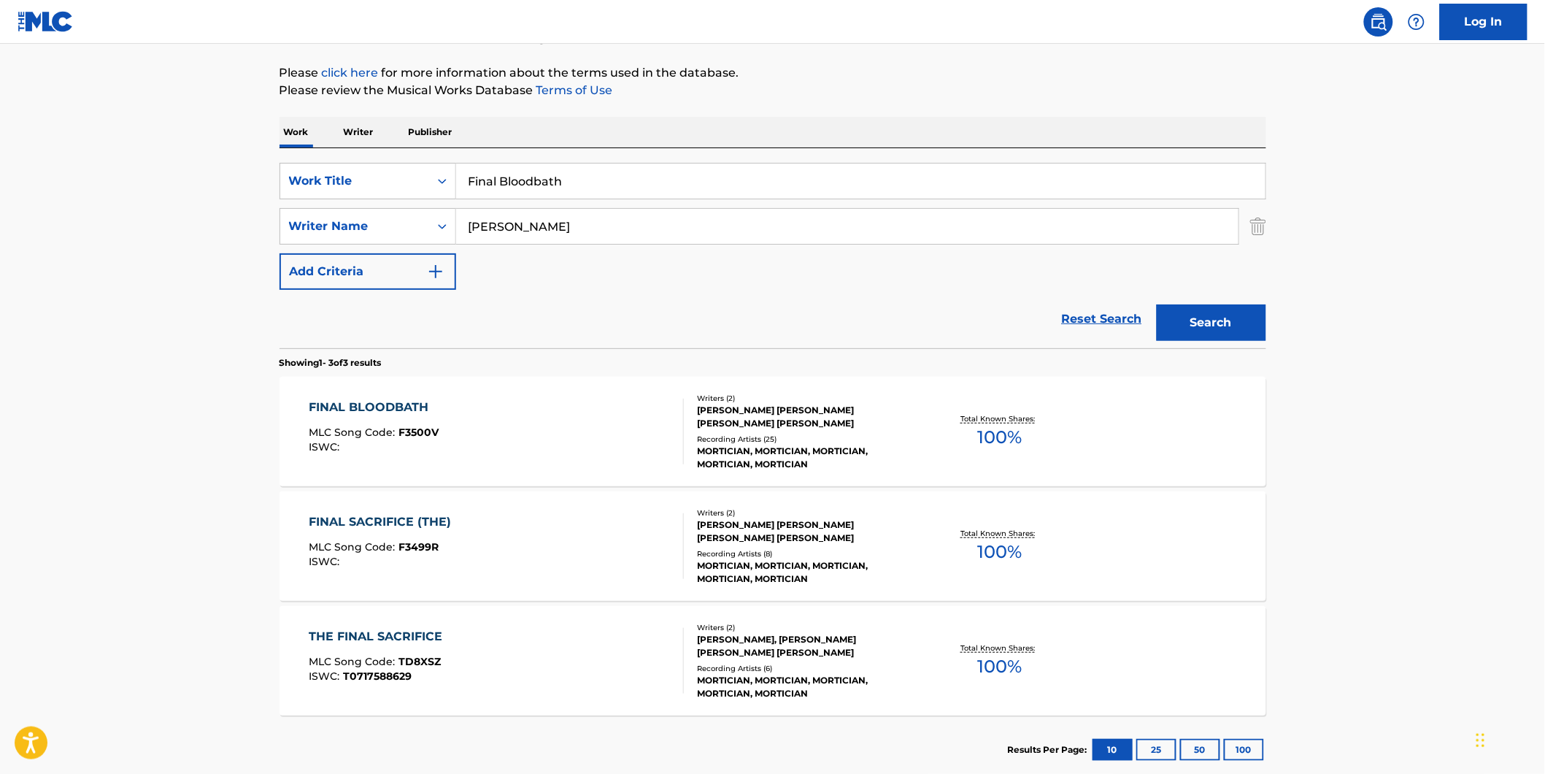
drag, startPoint x: 661, startPoint y: 234, endPoint x: 377, endPoint y: 268, distance: 286.6
click at [377, 268] on div "SearchWithCriteria7d7ca134-11cd-4cd6-abb0-1b77aeae4b79 Work Title Final Bloodba…" at bounding box center [773, 226] width 987 height 127
paste input "[PERSON_NAME]"
type input "[PERSON_NAME]"
click at [1157, 304] on button "Search" at bounding box center [1211, 322] width 109 height 36
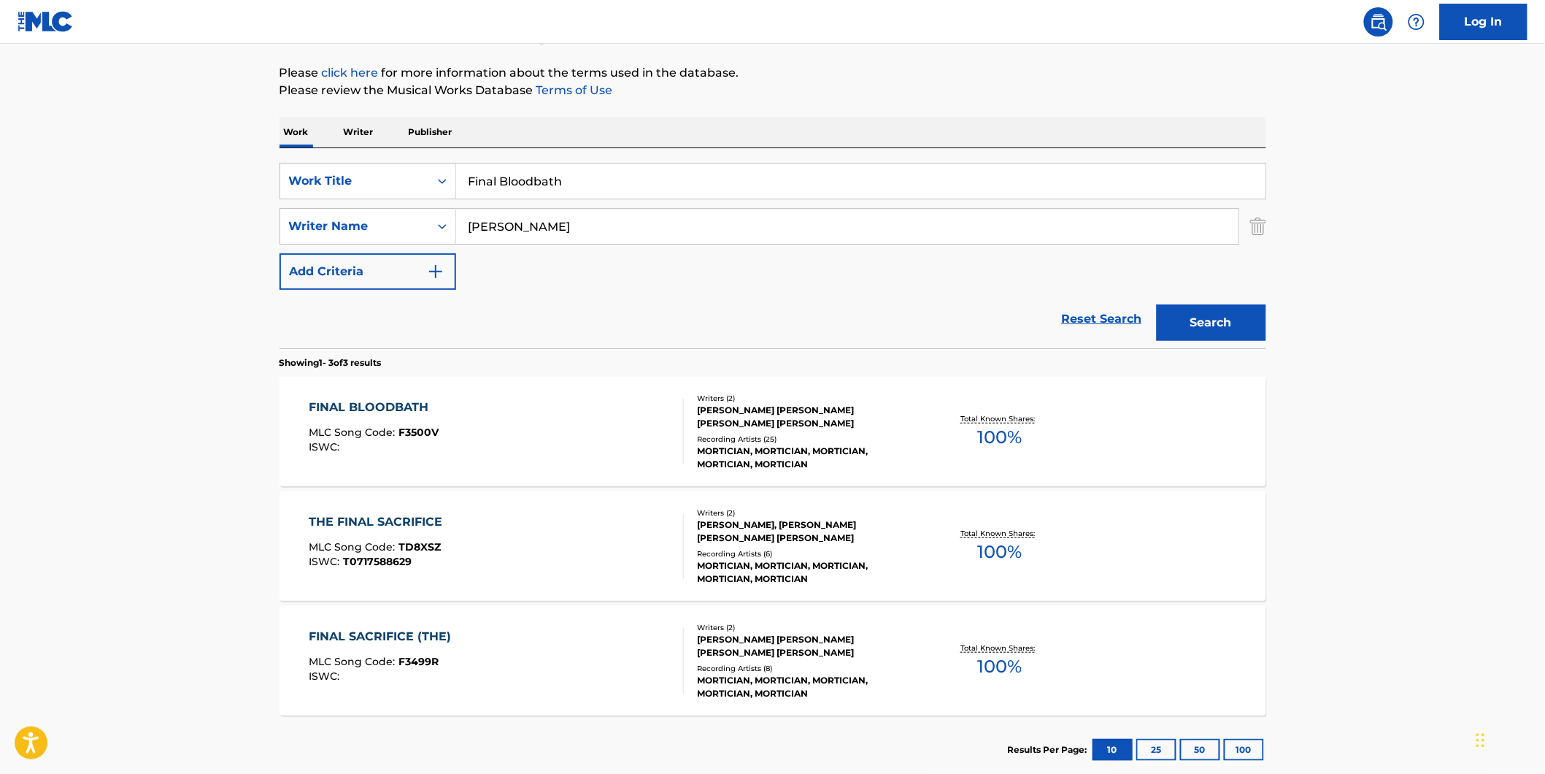
click at [361, 436] on span "MLC Song Code :" at bounding box center [354, 431] width 90 height 13
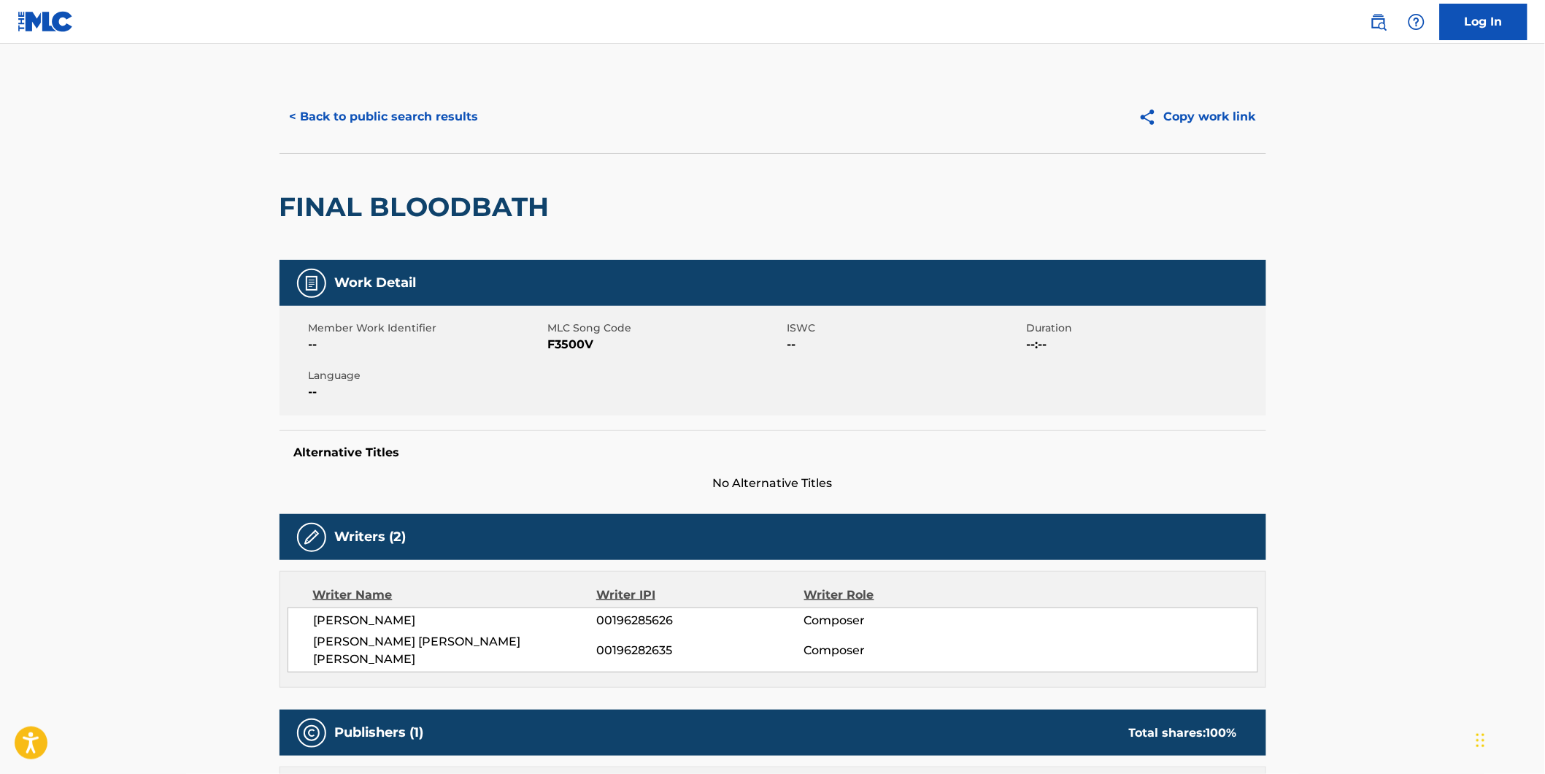
scroll to position [81, 0]
